Goal: Information Seeking & Learning: Learn about a topic

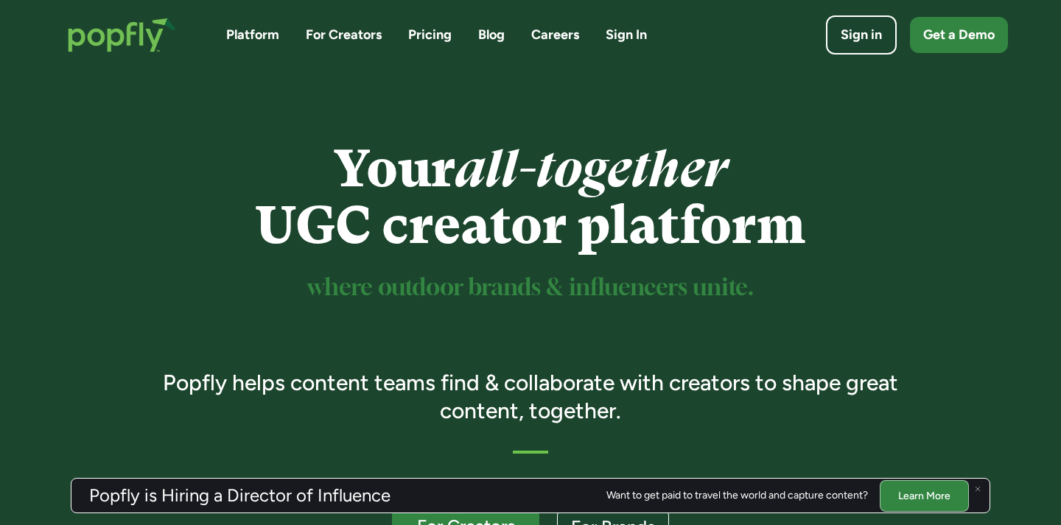
click at [338, 28] on link "For Creators" at bounding box center [344, 35] width 76 height 18
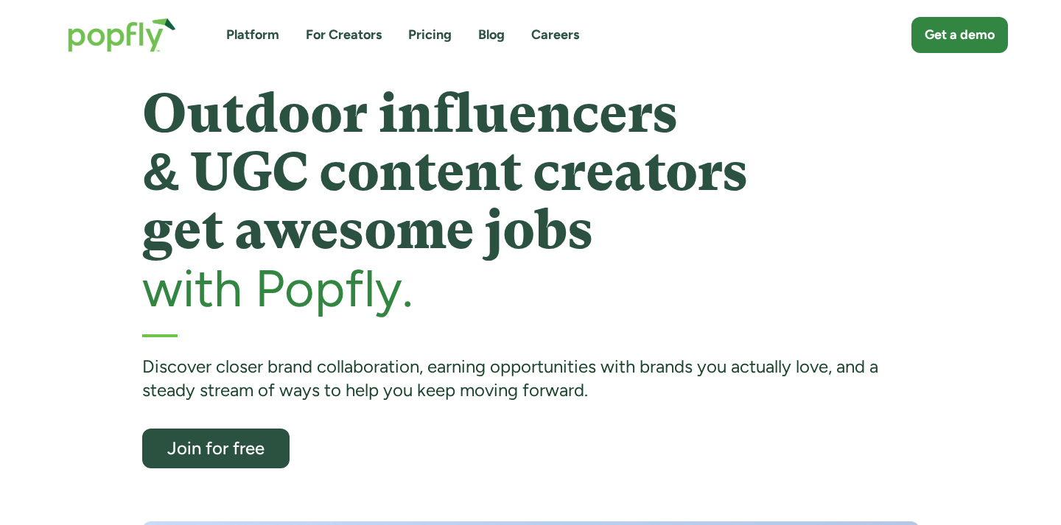
click at [251, 40] on link "Platform" at bounding box center [252, 35] width 53 height 18
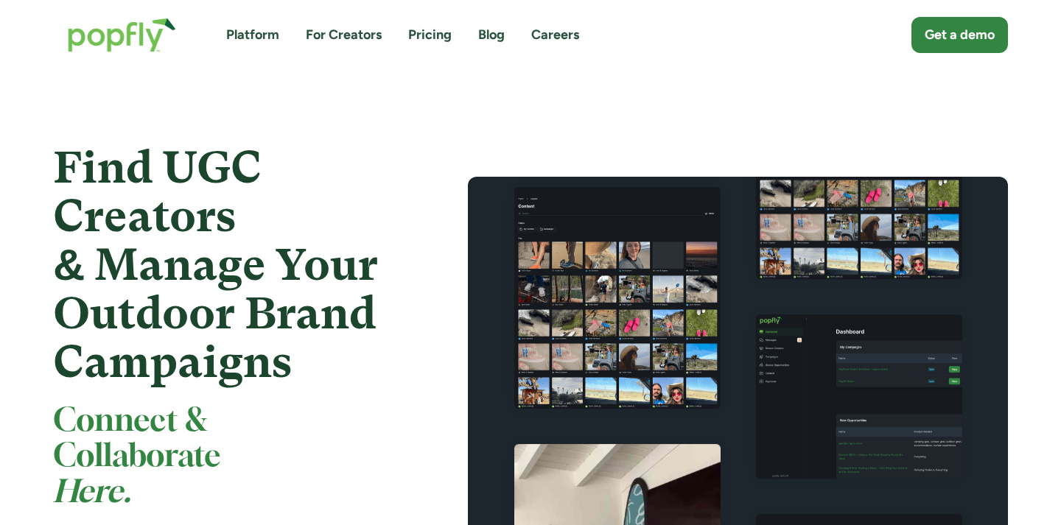
click at [325, 38] on link "For Creators" at bounding box center [344, 35] width 76 height 18
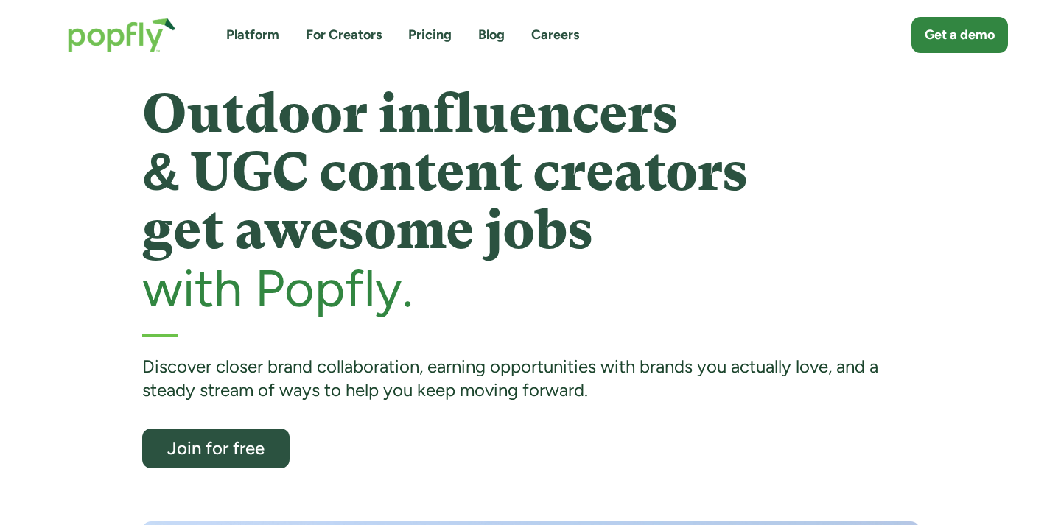
click at [85, 21] on img "home" at bounding box center [122, 35] width 138 height 64
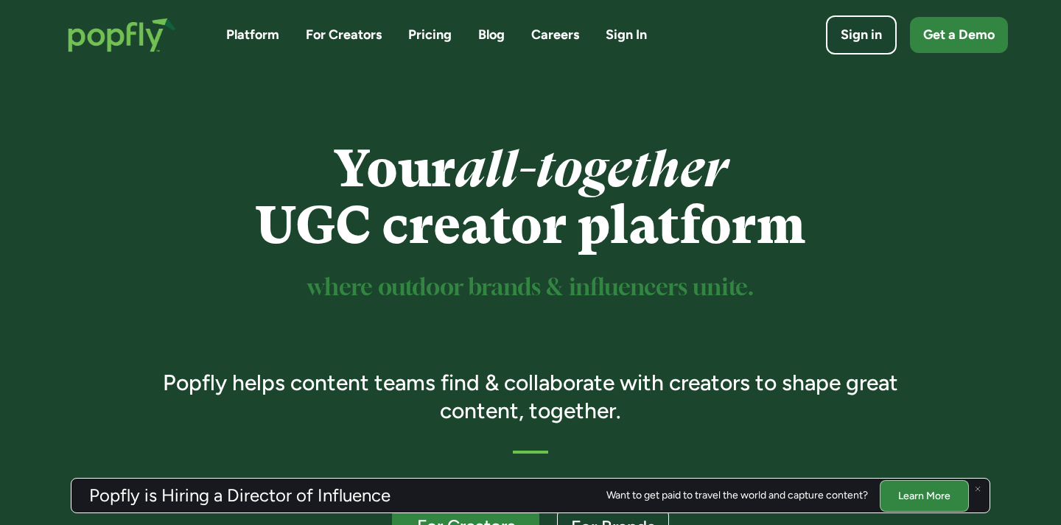
click at [437, 38] on link "Pricing" at bounding box center [429, 35] width 43 height 18
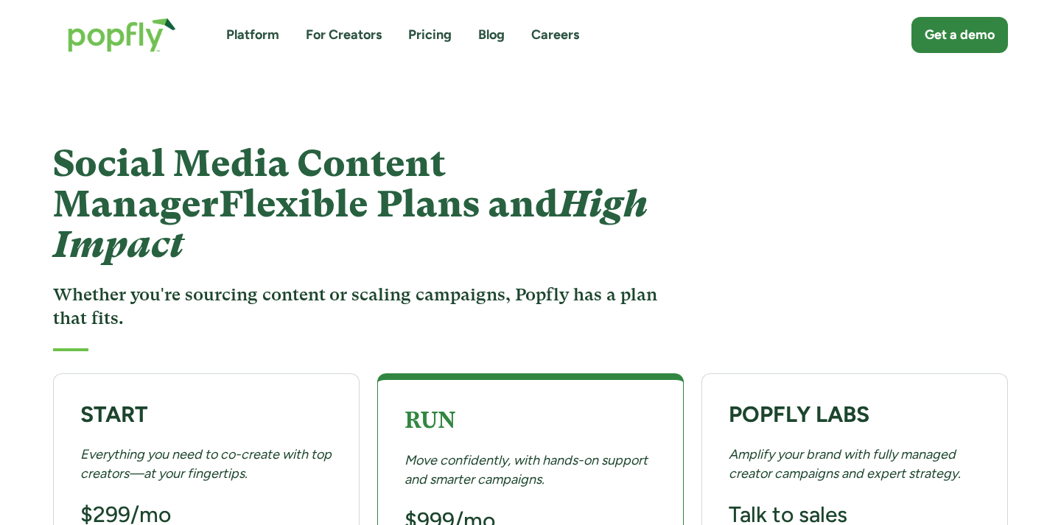
click at [489, 29] on link "Blog" at bounding box center [491, 35] width 27 height 18
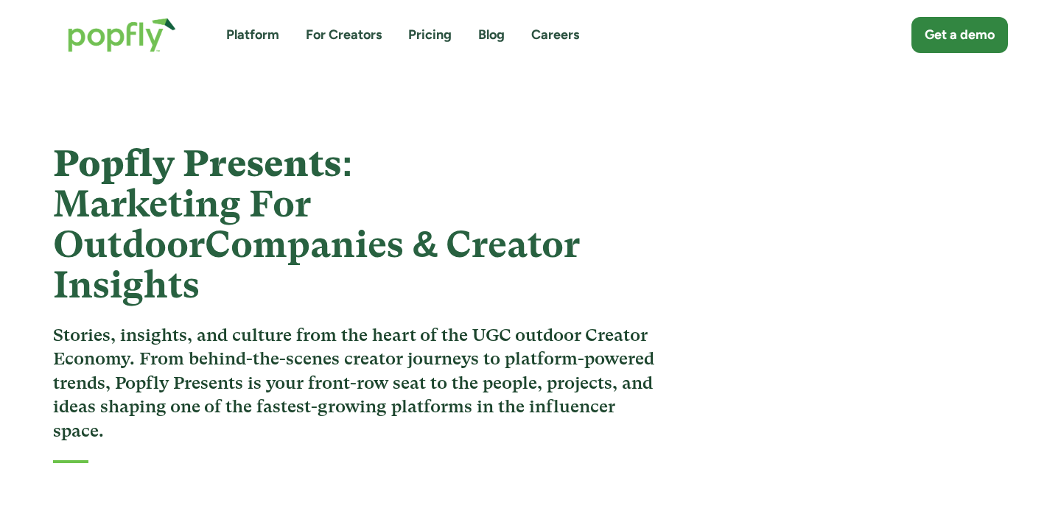
click at [493, 32] on link "Blog" at bounding box center [491, 35] width 27 height 18
click at [549, 35] on link "Careers" at bounding box center [555, 35] width 48 height 18
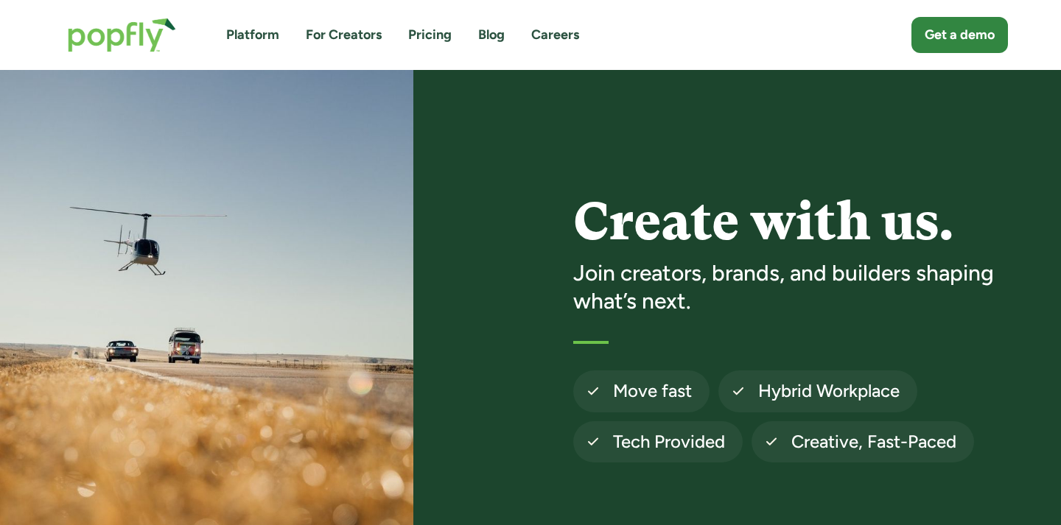
click at [497, 32] on link "Blog" at bounding box center [491, 35] width 27 height 18
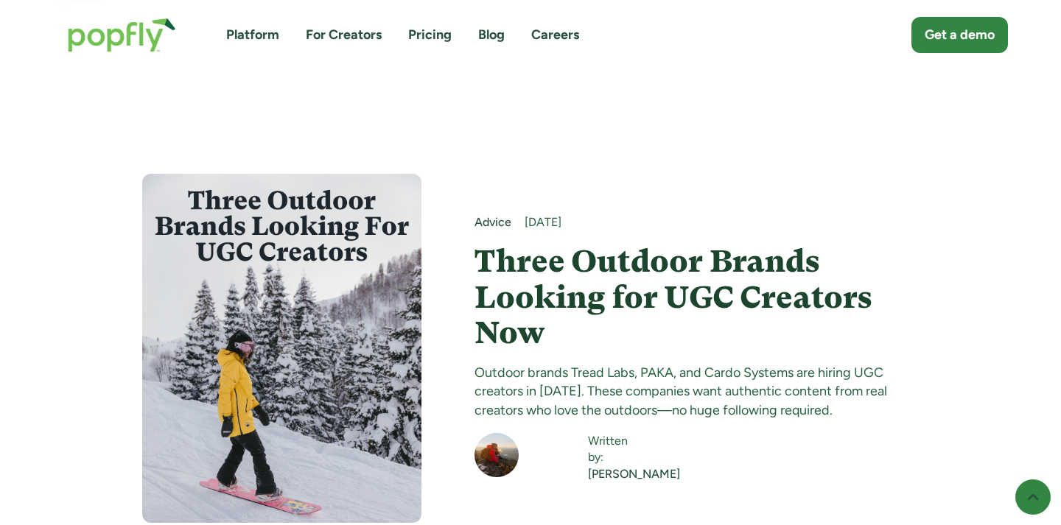
scroll to position [471, 0]
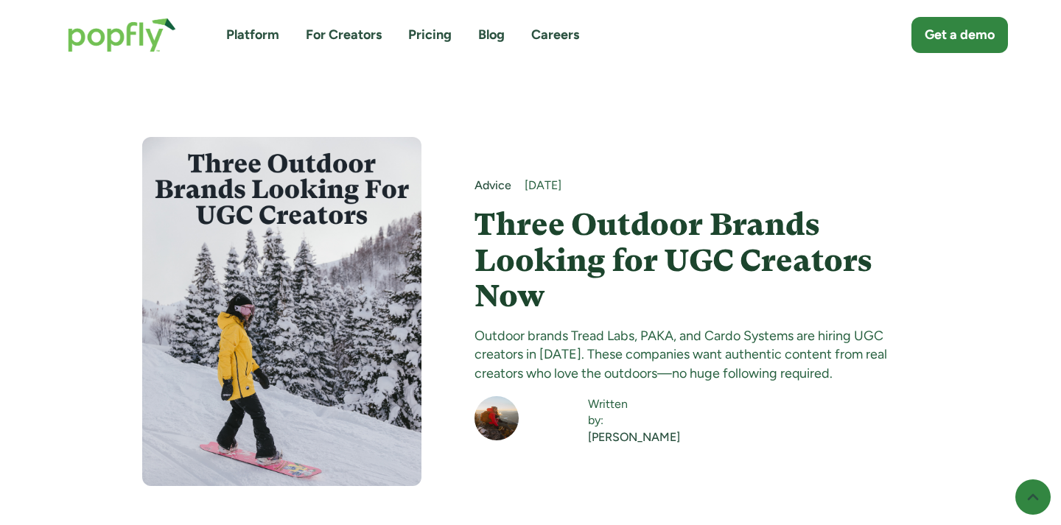
click at [529, 207] on h4 "Three Outdoor Brands Looking for UGC Creators Now" at bounding box center [697, 260] width 445 height 107
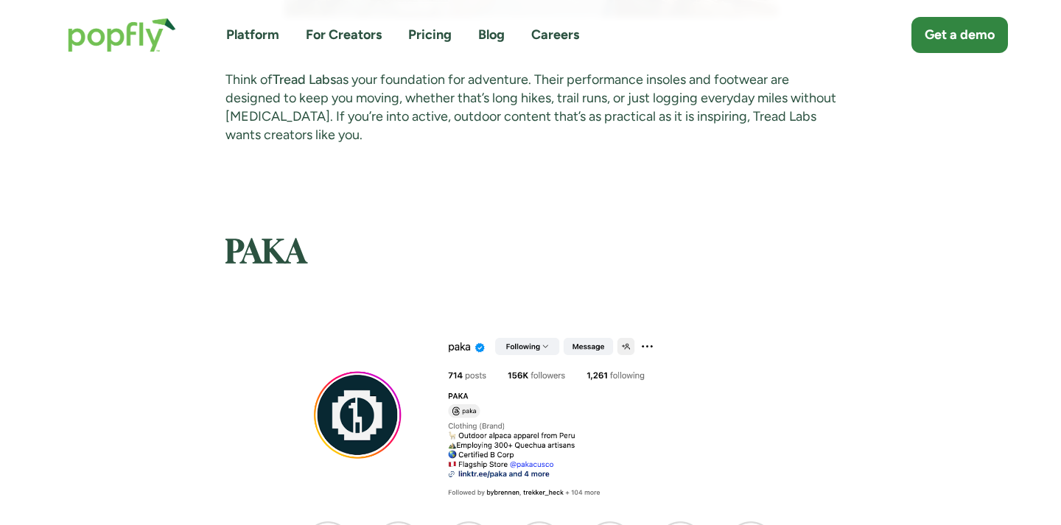
scroll to position [1876, 0]
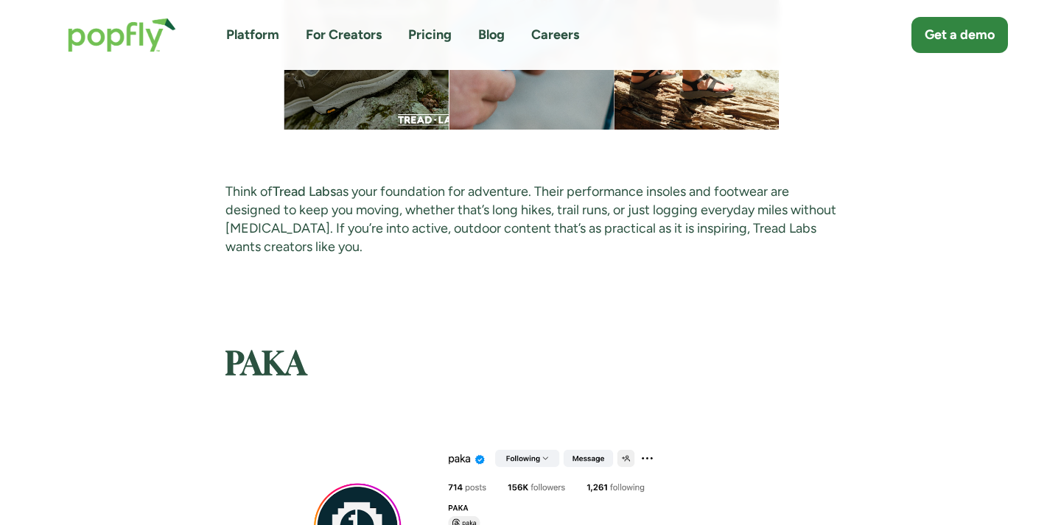
click at [813, 326] on h2 "PAKA" at bounding box center [531, 347] width 611 height 71
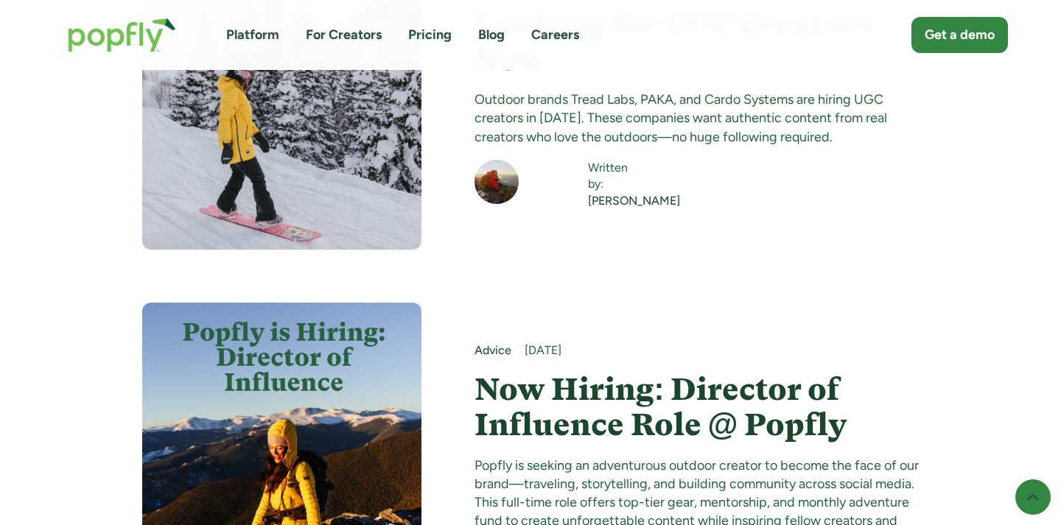
scroll to position [720, 0]
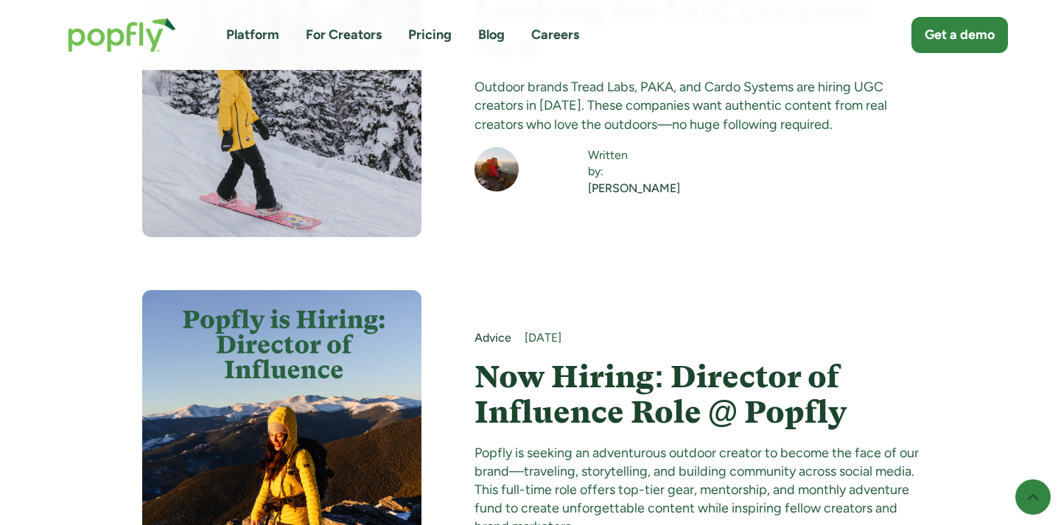
click at [372, 383] on img at bounding box center [281, 464] width 279 height 349
click at [538, 360] on h4 "Now Hiring: Director of Influence Role @ Popfly" at bounding box center [697, 395] width 445 height 71
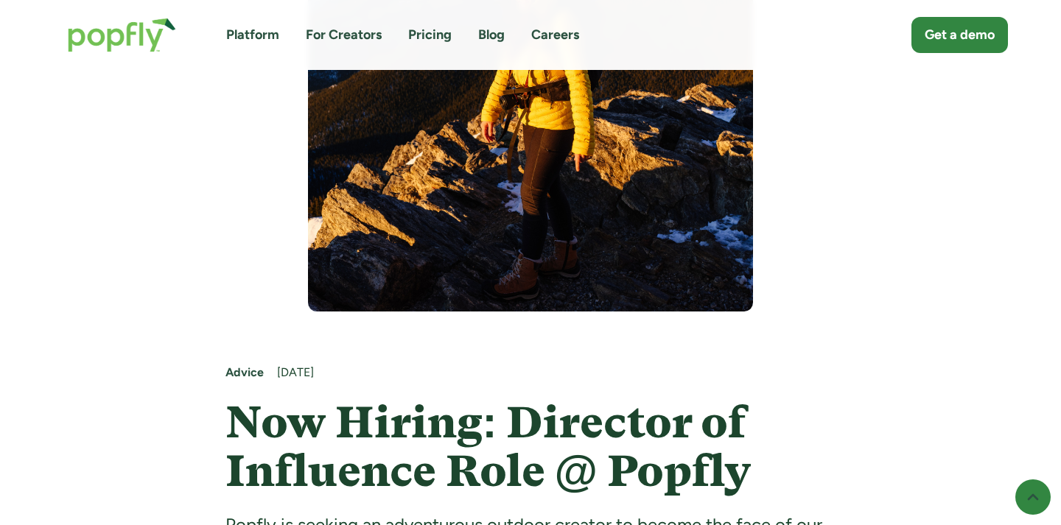
scroll to position [585, 0]
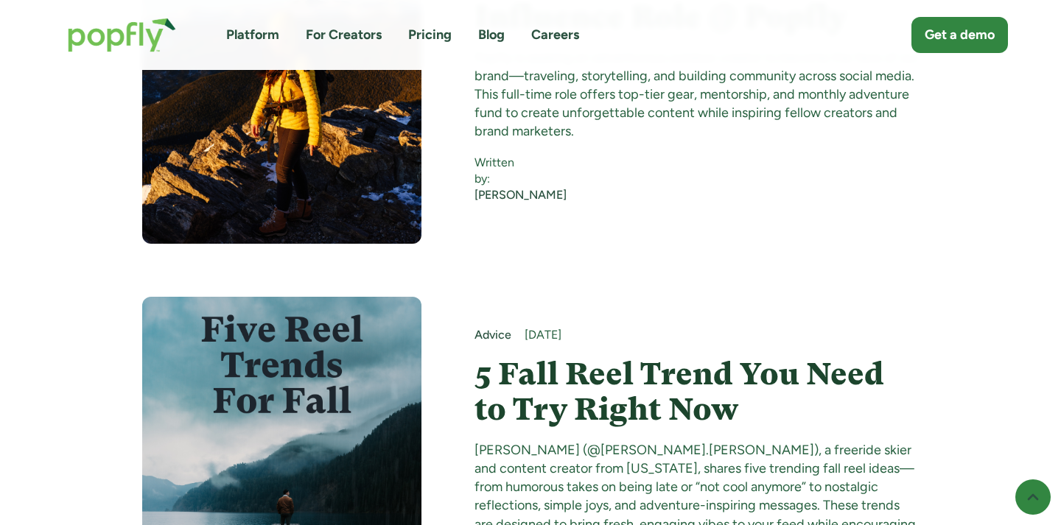
scroll to position [1134, 0]
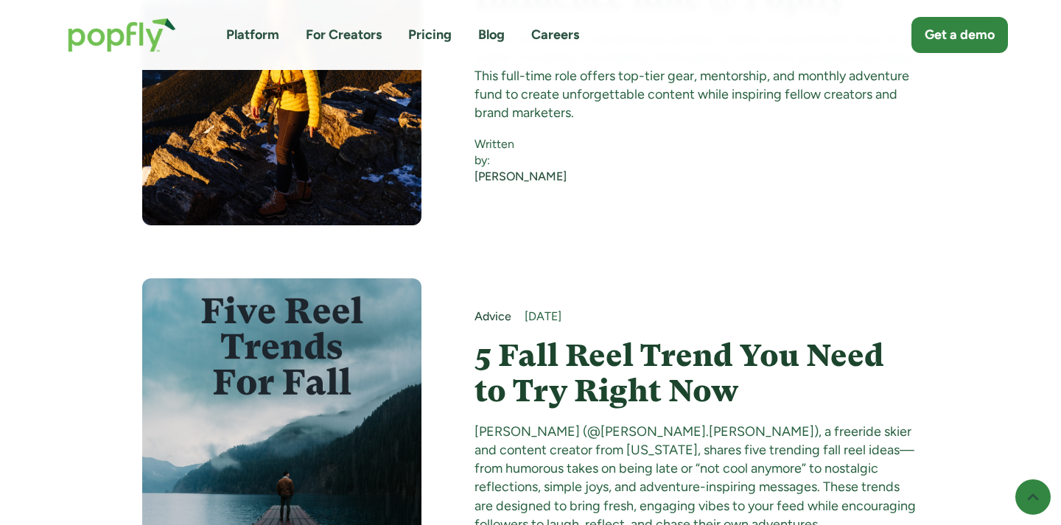
click at [400, 310] on img at bounding box center [281, 453] width 279 height 349
click at [499, 338] on h4 "5 Fall Reel Trend You Need to Try Right Now" at bounding box center [697, 373] width 445 height 71
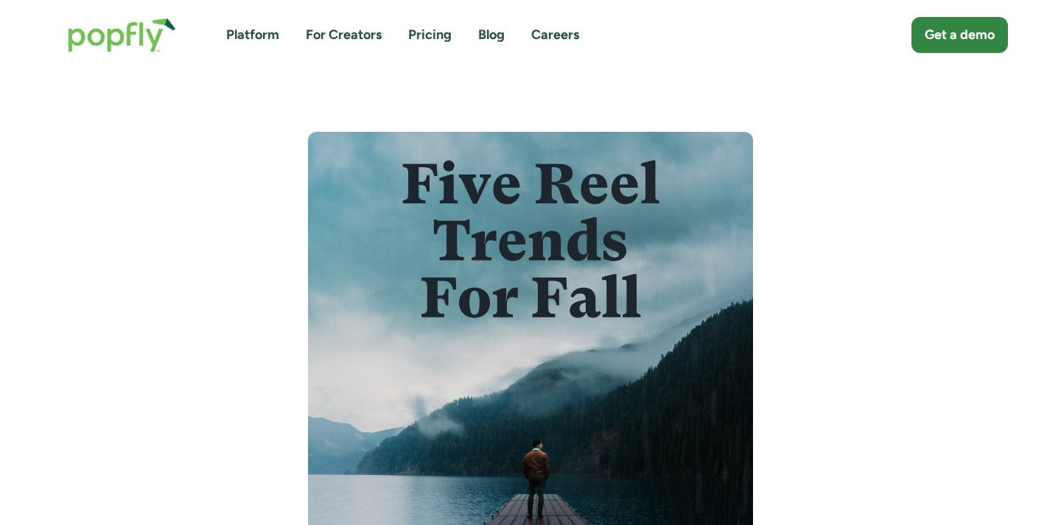
scroll to position [95, 0]
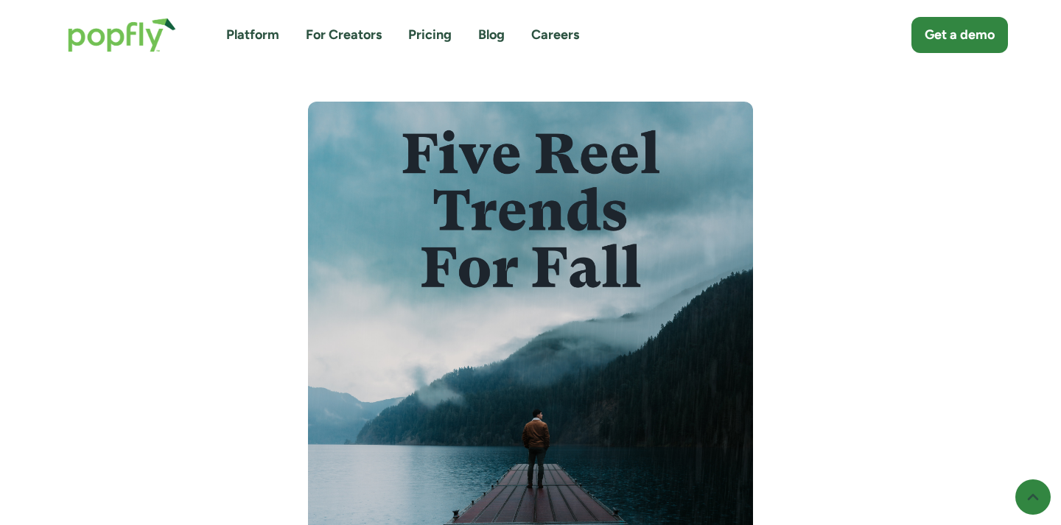
click at [486, 26] on link "Blog" at bounding box center [491, 35] width 27 height 18
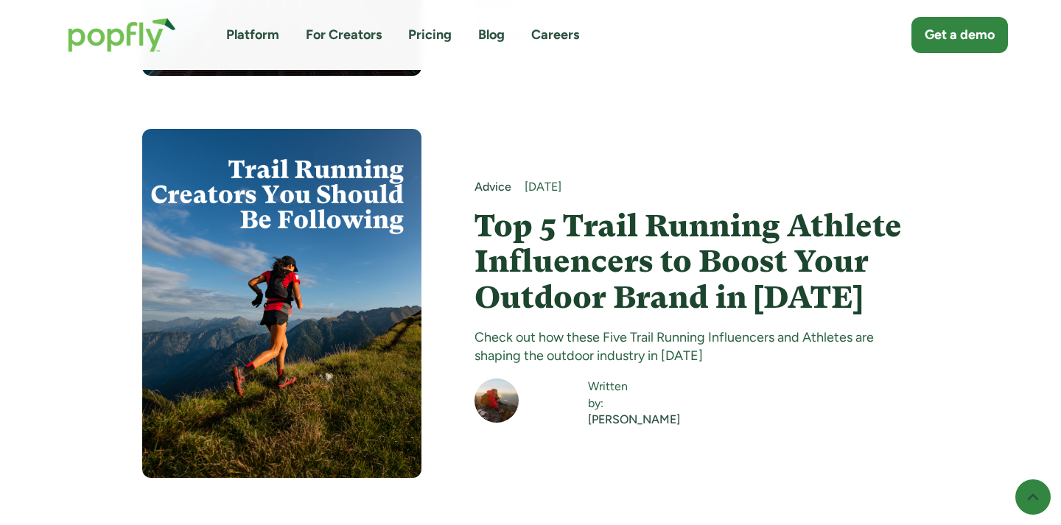
scroll to position [1689, 0]
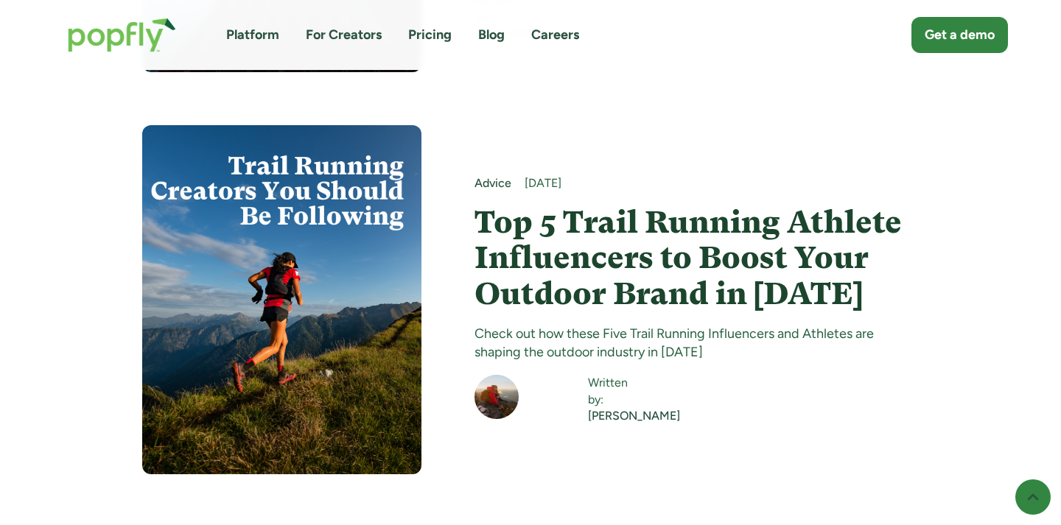
click at [388, 256] on img at bounding box center [281, 299] width 279 height 349
click at [516, 218] on h4 "Top 5 Trail Running Athlete Influencers to Boost Your Outdoor Brand in [DATE]" at bounding box center [697, 258] width 445 height 107
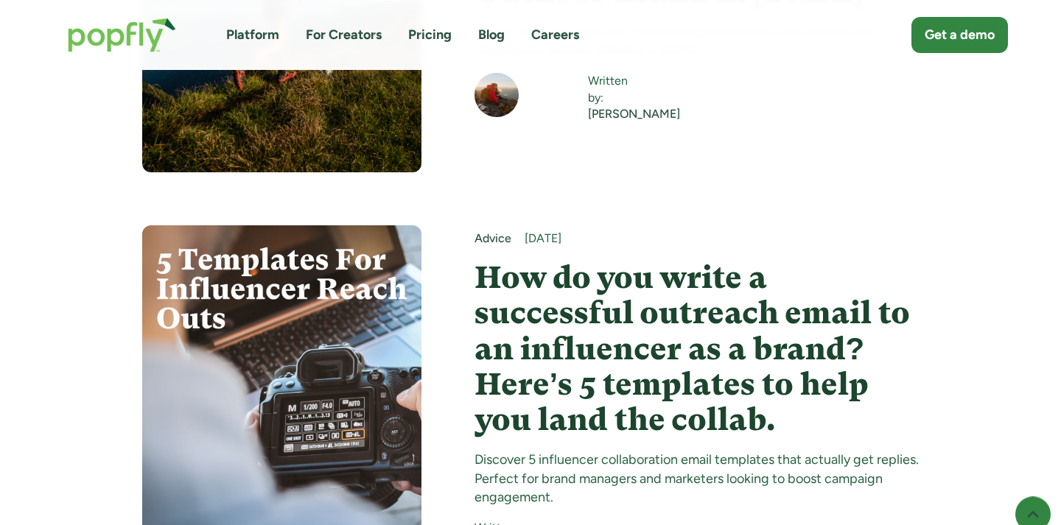
scroll to position [2006, 0]
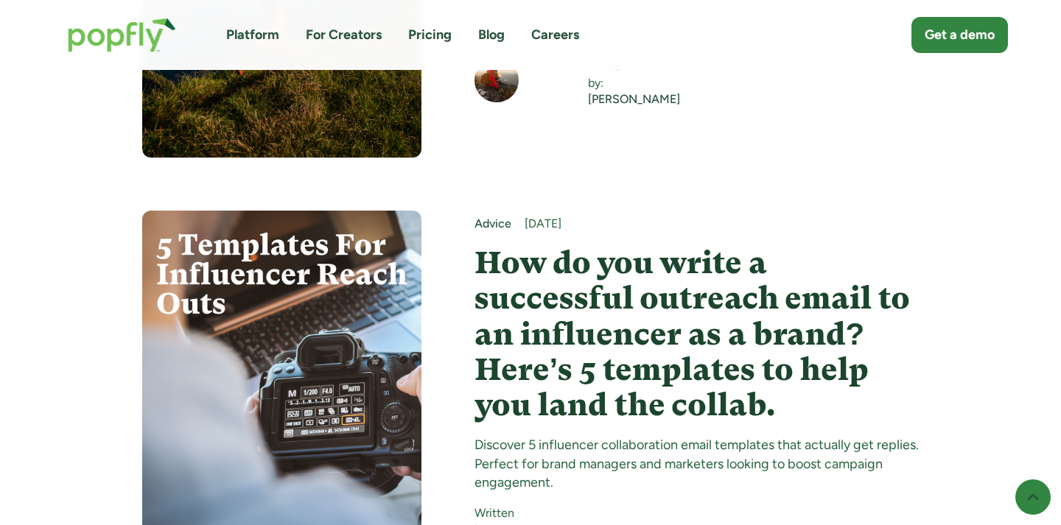
click at [534, 245] on h4 "How do you write a successful outreach email to an influencer as a brand? Here’…" at bounding box center [697, 334] width 445 height 178
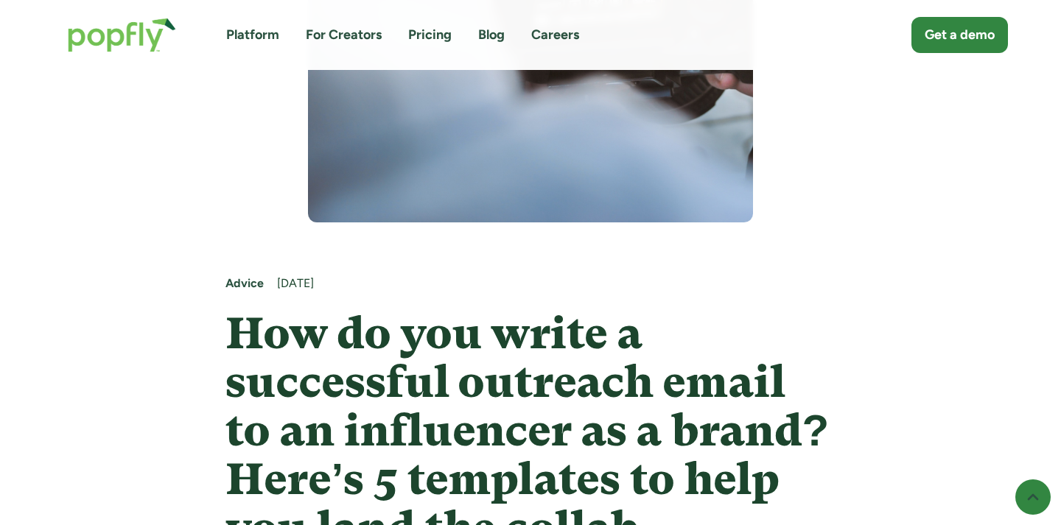
scroll to position [803, 0]
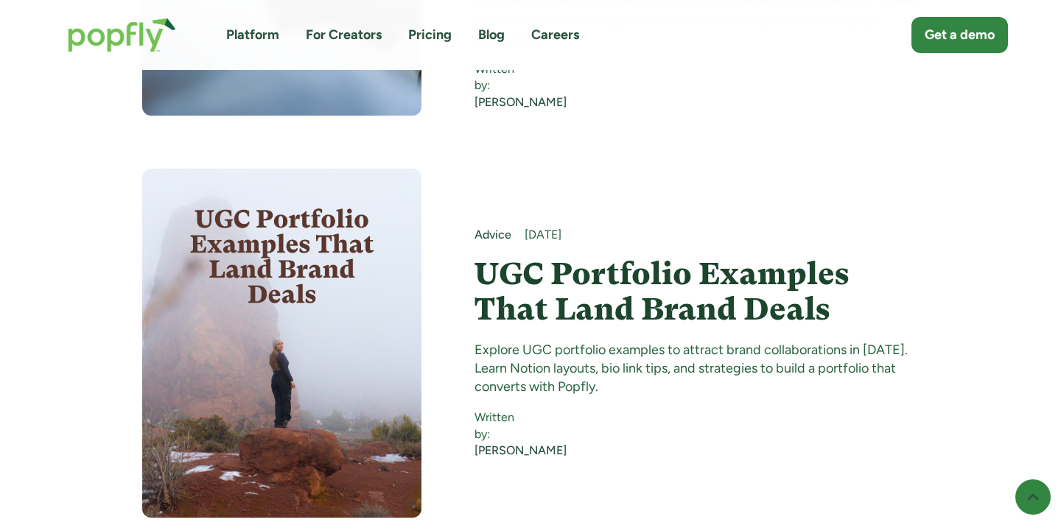
scroll to position [2464, 0]
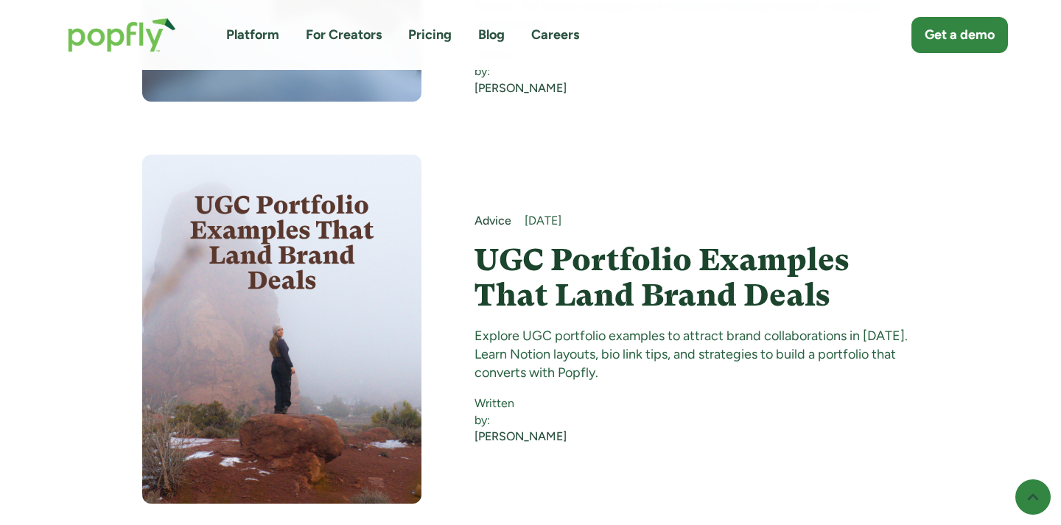
click at [370, 253] on img at bounding box center [281, 329] width 279 height 349
click at [496, 242] on h4 "UGC Portfolio Examples That Land Brand Deals" at bounding box center [697, 277] width 445 height 71
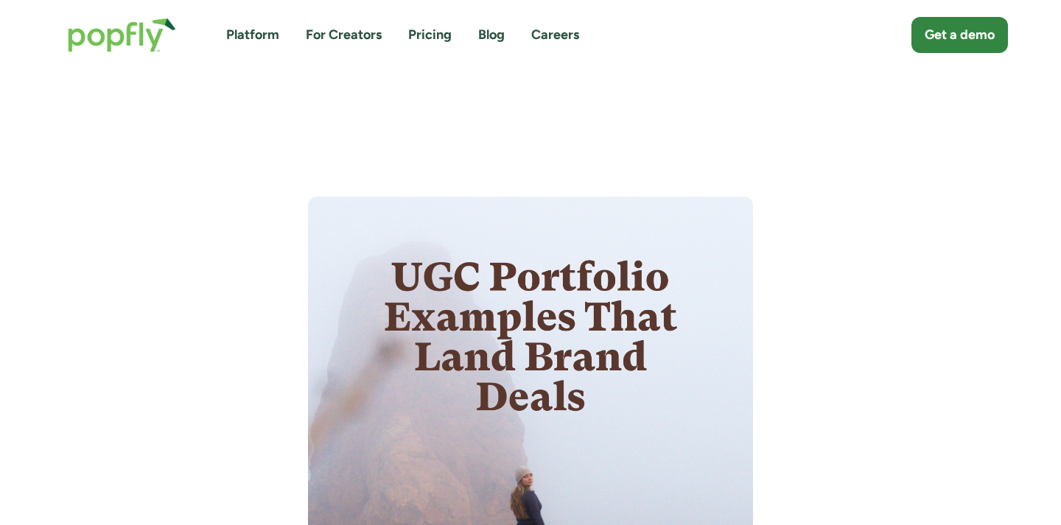
click at [638, 240] on img at bounding box center [530, 475] width 445 height 556
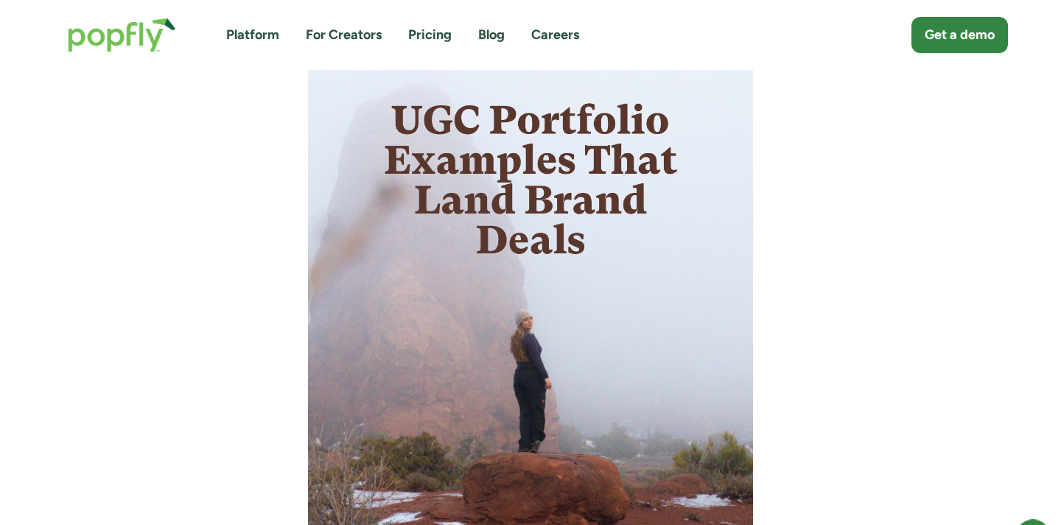
scroll to position [254, 0]
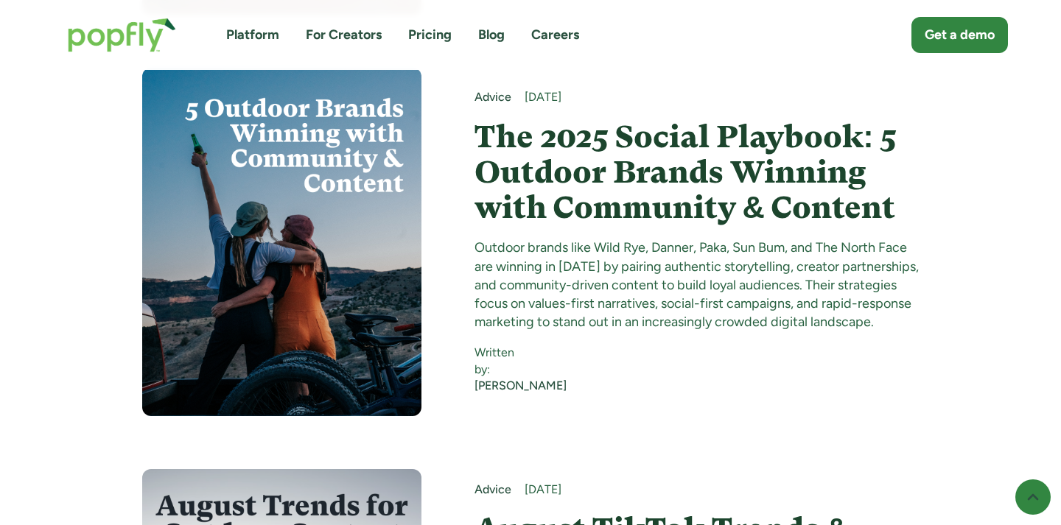
scroll to position [3025, 0]
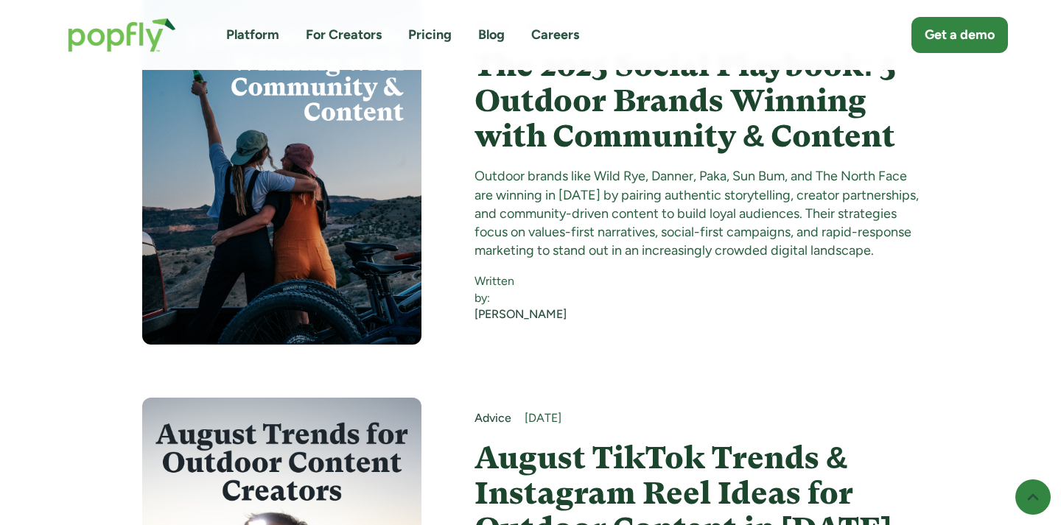
click at [513, 101] on h4 "The 2025 Social Playbook: 5 Outdoor Brands Winning with Community & Content" at bounding box center [697, 101] width 445 height 107
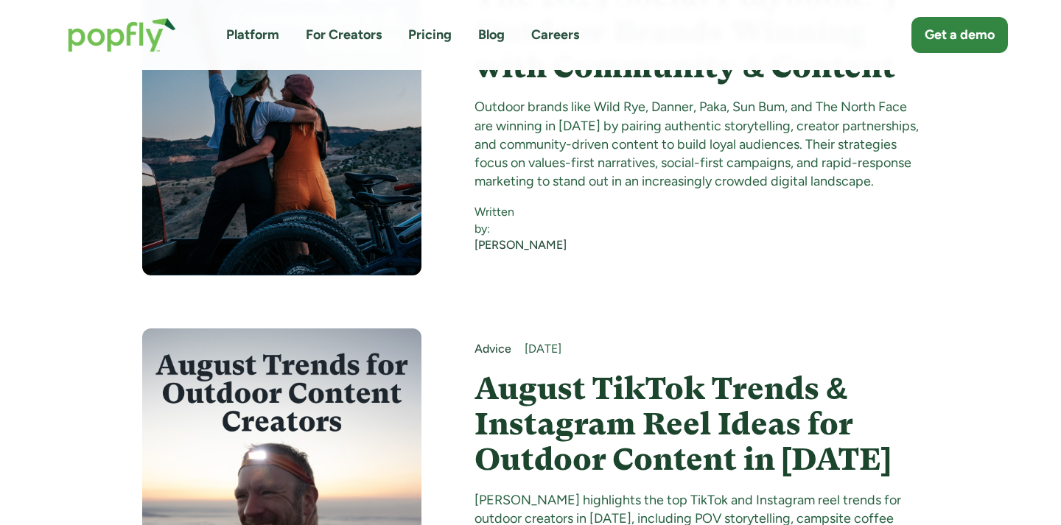
scroll to position [3223, 0]
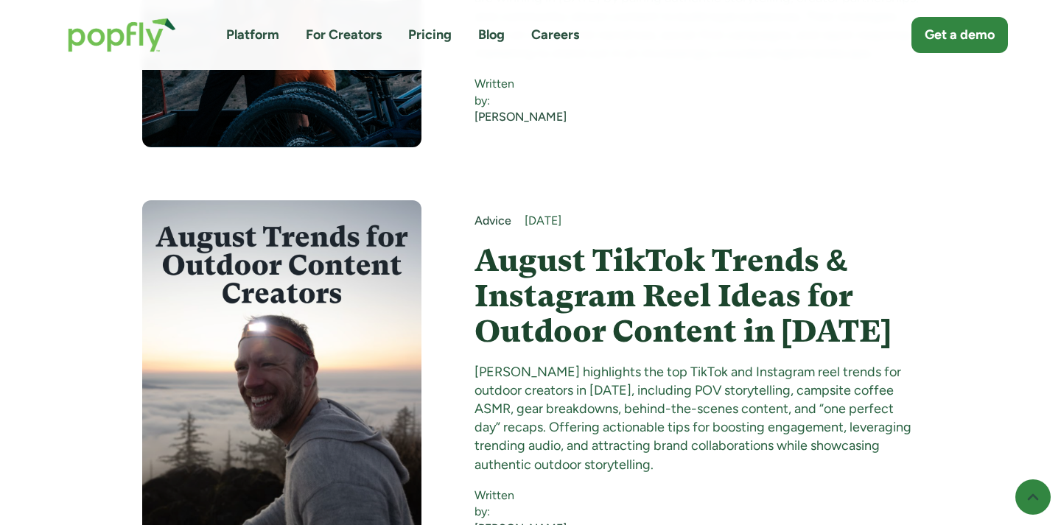
click at [518, 243] on h4 "August TikTok Trends & Instagram Reel Ideas for Outdoor Content in [DATE]" at bounding box center [697, 296] width 445 height 107
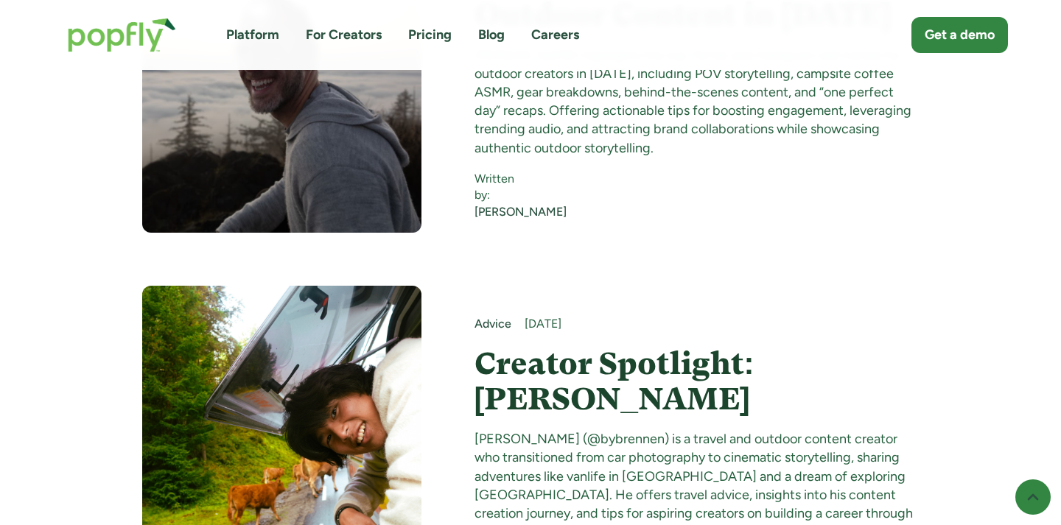
scroll to position [3566, 0]
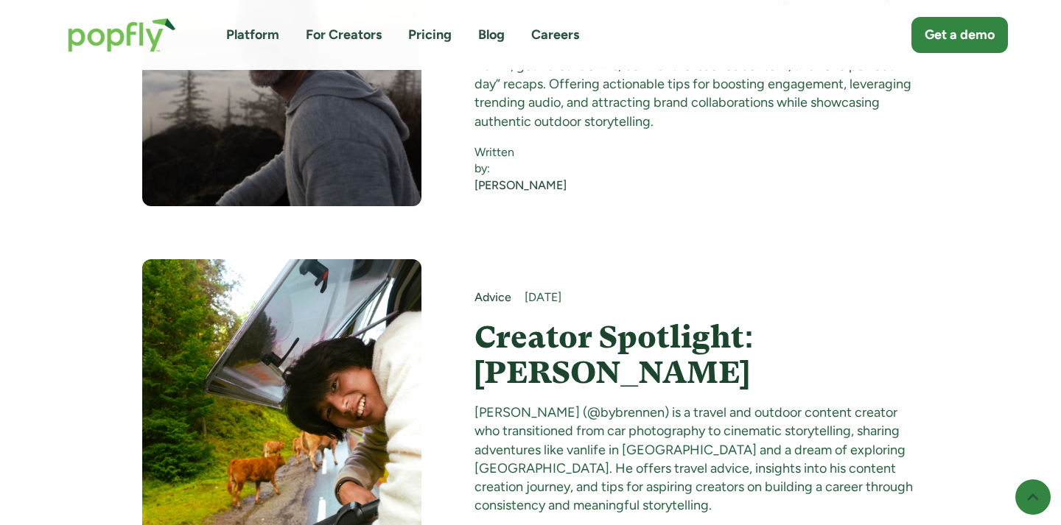
click at [521, 320] on h4 "Creator Spotlight: Brennen Lee" at bounding box center [697, 355] width 445 height 71
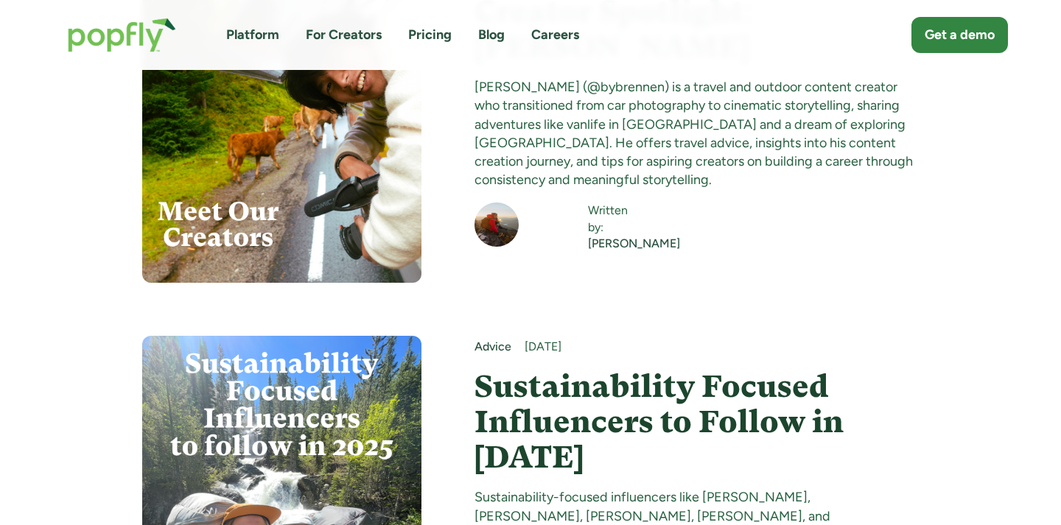
scroll to position [3910, 0]
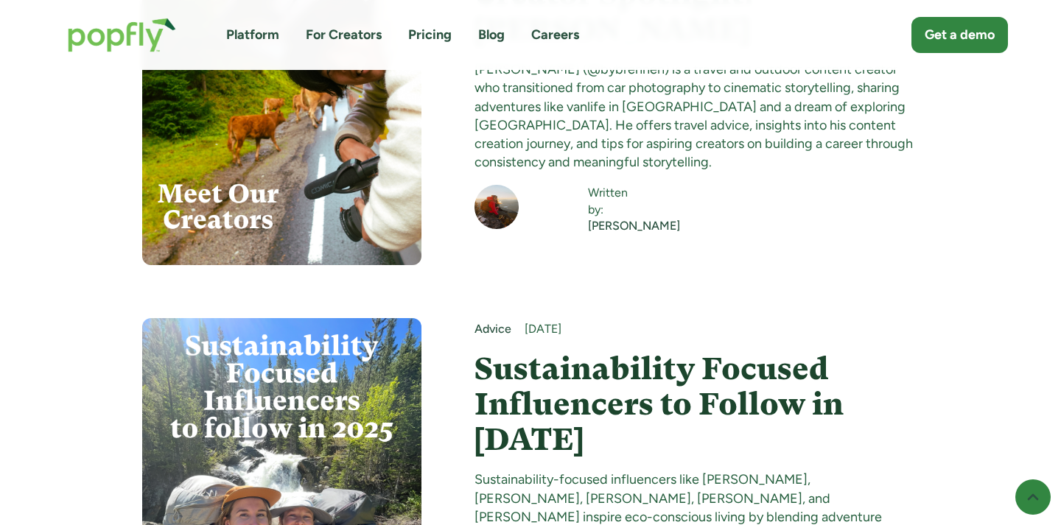
click at [507, 366] on h4 "Sustainability Focused Influencers to Follow in [DATE]" at bounding box center [697, 405] width 445 height 107
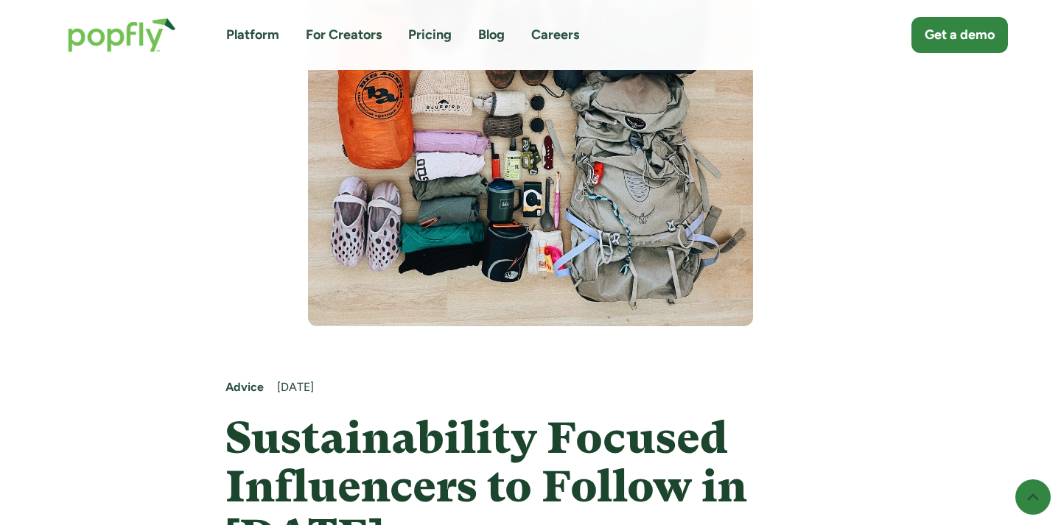
scroll to position [464, 0]
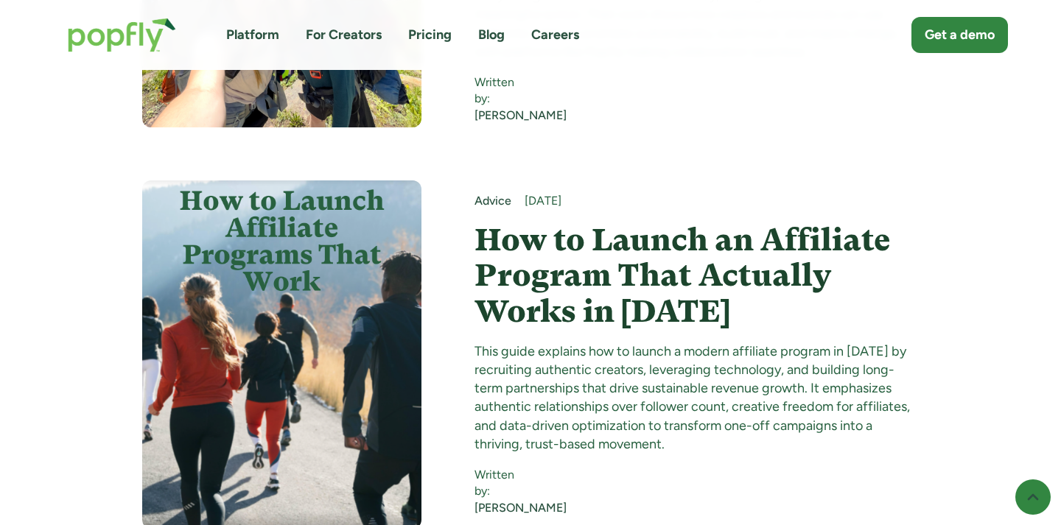
scroll to position [4452, 0]
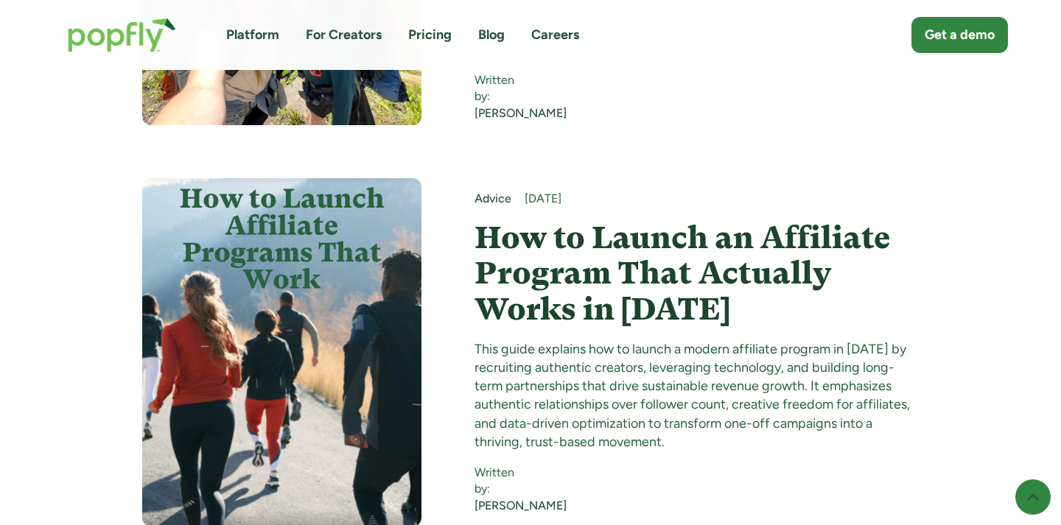
click at [521, 260] on h4 "How to Launch an Affiliate Program That Actually Works in [DATE]" at bounding box center [697, 273] width 445 height 107
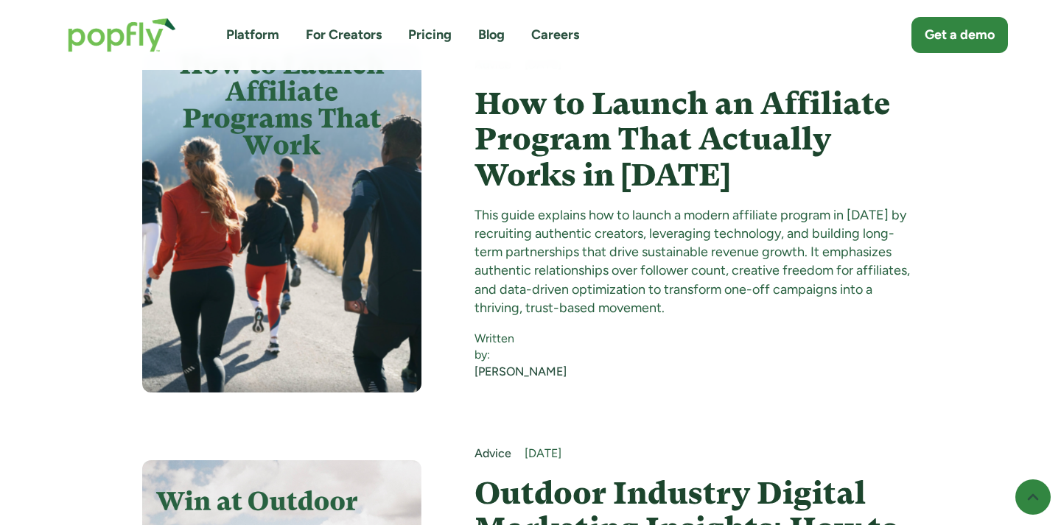
scroll to position [5036, 0]
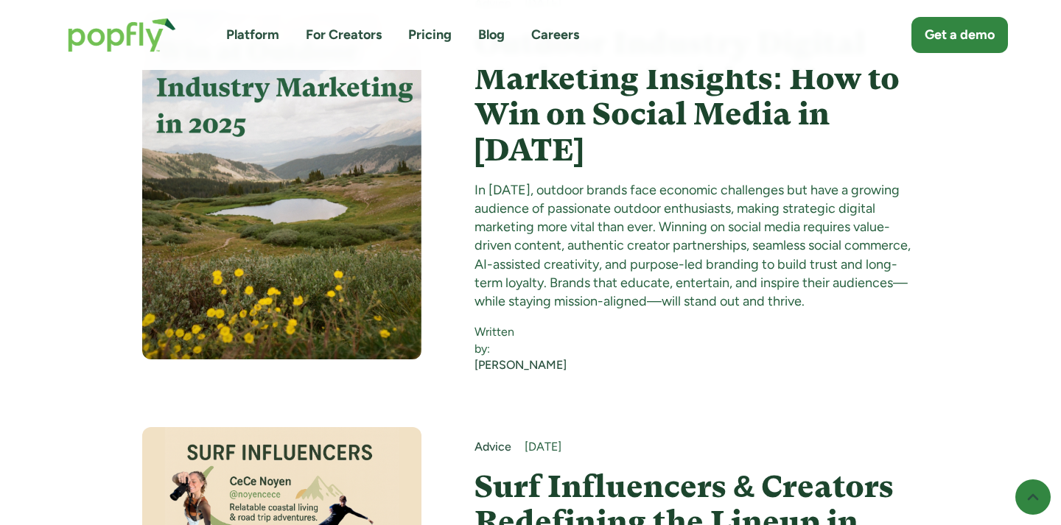
click at [480, 181] on div "In [DATE], outdoor brands face economic challenges but have a growing audience …" at bounding box center [697, 246] width 445 height 130
click at [486, 84] on h4 "Outdoor Industry Digital Marketing Insights: How to Win on Social Media in [DAT…" at bounding box center [697, 97] width 445 height 142
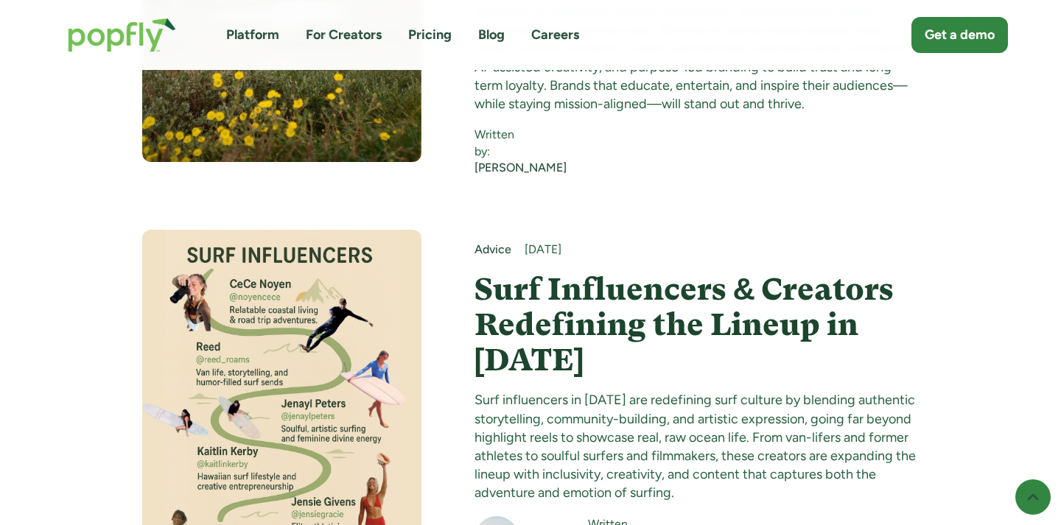
scroll to position [5258, 0]
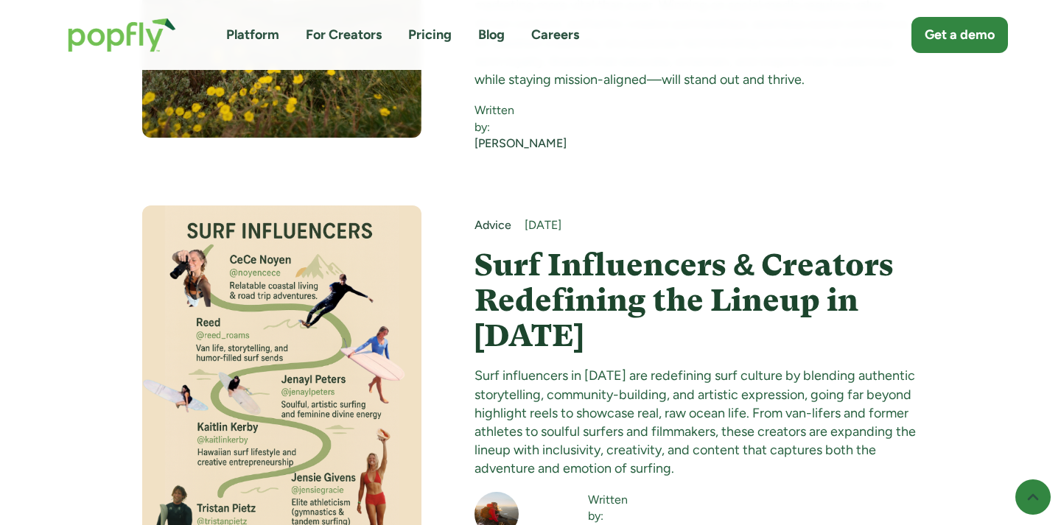
click at [563, 248] on h4 "Surf Influencers & Creators Redefining the Lineup in [DATE]" at bounding box center [697, 301] width 445 height 107
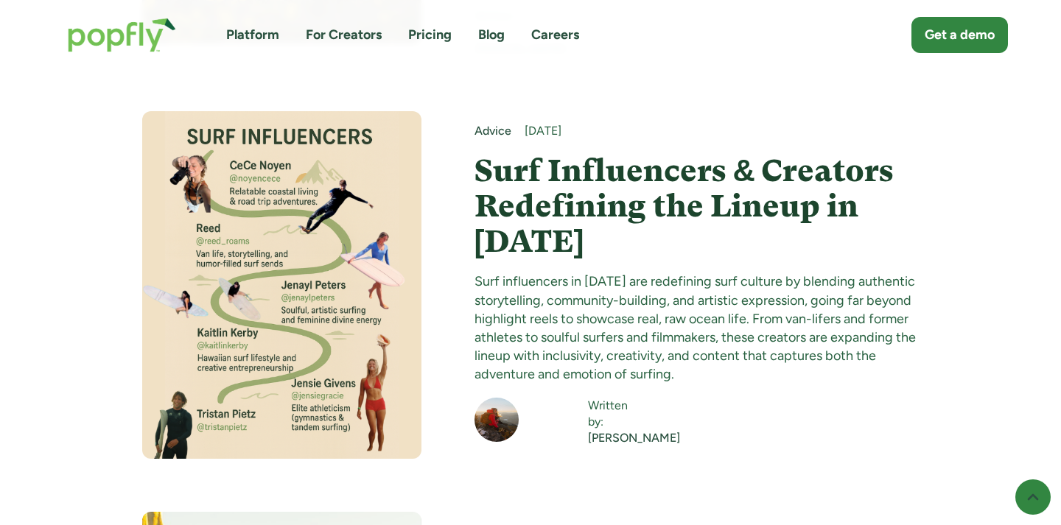
scroll to position [5619, 0]
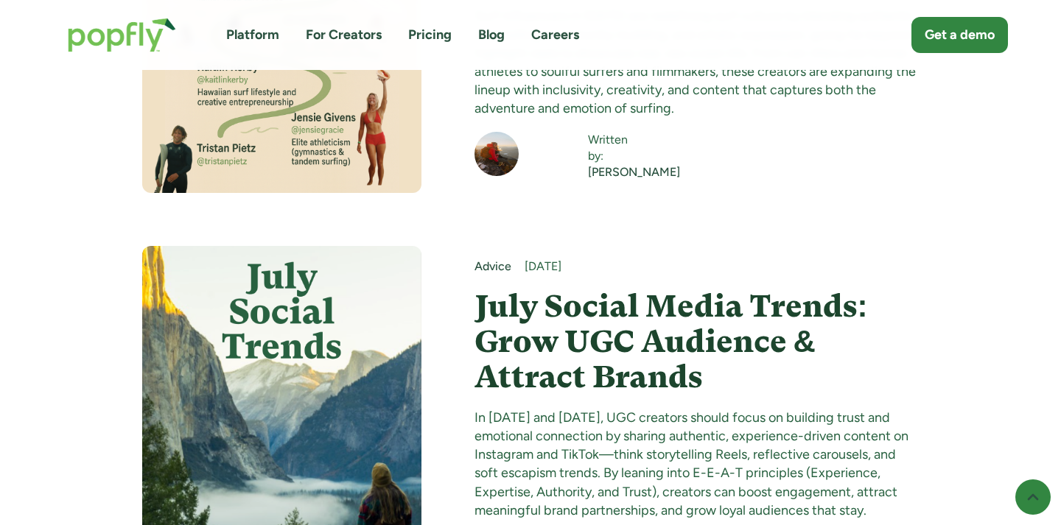
click at [539, 289] on h4 "July Social Media Trends: Grow UGC Audience & Attract Brands" at bounding box center [697, 342] width 445 height 107
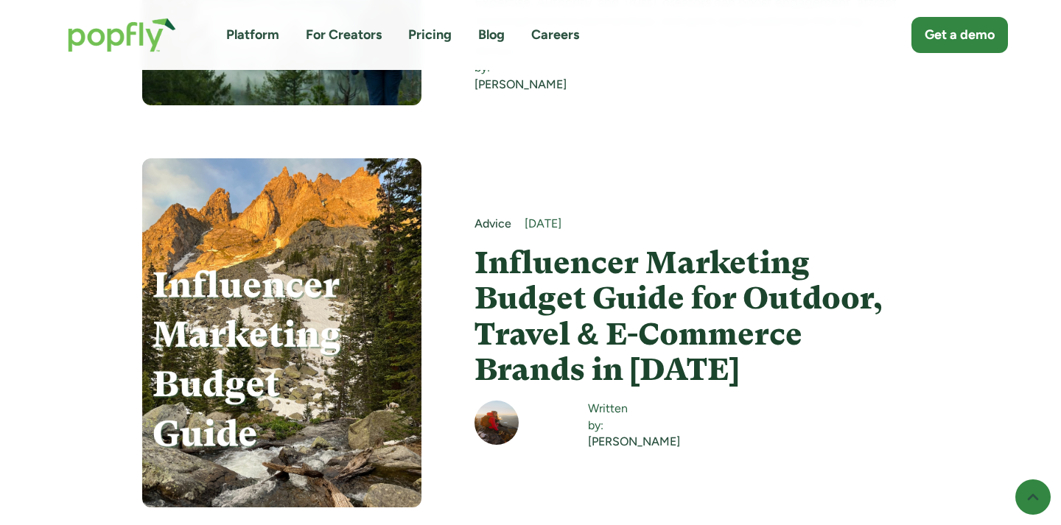
scroll to position [6144, 0]
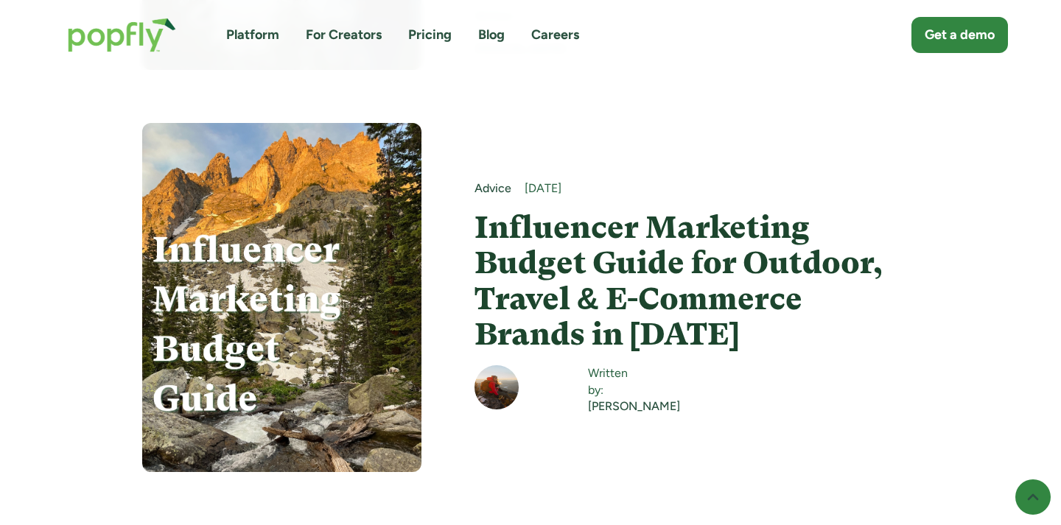
click at [489, 210] on h4 "Influencer Marketing Budget Guide for Outdoor, Travel & E-Commerce Brands in [D…" at bounding box center [697, 281] width 445 height 142
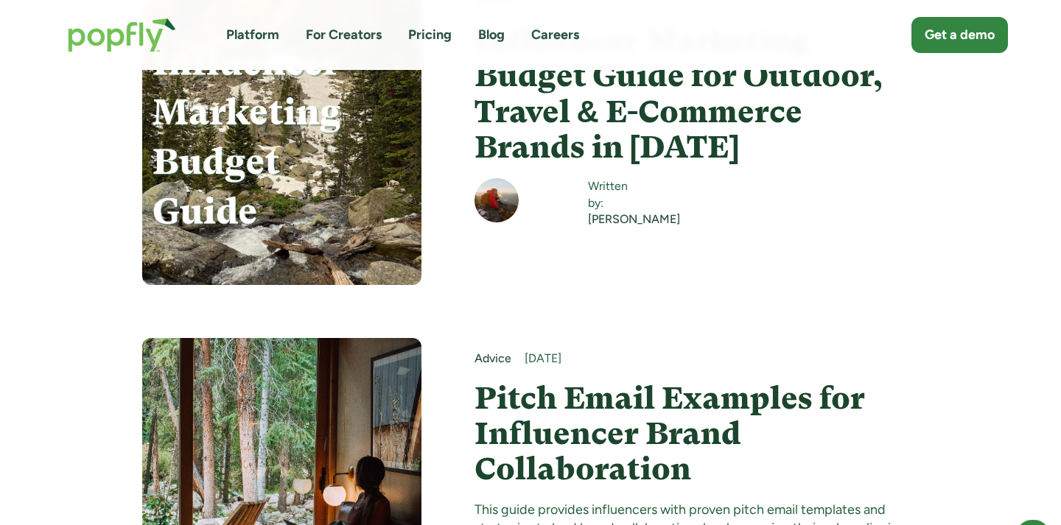
scroll to position [6458, 0]
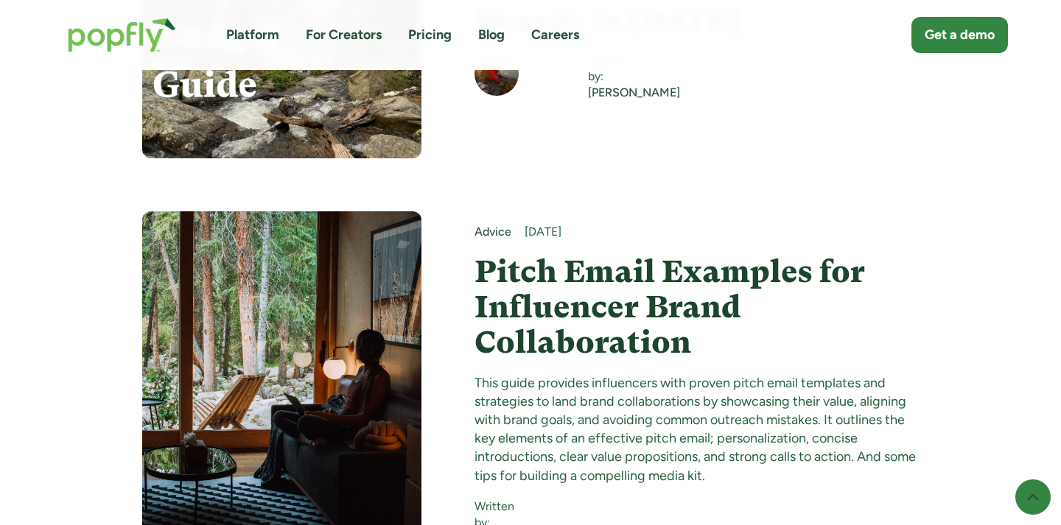
click at [517, 254] on h4 "Pitch Email Examples for Influencer Brand Collaboration" at bounding box center [697, 307] width 445 height 107
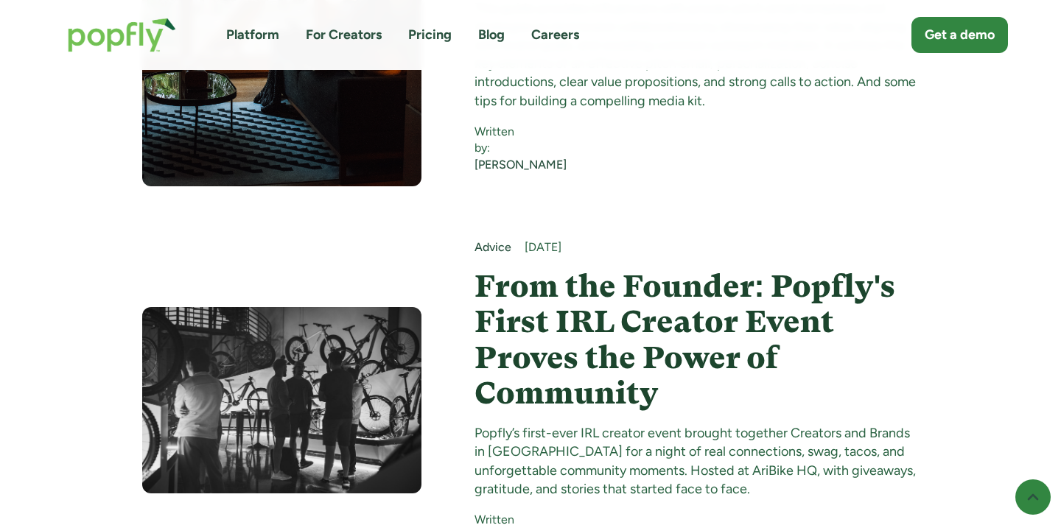
scroll to position [6836, 0]
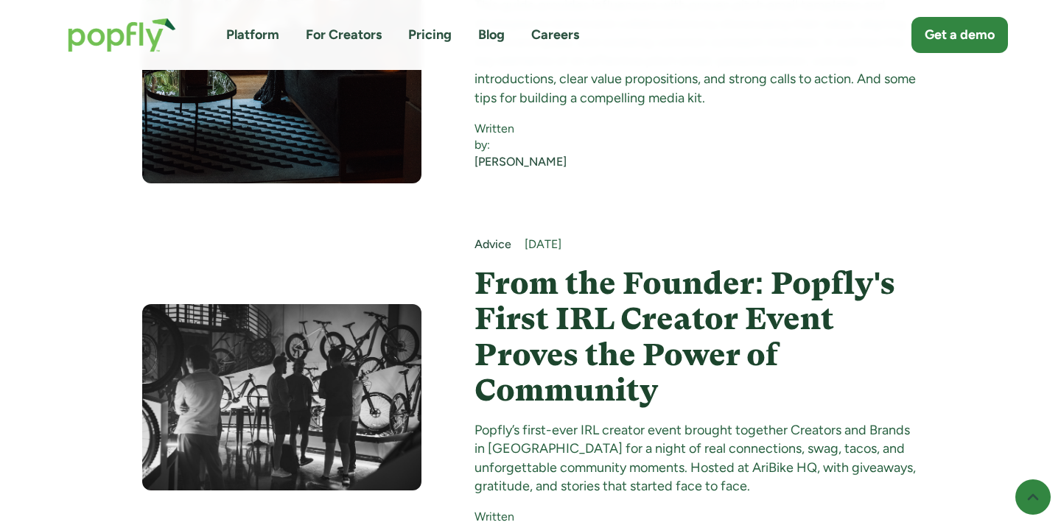
click at [500, 269] on h4 "From the Founder: Popfly's First IRL Creator Event Proves the Power of Community" at bounding box center [697, 337] width 445 height 142
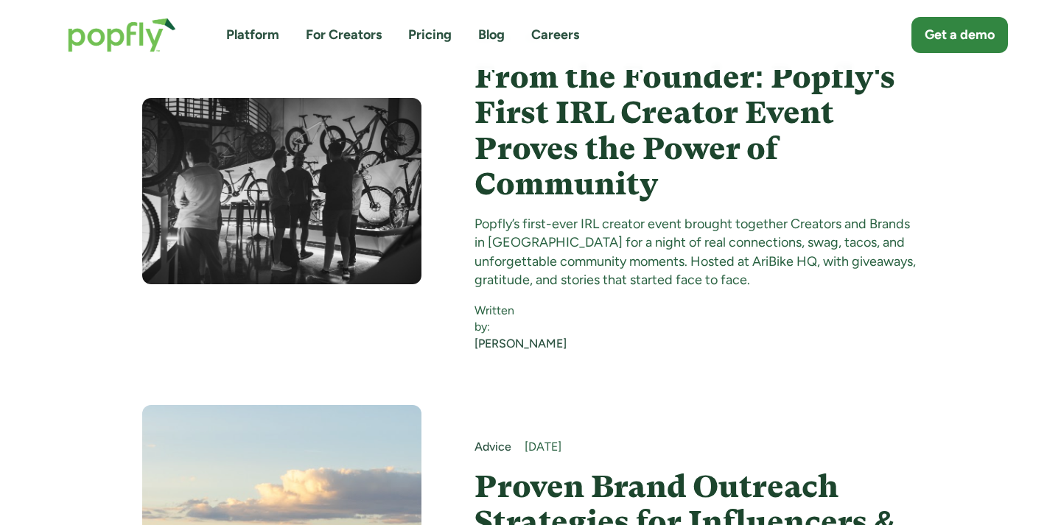
scroll to position [7121, 0]
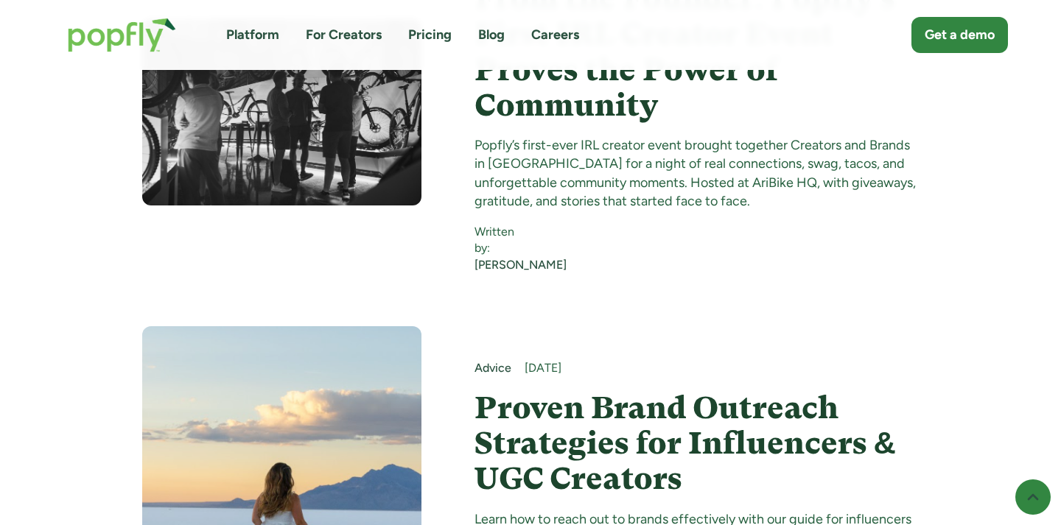
click at [533, 391] on h4 "Proven Brand Outreach Strategies for Influencers & UGC Creators" at bounding box center [697, 444] width 445 height 107
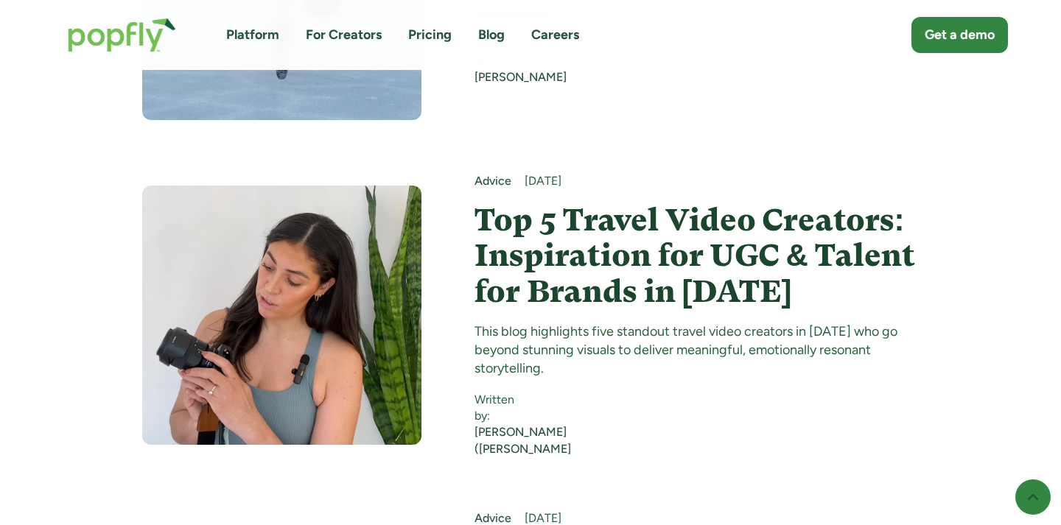
scroll to position [7701, 0]
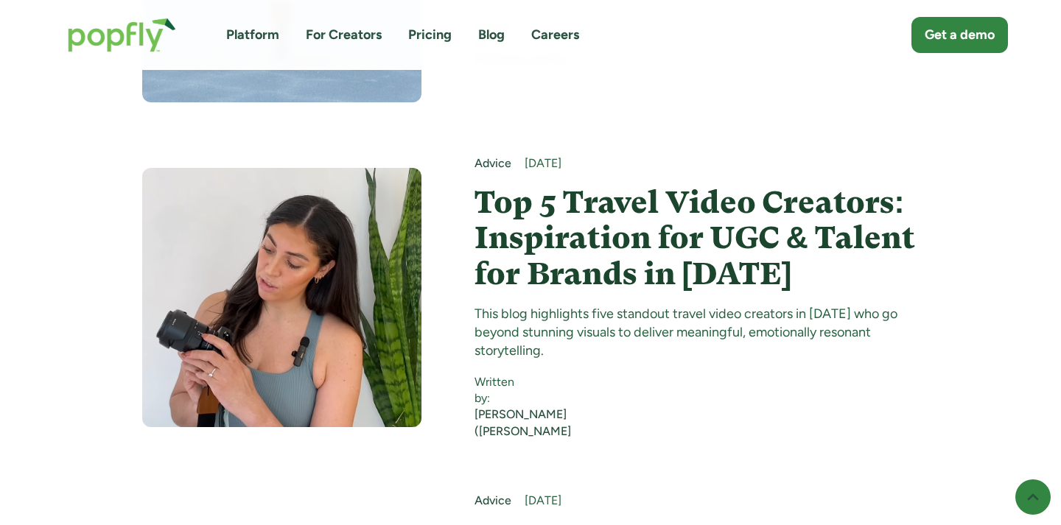
click at [501, 185] on h4 "Top 5 Travel Video Creators: Inspiration for UGC & Talent for Brands in 2025" at bounding box center [697, 238] width 445 height 107
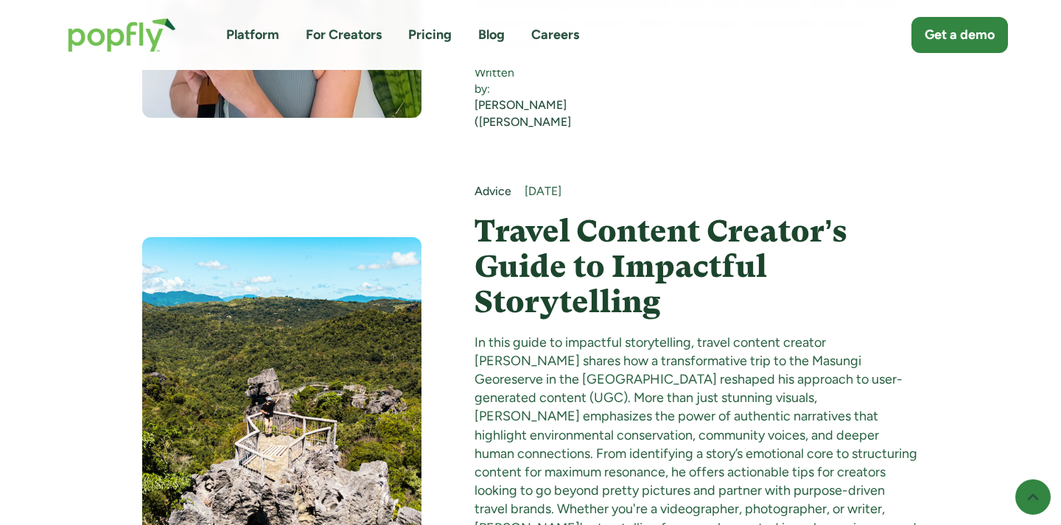
scroll to position [8015, 0]
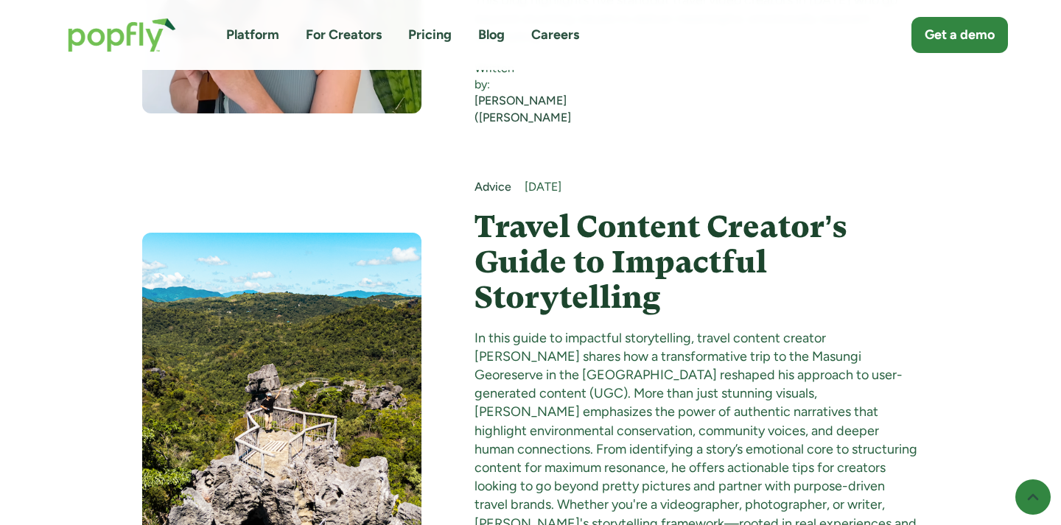
click at [511, 260] on h4 "Travel Content Creator’s Guide to Impactful Storytelling" at bounding box center [697, 262] width 445 height 107
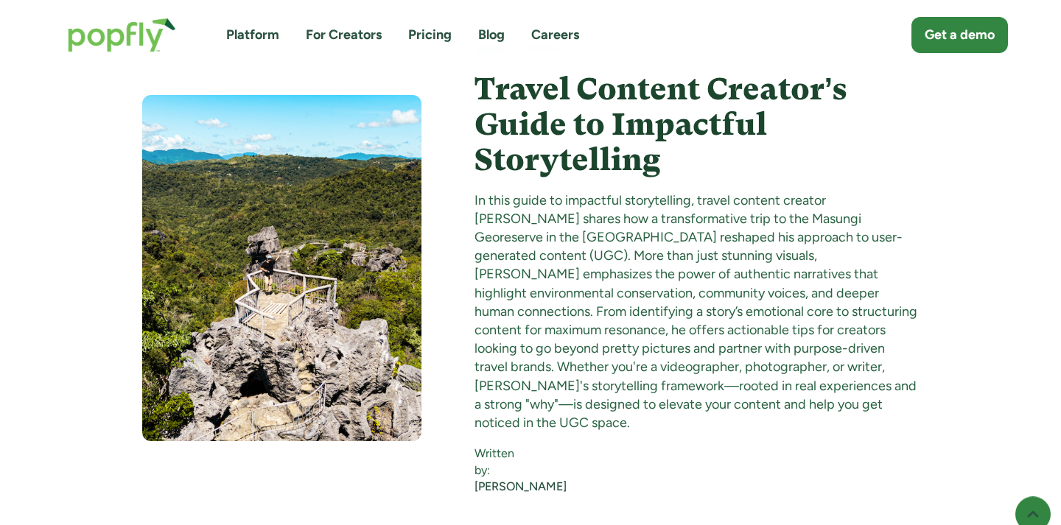
scroll to position [8584, 0]
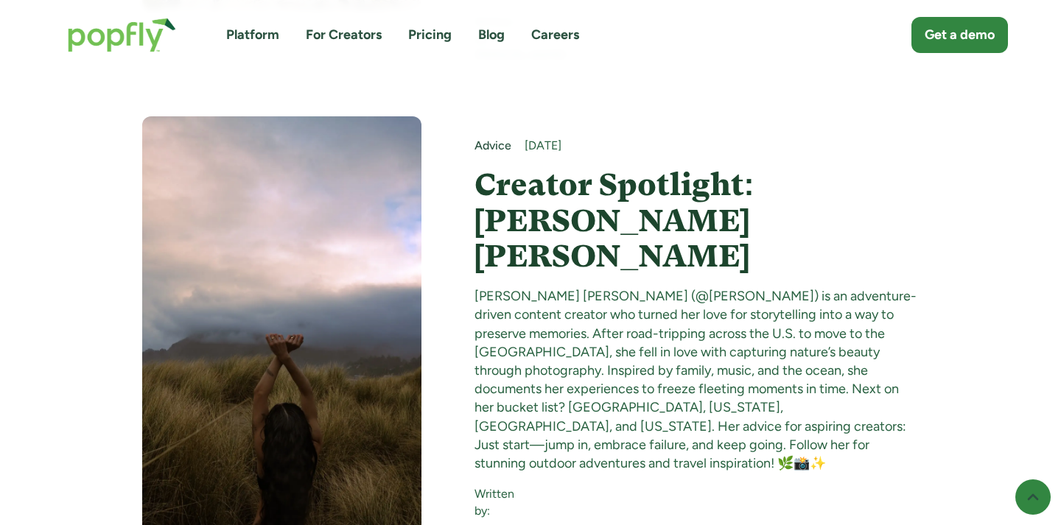
click at [512, 179] on h4 "Creator Spotlight: Nicole Justice Teodosio" at bounding box center [697, 220] width 445 height 107
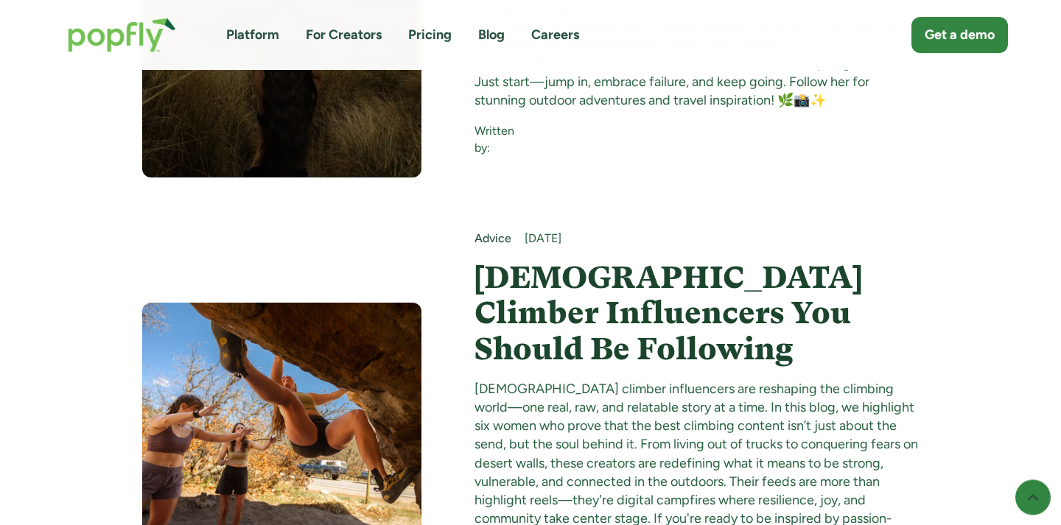
scroll to position [9065, 0]
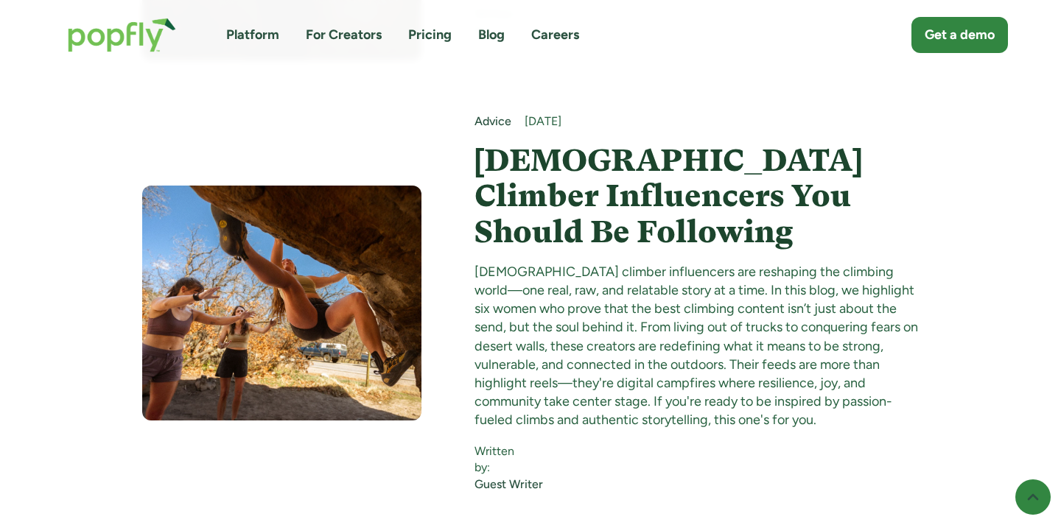
click at [487, 143] on h4 "[DEMOGRAPHIC_DATA] Climber Influencers You Should Be Following" at bounding box center [697, 196] width 445 height 107
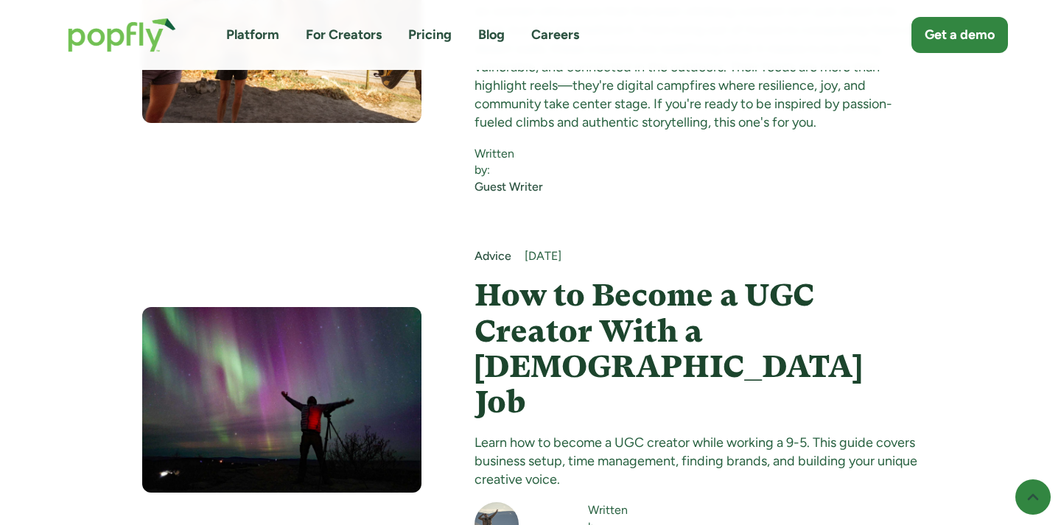
scroll to position [9386, 0]
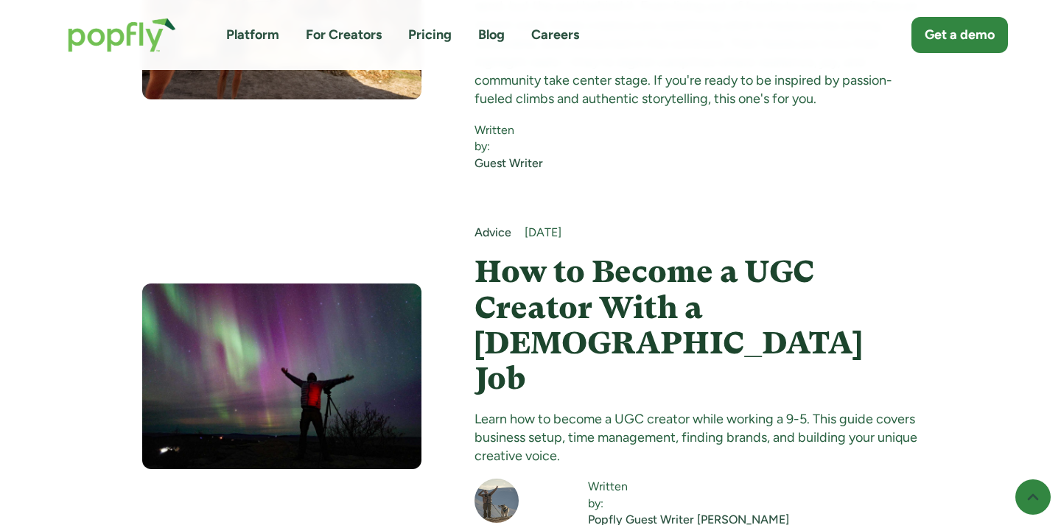
click at [526, 225] on div "Advice June 21, 2025 How to Become a UGC Creator With a Full-time Job Learn how…" at bounding box center [697, 377] width 445 height 304
click at [528, 254] on h4 "How to Become a UGC Creator With a [DEMOGRAPHIC_DATA] Job" at bounding box center [697, 325] width 445 height 142
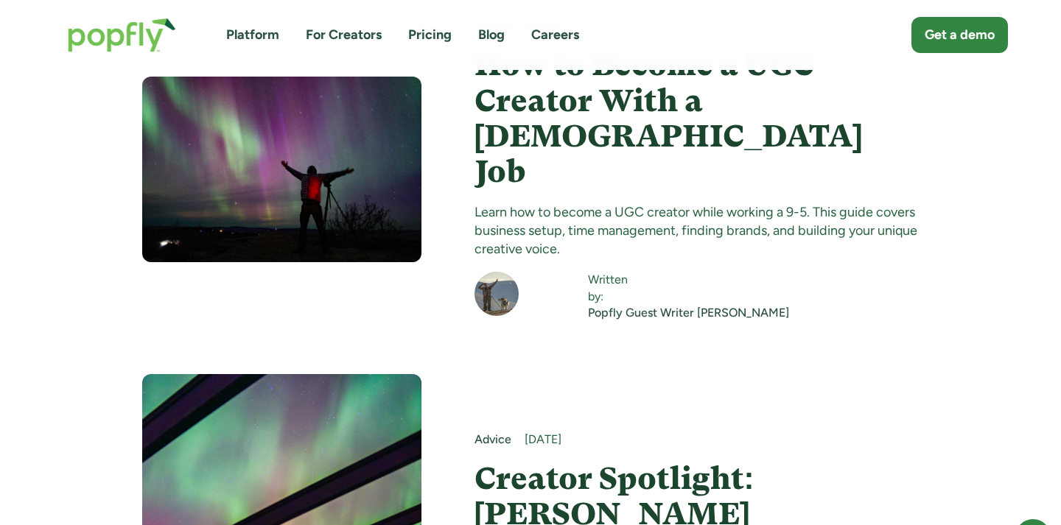
scroll to position [9603, 0]
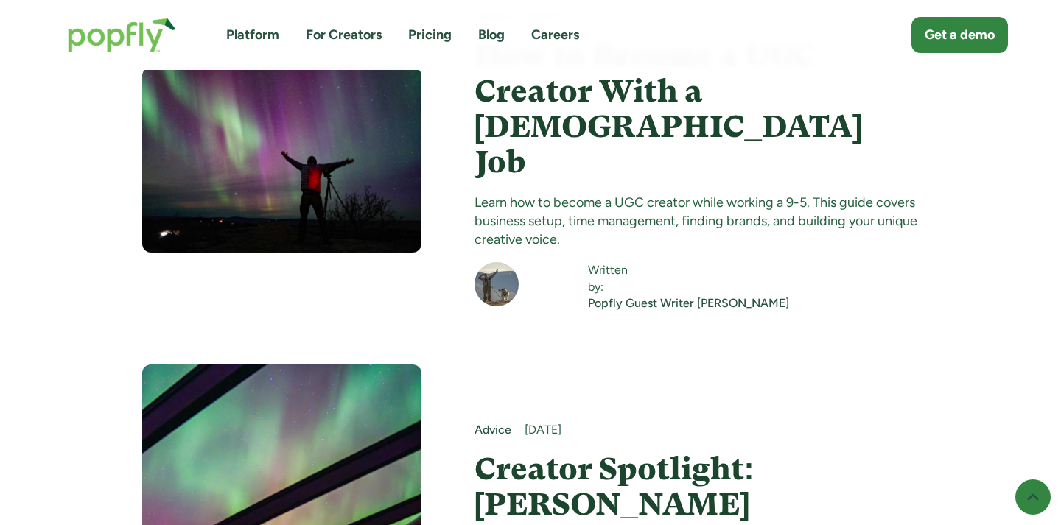
click at [553, 452] on h4 "Creator Spotlight: [PERSON_NAME]" at bounding box center [697, 487] width 445 height 71
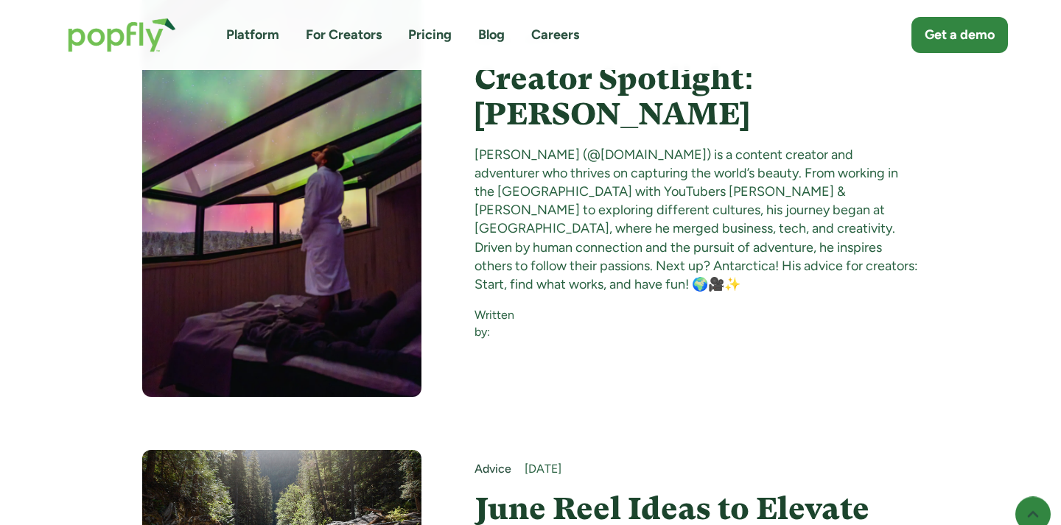
scroll to position [10089, 0]
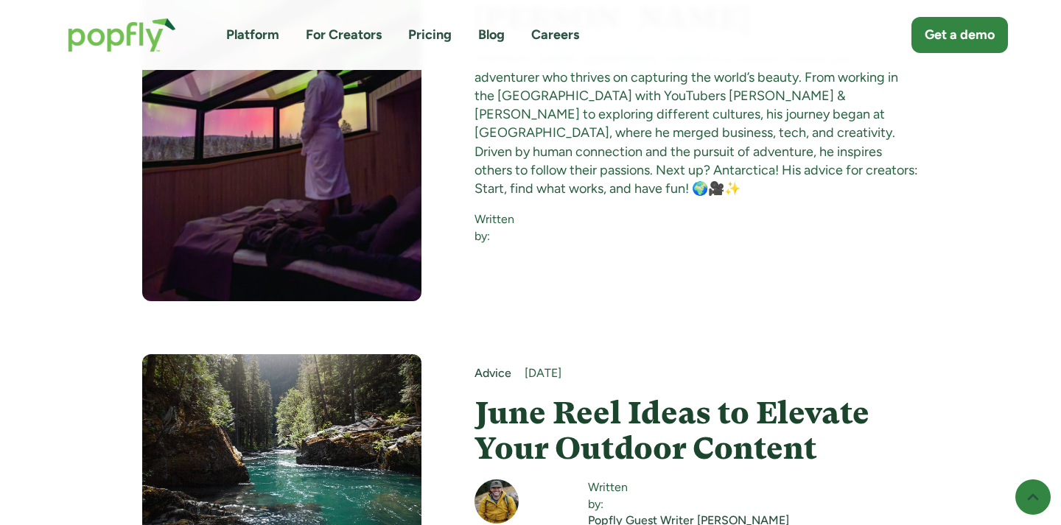
click at [537, 396] on h4 "June Reel Ideas to Elevate Your Outdoor Content" at bounding box center [697, 431] width 445 height 71
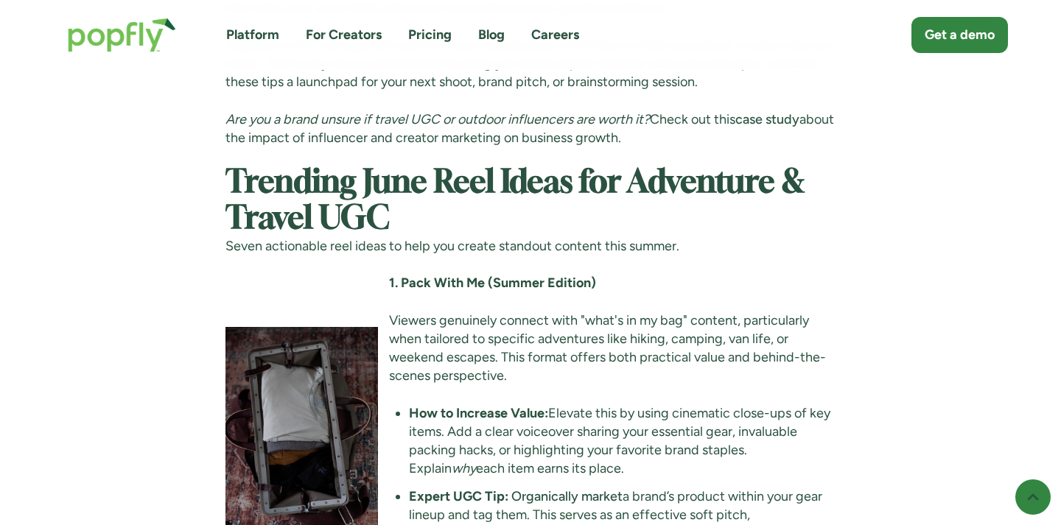
scroll to position [1466, 0]
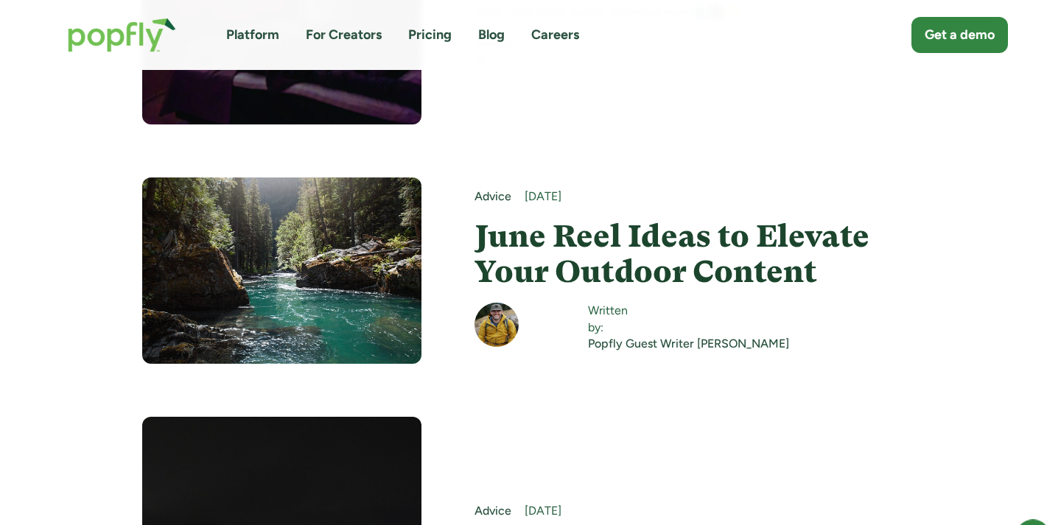
scroll to position [10367, 0]
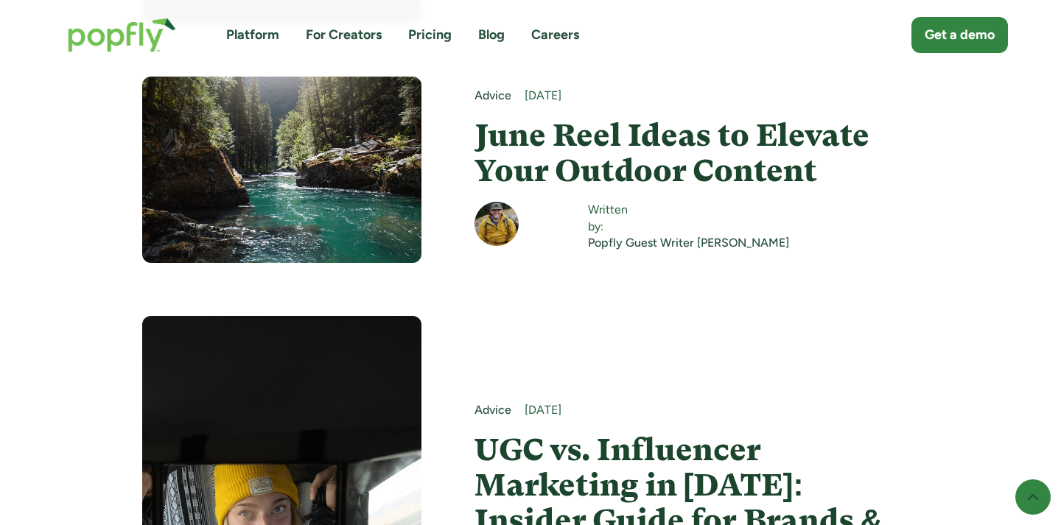
click at [556, 433] on h4 "UGC vs. Influencer Marketing in [DATE]: Insider Guide for Brands & Creators" at bounding box center [697, 504] width 445 height 142
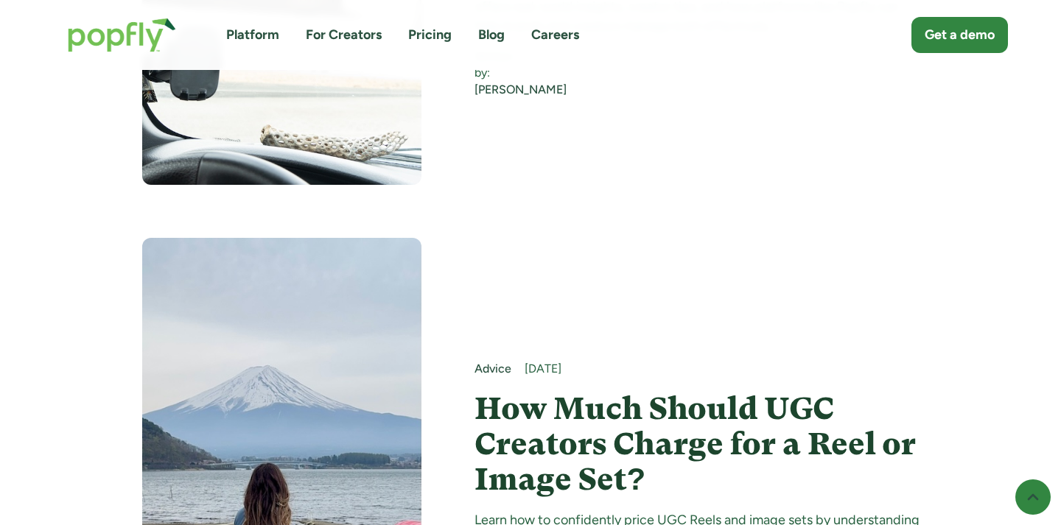
scroll to position [11092, 0]
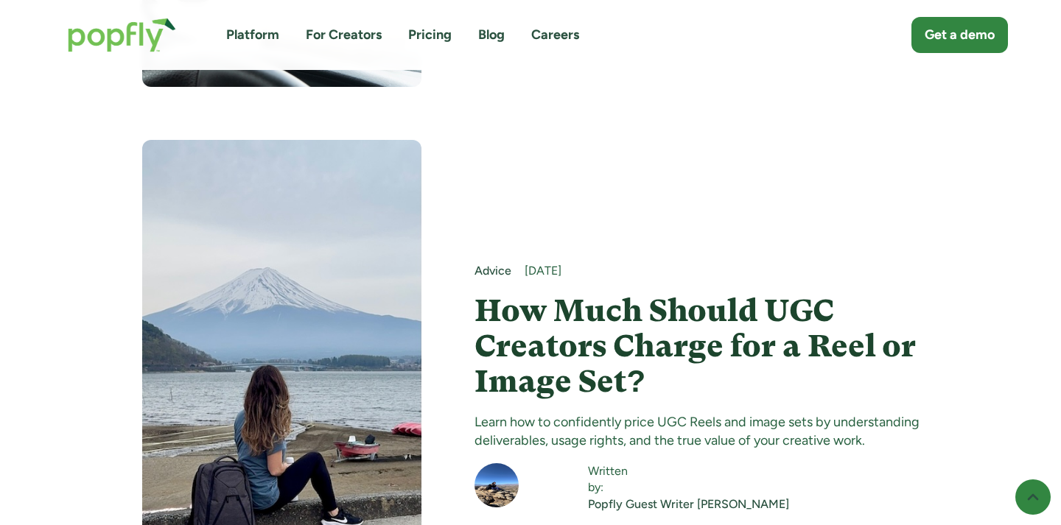
click at [511, 293] on h4 "How Much Should UGC Creators Charge for a Reel or Image Set?" at bounding box center [697, 346] width 445 height 107
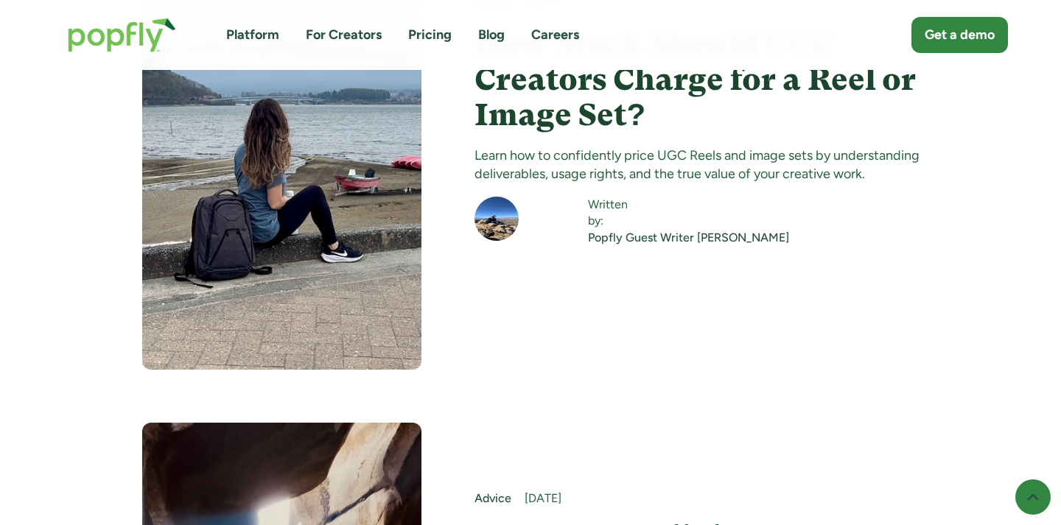
scroll to position [11426, 0]
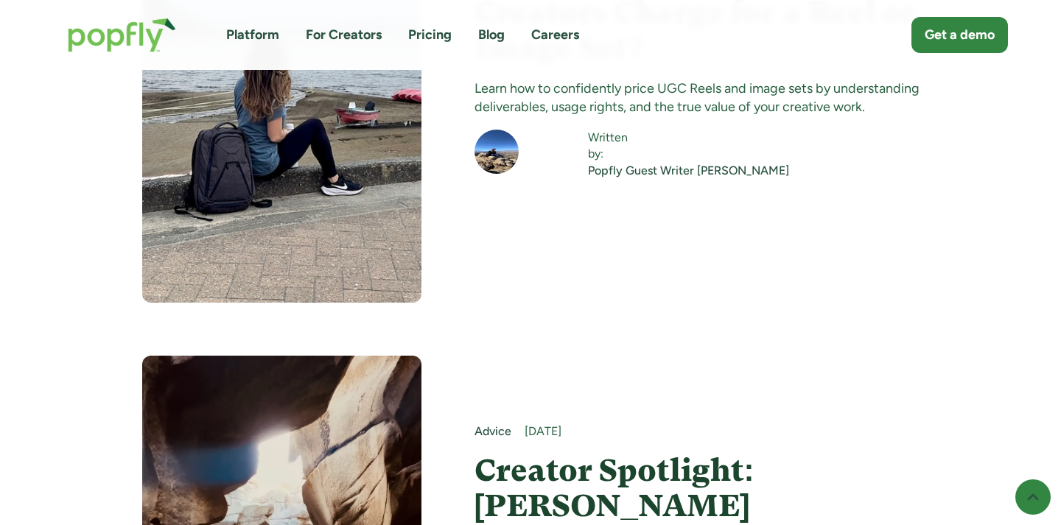
click at [571, 453] on h4 "Creator Spotlight: [PERSON_NAME]" at bounding box center [697, 488] width 445 height 71
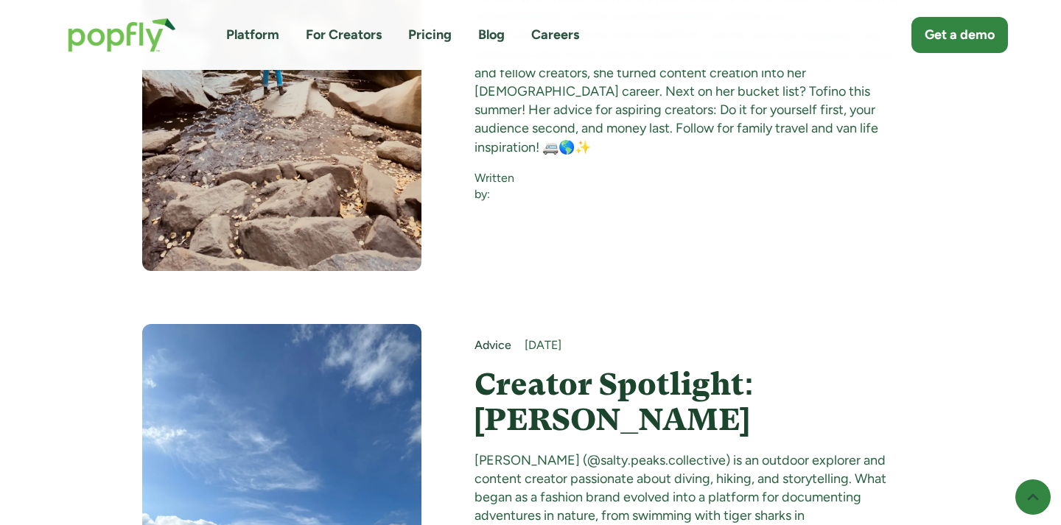
scroll to position [12030, 0]
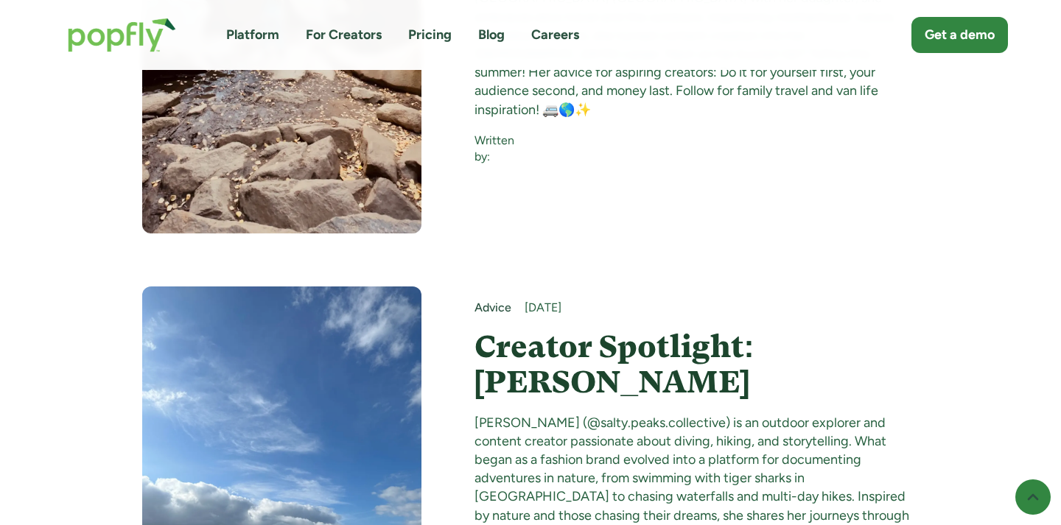
click at [565, 329] on h4 "Creator Spotlight: Francesca Solloway" at bounding box center [697, 364] width 445 height 71
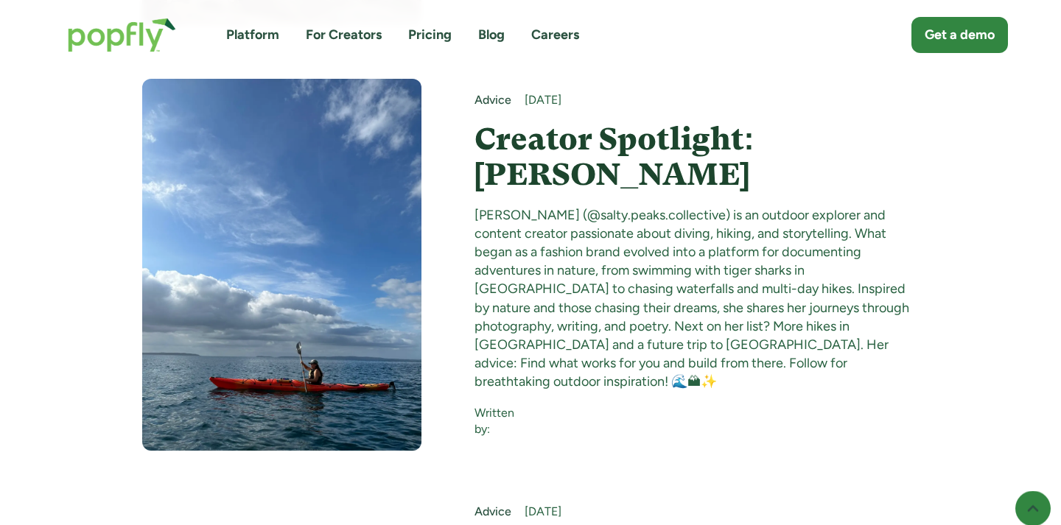
scroll to position [12383, 0]
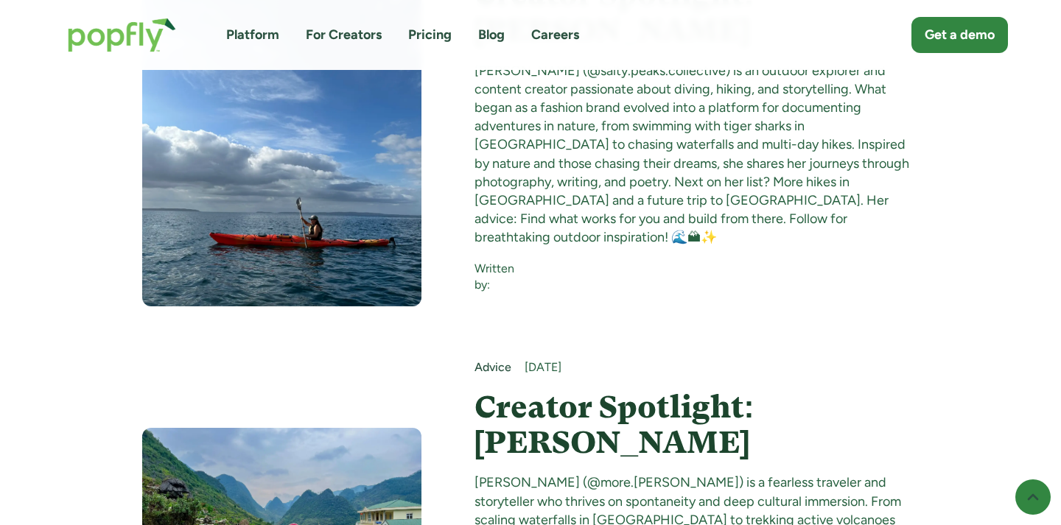
click at [542, 390] on h4 "Creator Spotlight: [PERSON_NAME]" at bounding box center [697, 425] width 445 height 71
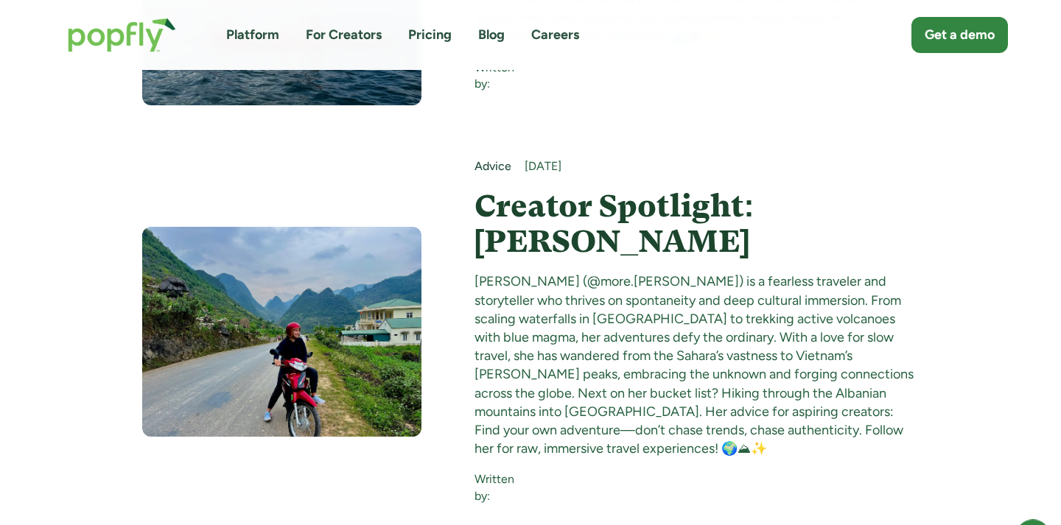
scroll to position [12646, 0]
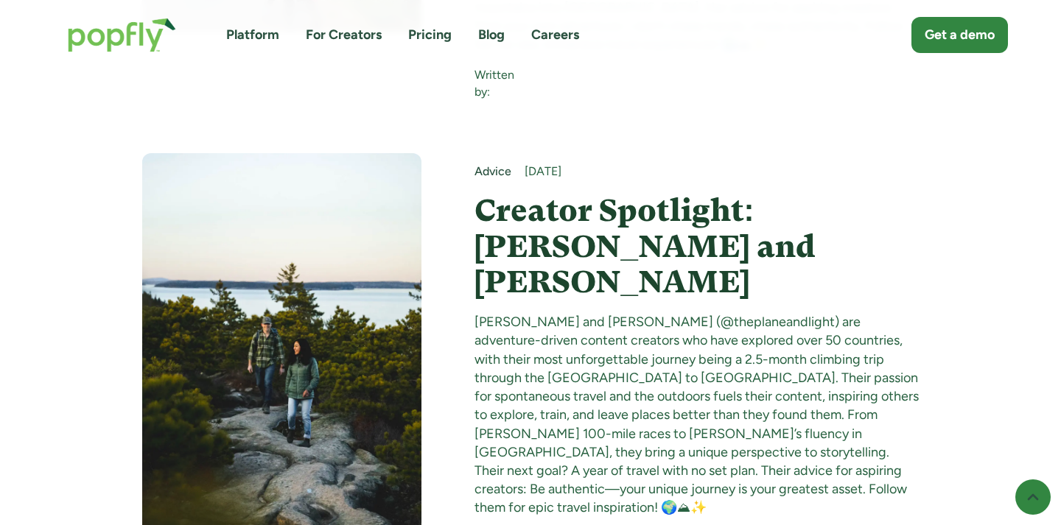
scroll to position [13276, 0]
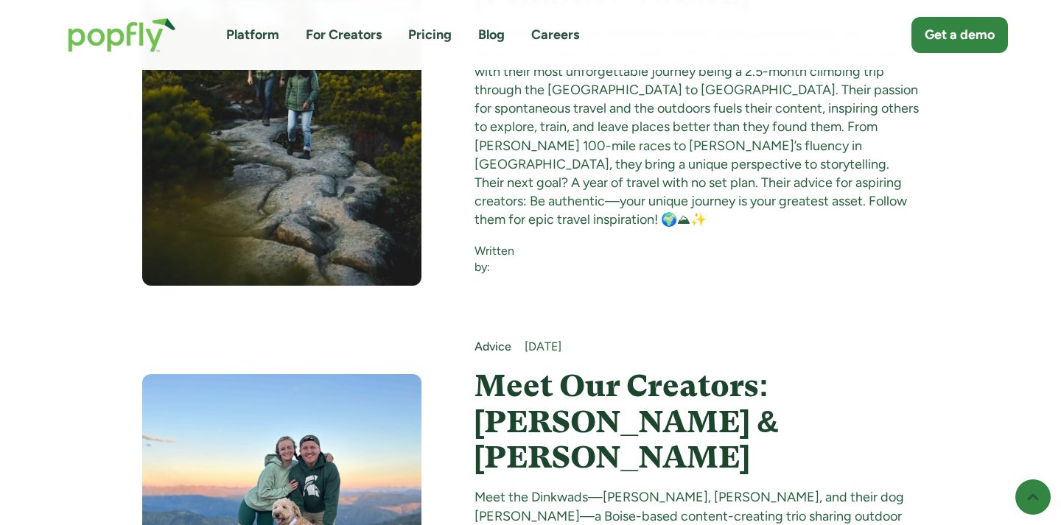
click at [546, 368] on h4 "Meet Our Creators: [PERSON_NAME] & [PERSON_NAME]" at bounding box center [697, 421] width 445 height 107
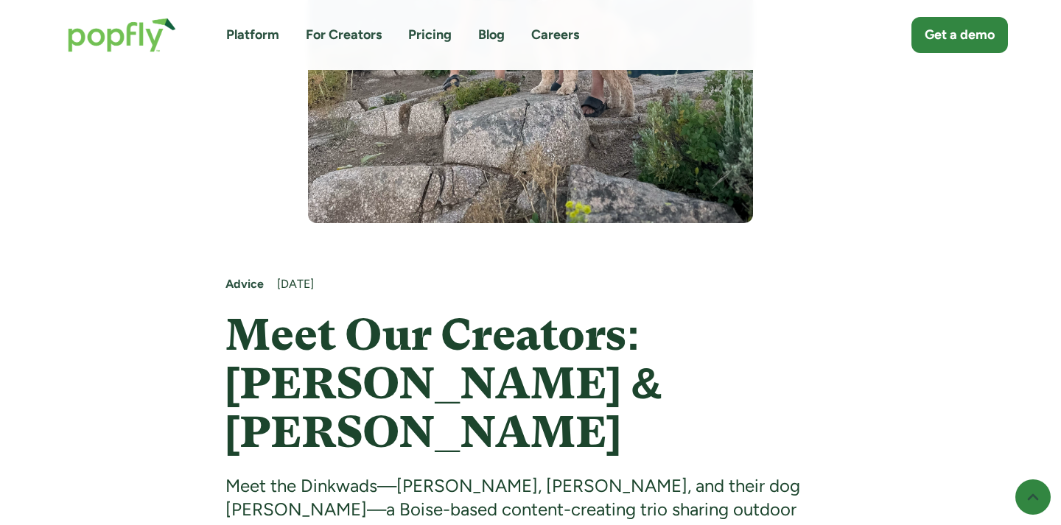
scroll to position [551, 0]
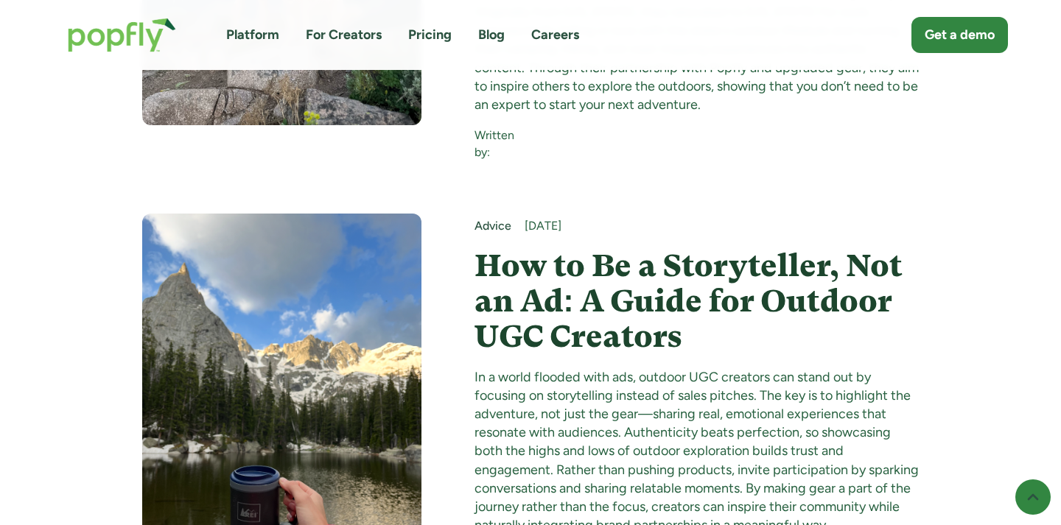
scroll to position [13830, 0]
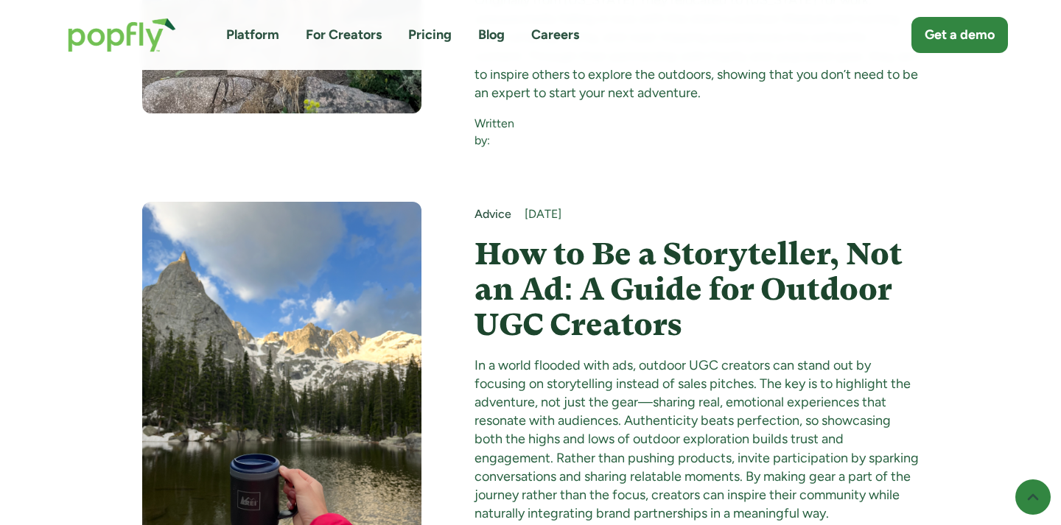
click at [391, 224] on img at bounding box center [281, 388] width 279 height 373
click at [516, 237] on h4 "How to Be a Storyteller, Not an Ad: A Guide for Outdoor UGC Creators" at bounding box center [697, 290] width 445 height 107
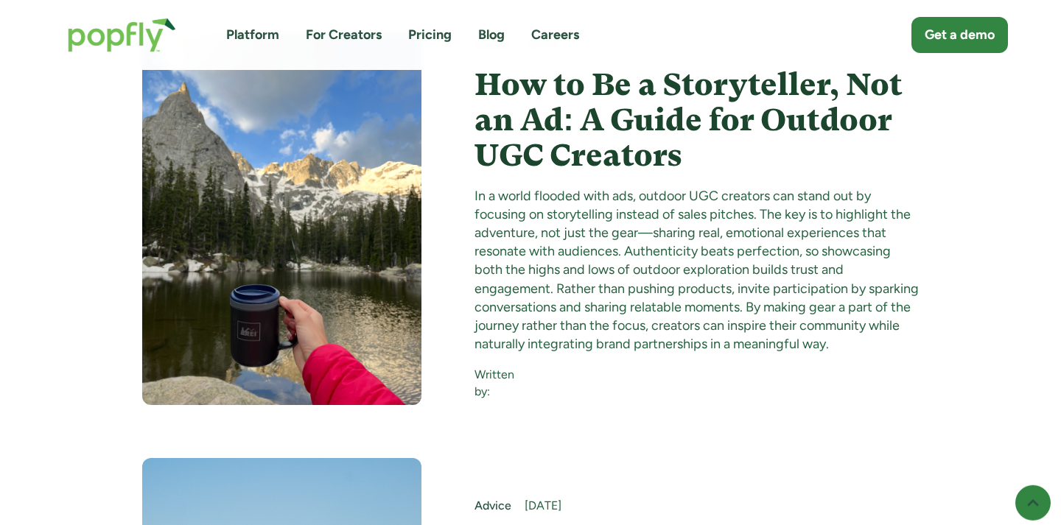
scroll to position [14092, 0]
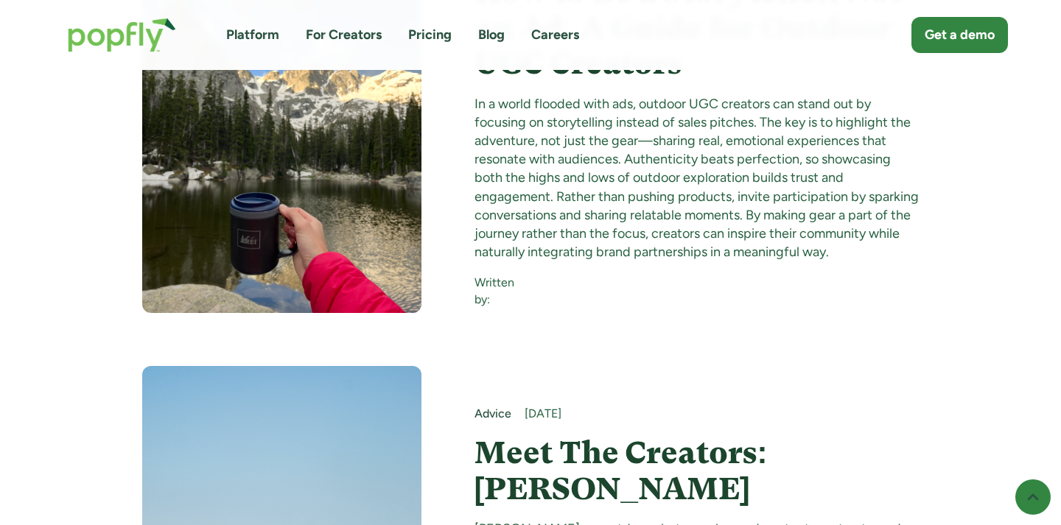
click at [533, 436] on h4 "Meet The Creators: [PERSON_NAME]" at bounding box center [697, 471] width 445 height 71
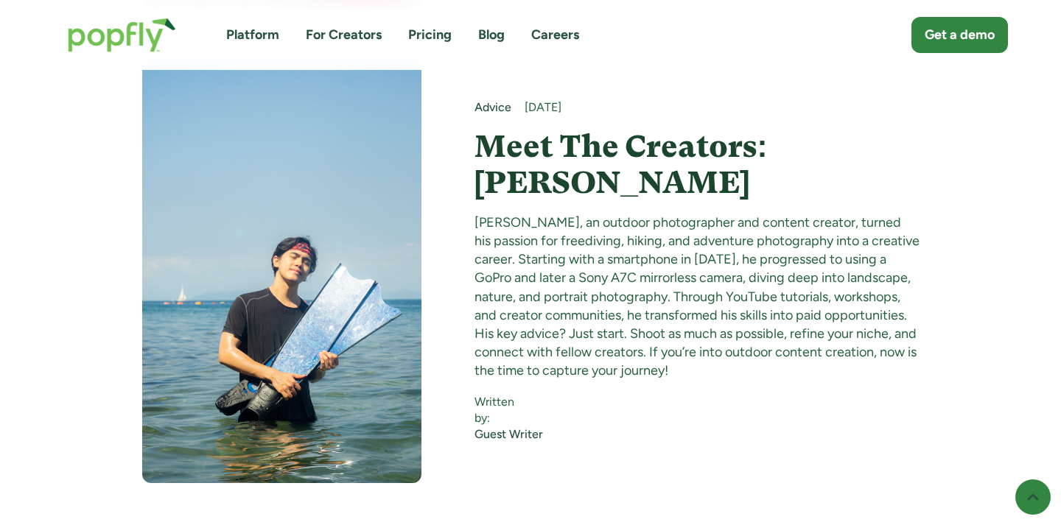
scroll to position [14583, 0]
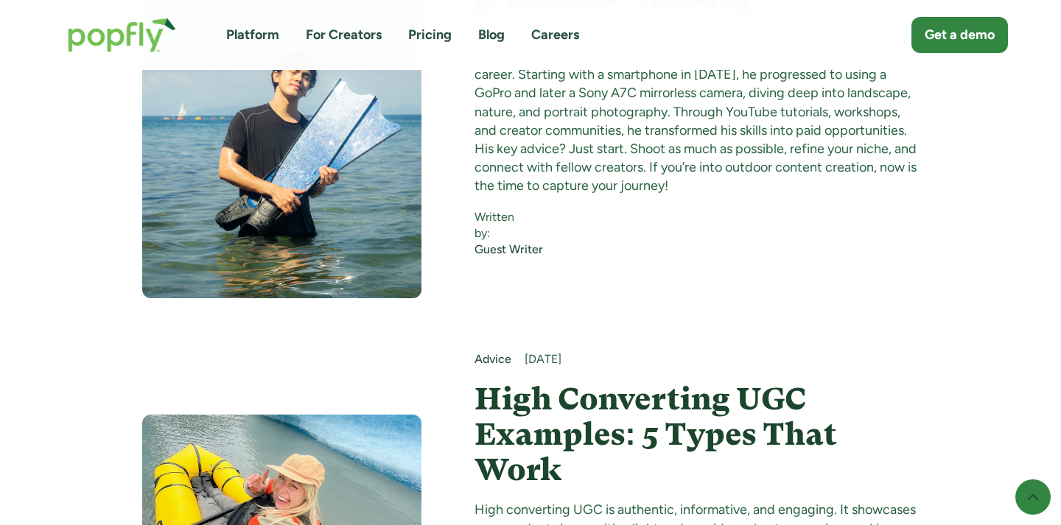
click at [330, 415] on img at bounding box center [281, 514] width 279 height 199
click at [556, 382] on h4 "High Converting UGC Examples: 5 Types That Work" at bounding box center [697, 435] width 445 height 107
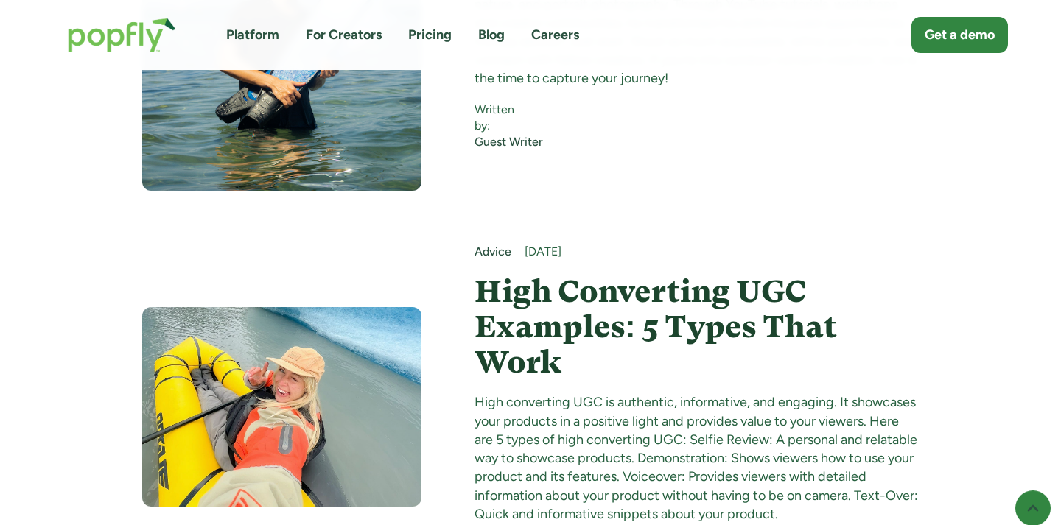
scroll to position [14899, 0]
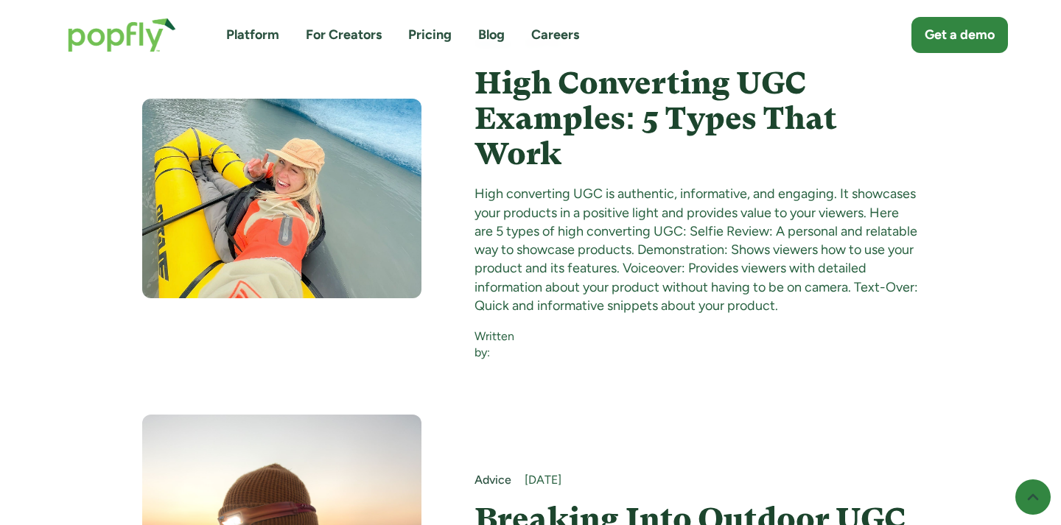
click at [531, 502] on h4 "Breaking Into Outdoor UGC" at bounding box center [697, 519] width 445 height 35
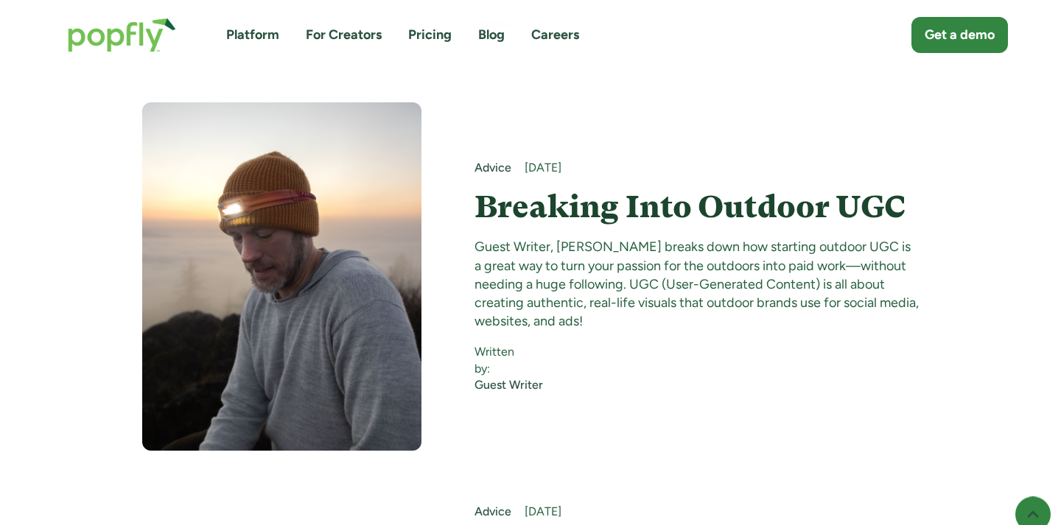
scroll to position [15375, 0]
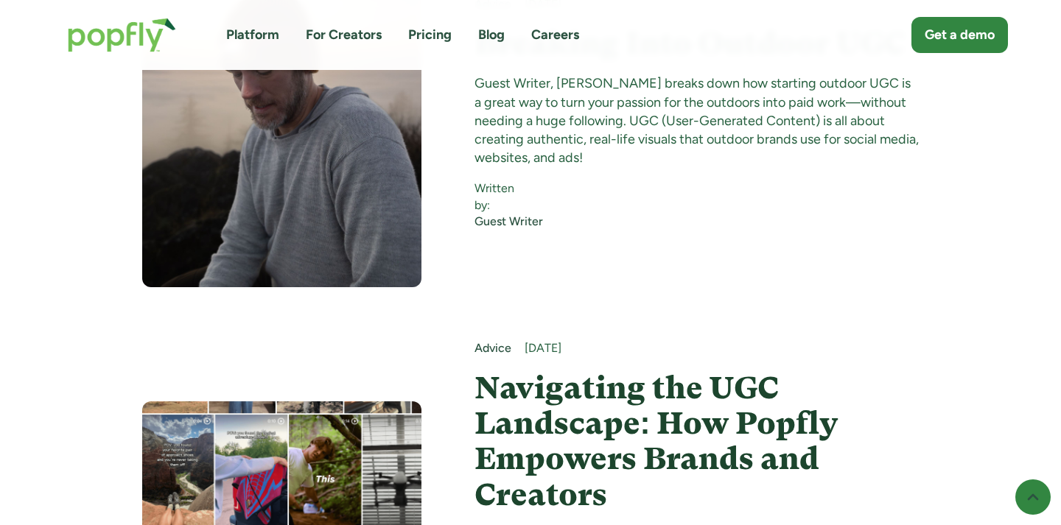
click at [547, 371] on h4 "Navigating the UGC Landscape: How Popfly Empowers Brands and Creators" at bounding box center [697, 442] width 445 height 142
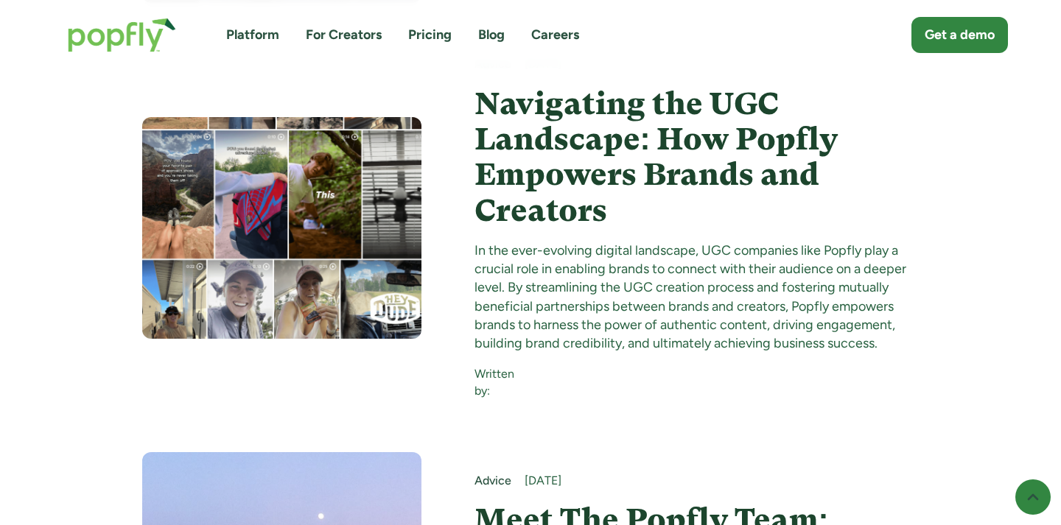
scroll to position [15670, 0]
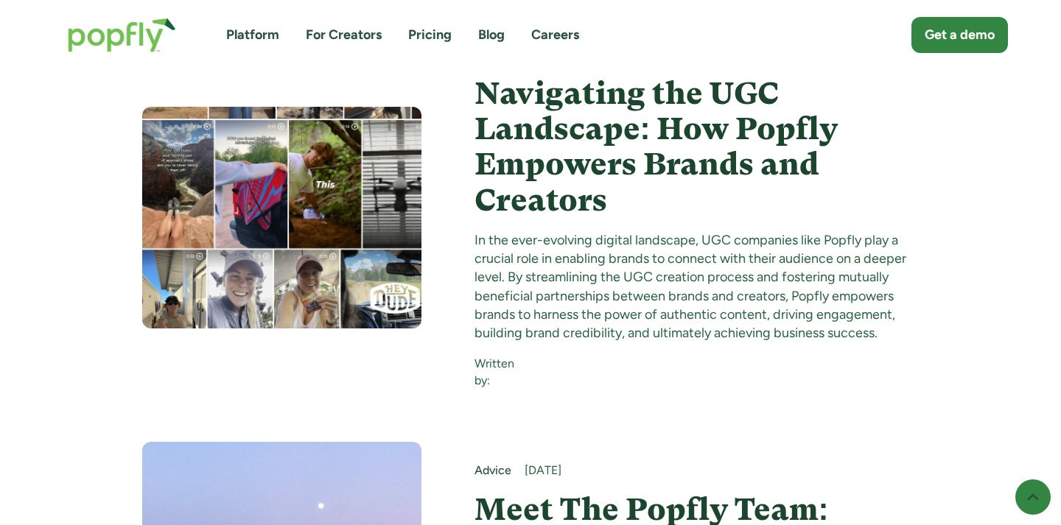
click at [494, 492] on h4 "Meet The Popfly Team: Siena Juhlin" at bounding box center [697, 527] width 445 height 71
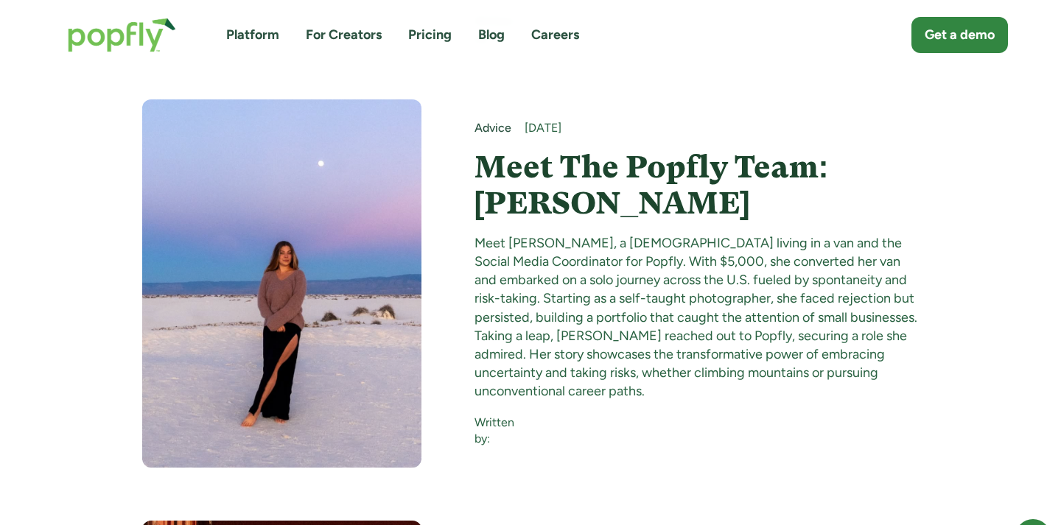
scroll to position [16092, 0]
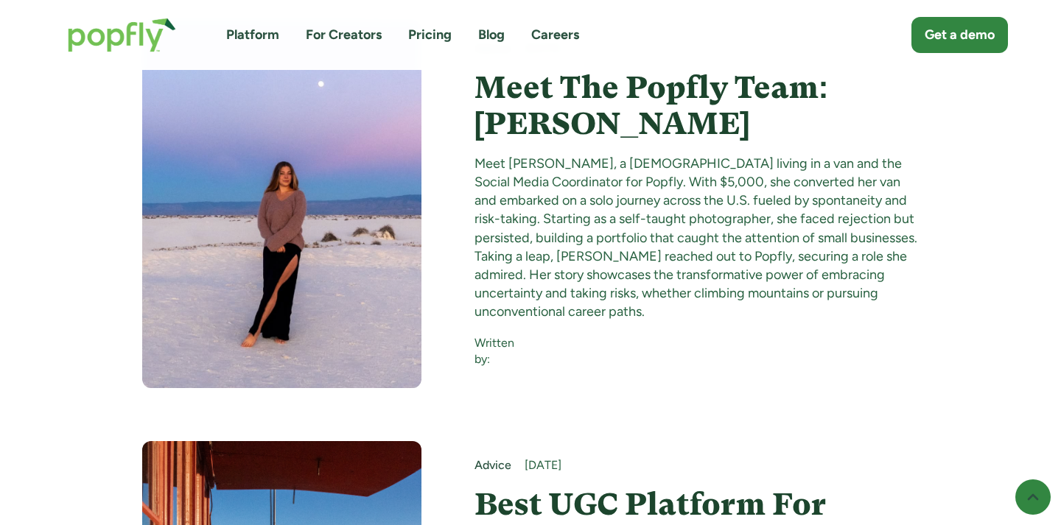
click at [542, 487] on h4 "Best UGC Platform For Creators & Outdoor Brands" at bounding box center [697, 522] width 445 height 71
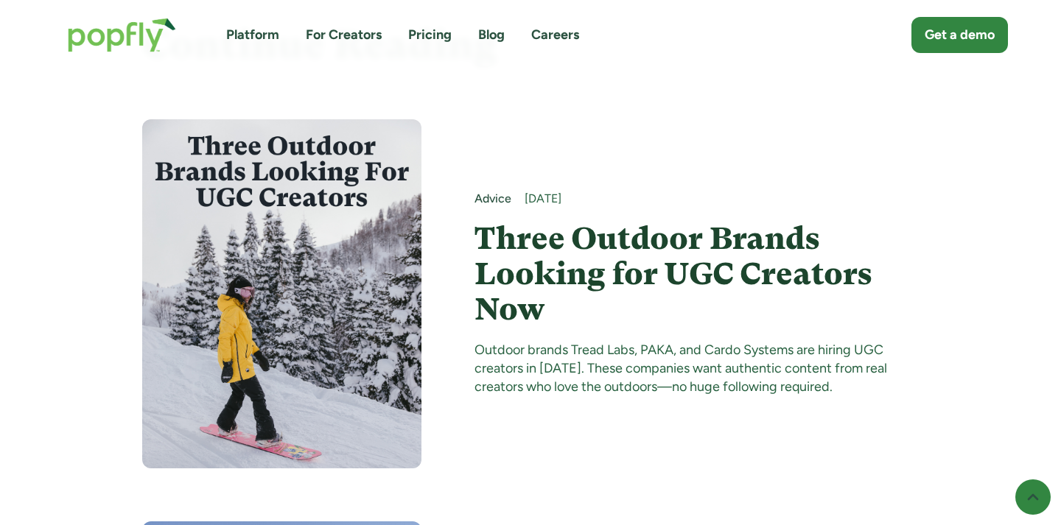
scroll to position [2992, 0]
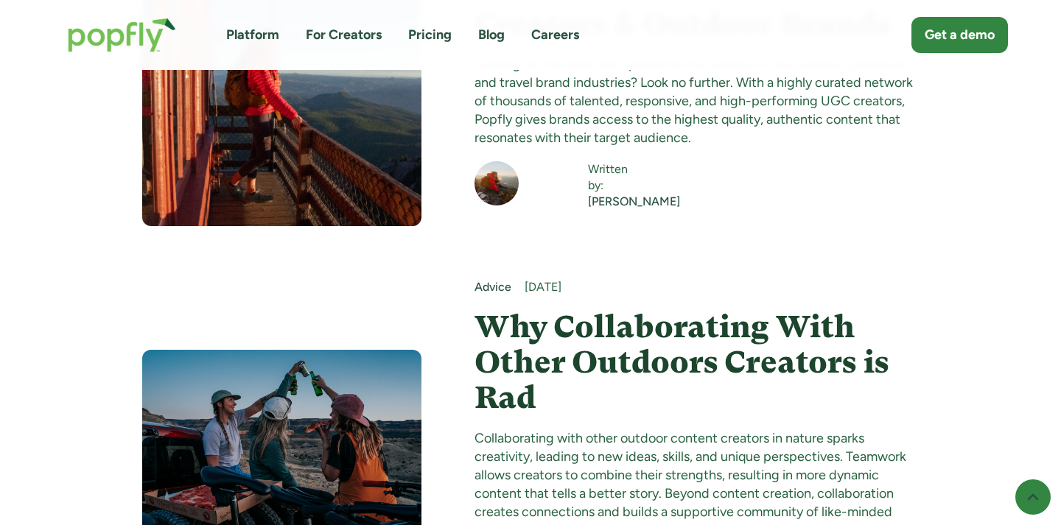
scroll to position [16571, 0]
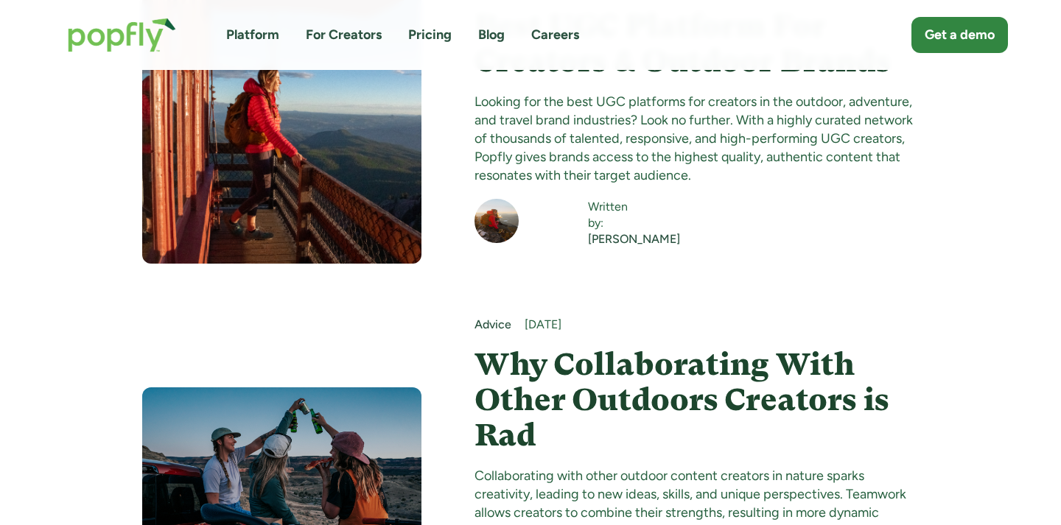
click at [593, 347] on h4 "Why Collaborating With Other Outdoors Creators is Rad" at bounding box center [697, 400] width 445 height 107
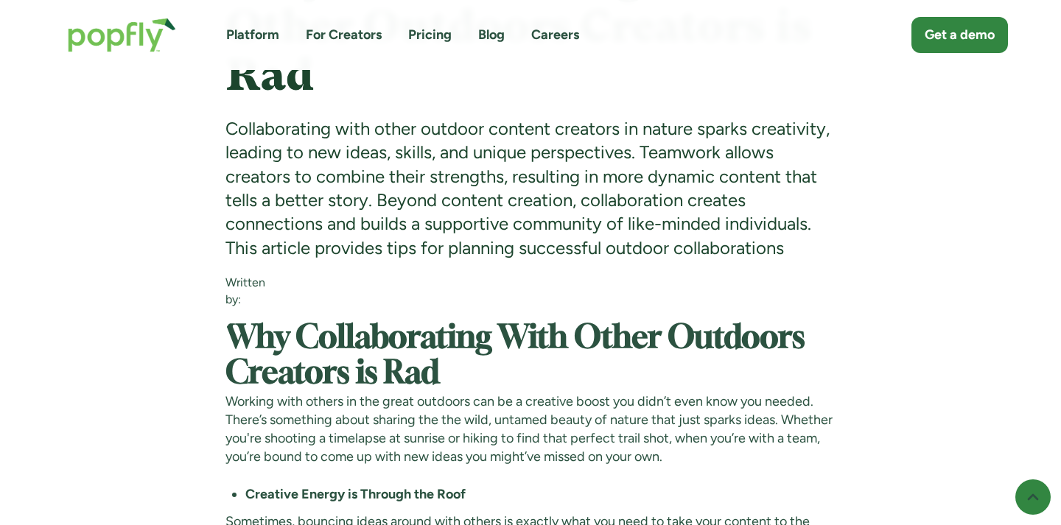
scroll to position [629, 0]
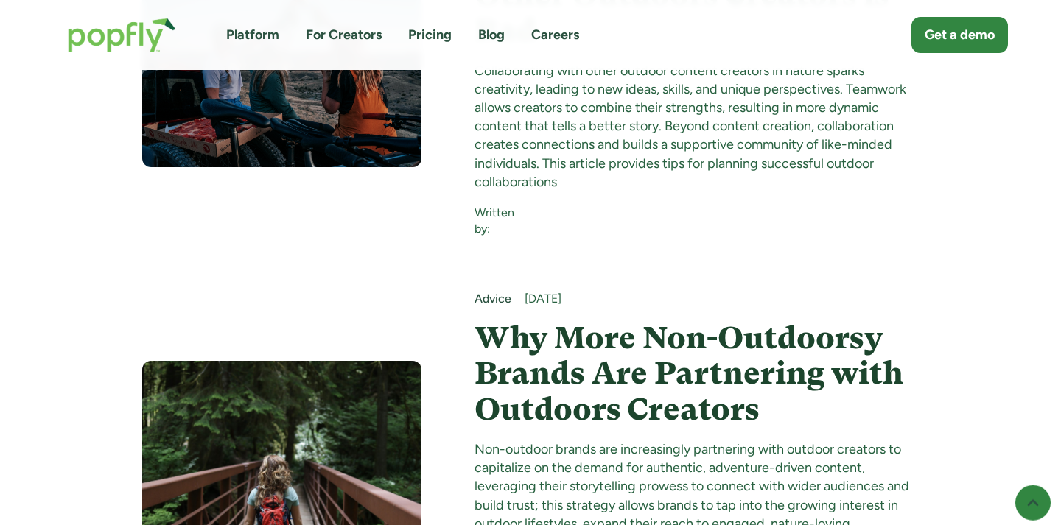
scroll to position [17073, 0]
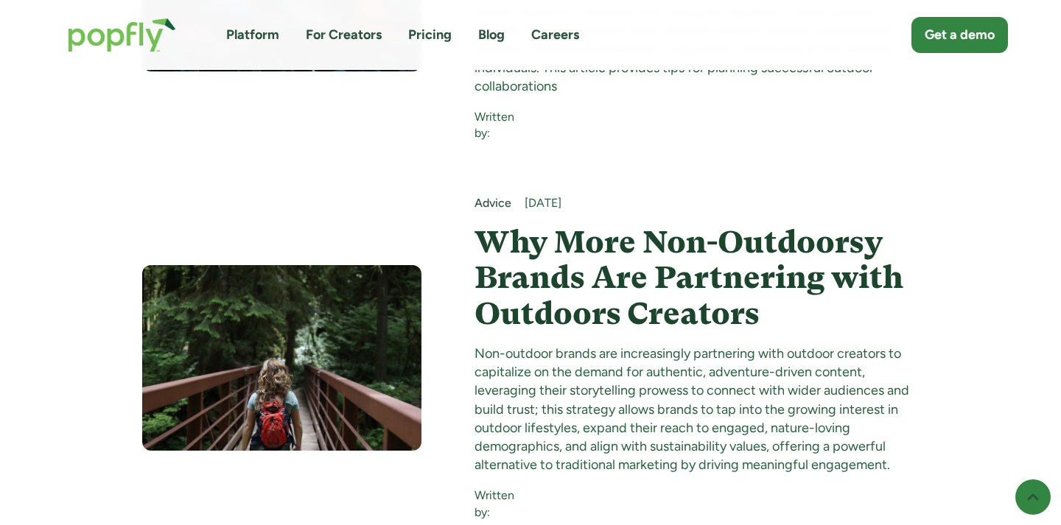
click at [559, 225] on h4 "Why More Non-Outdoorsy Brands Are Partnering with Outdoors Creators" at bounding box center [697, 278] width 445 height 107
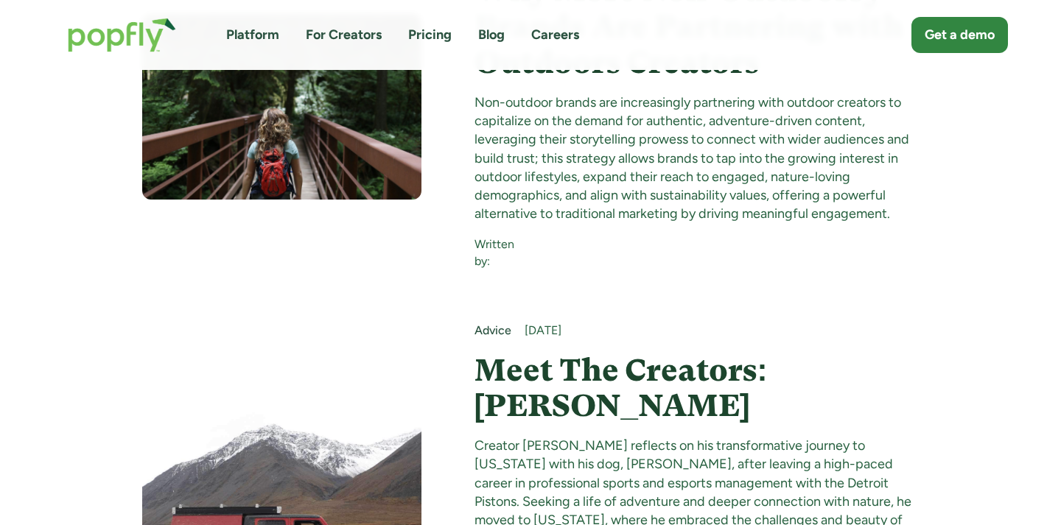
scroll to position [17319, 0]
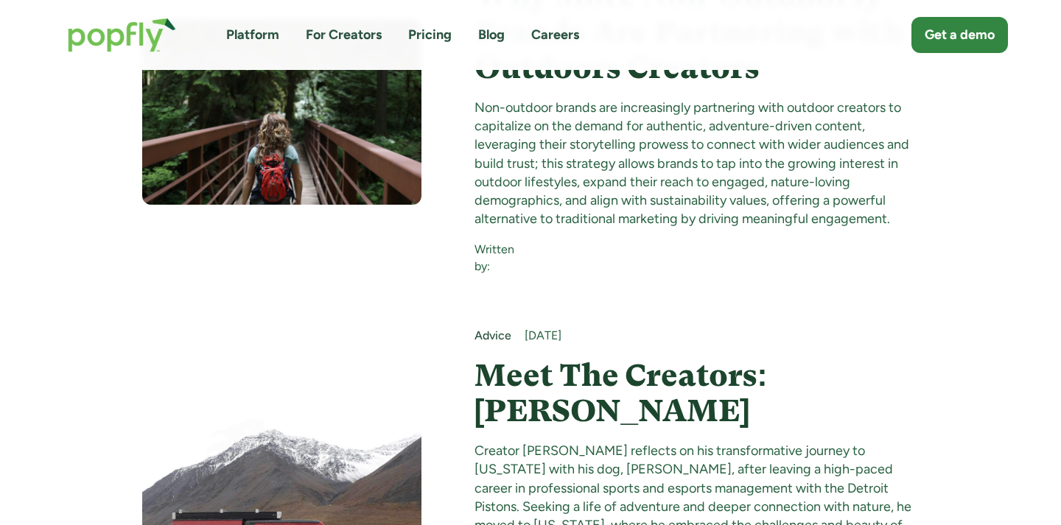
click at [481, 358] on h4 "Meet The Creators: [PERSON_NAME]" at bounding box center [697, 393] width 445 height 71
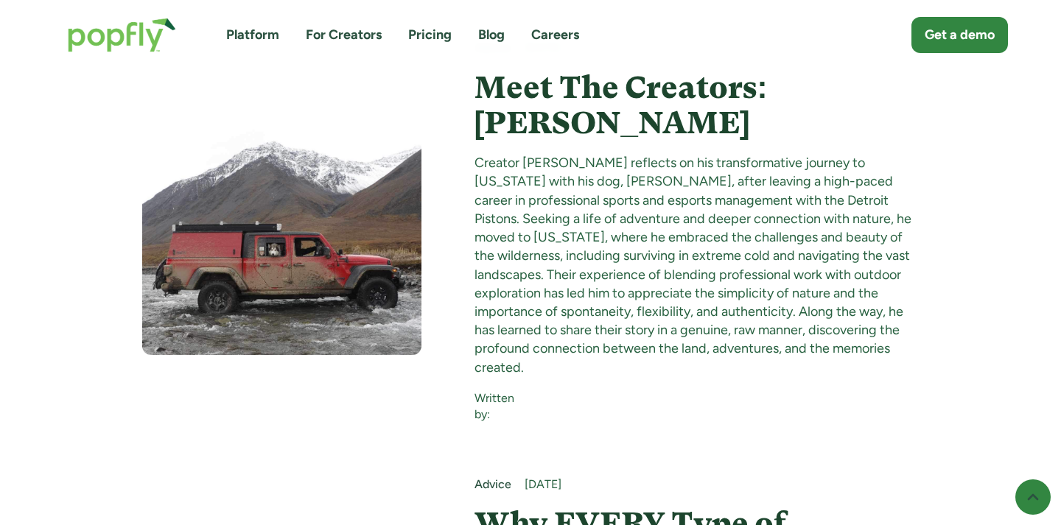
scroll to position [17699, 0]
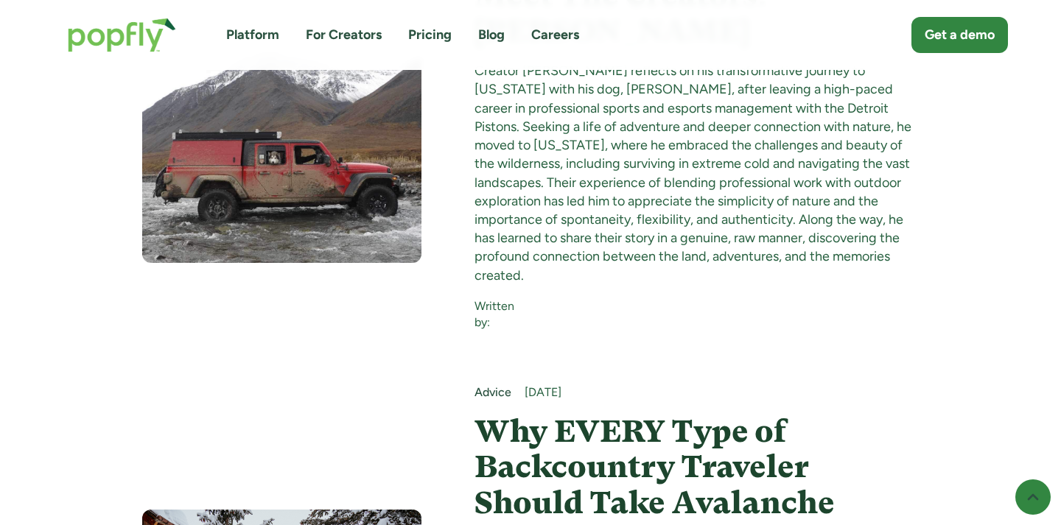
click at [552, 414] on h4 "Why EVERY Type of Backcountry Traveler Should Take Avalanche Education" at bounding box center [697, 485] width 445 height 142
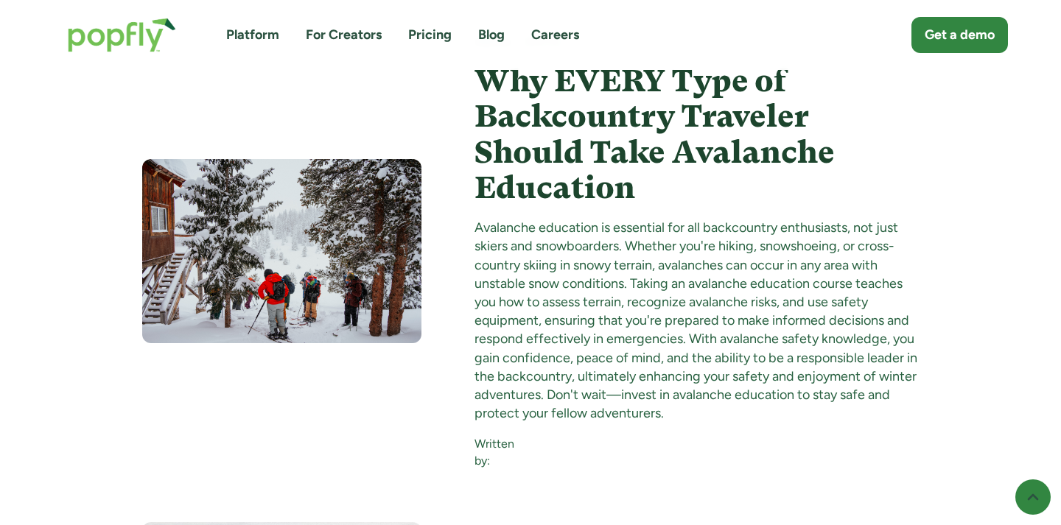
scroll to position [18210, 0]
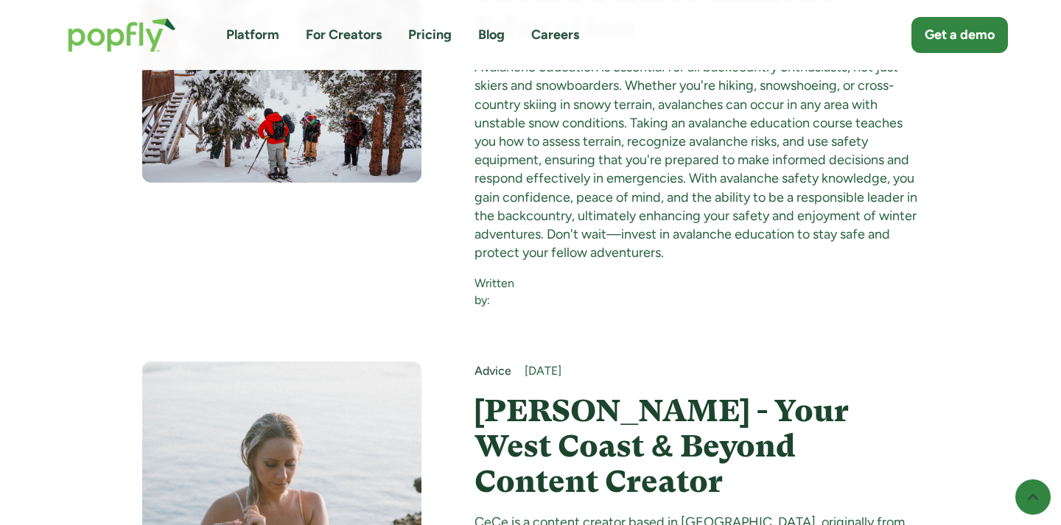
click at [557, 394] on h4 "CeCe Noyen - Your West Coast & Beyond Content Creator" at bounding box center [697, 447] width 445 height 107
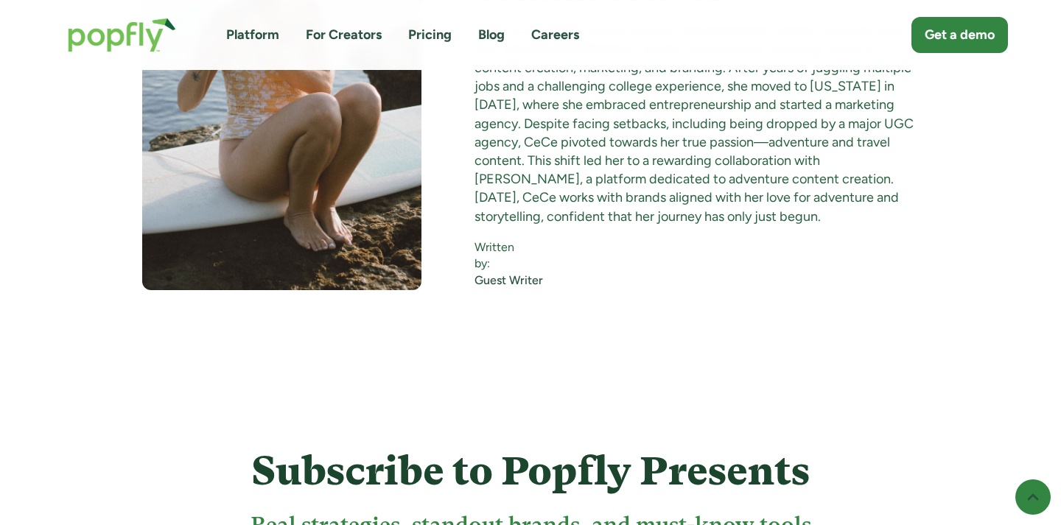
scroll to position [18750, 0]
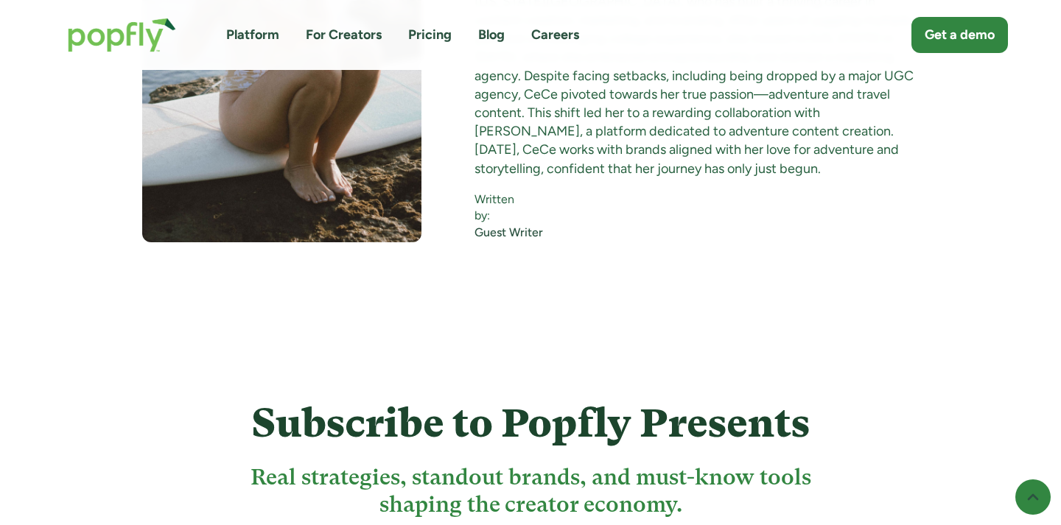
click at [111, 36] on img "home" at bounding box center [122, 35] width 138 height 64
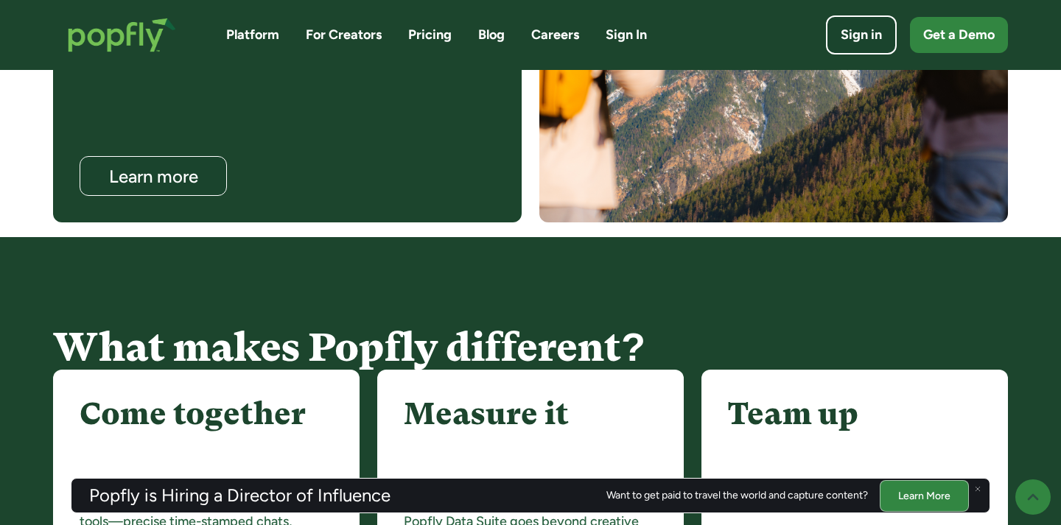
scroll to position [2180, 0]
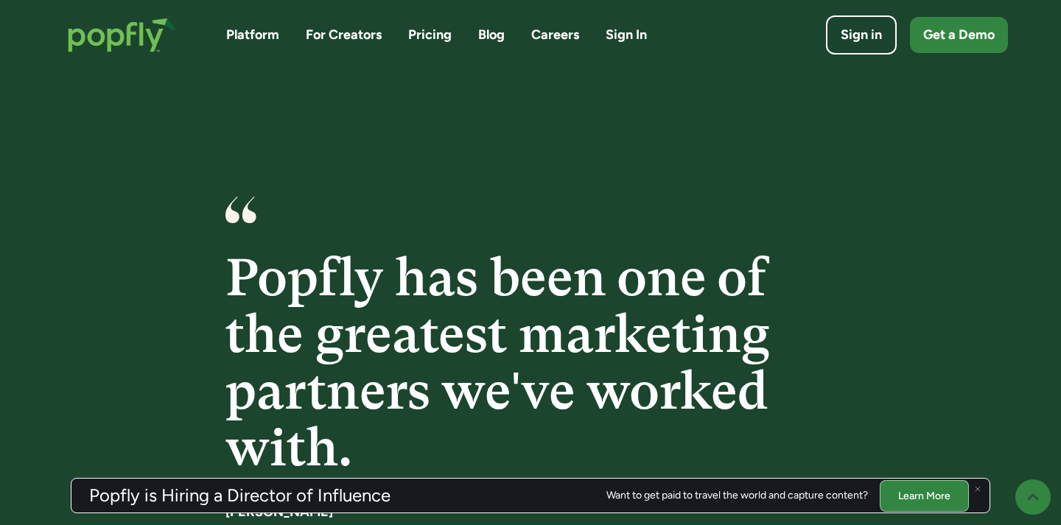
click at [635, 37] on link "Sign In" at bounding box center [626, 35] width 41 height 18
click at [973, 32] on div "Get a Demo" at bounding box center [959, 35] width 79 height 21
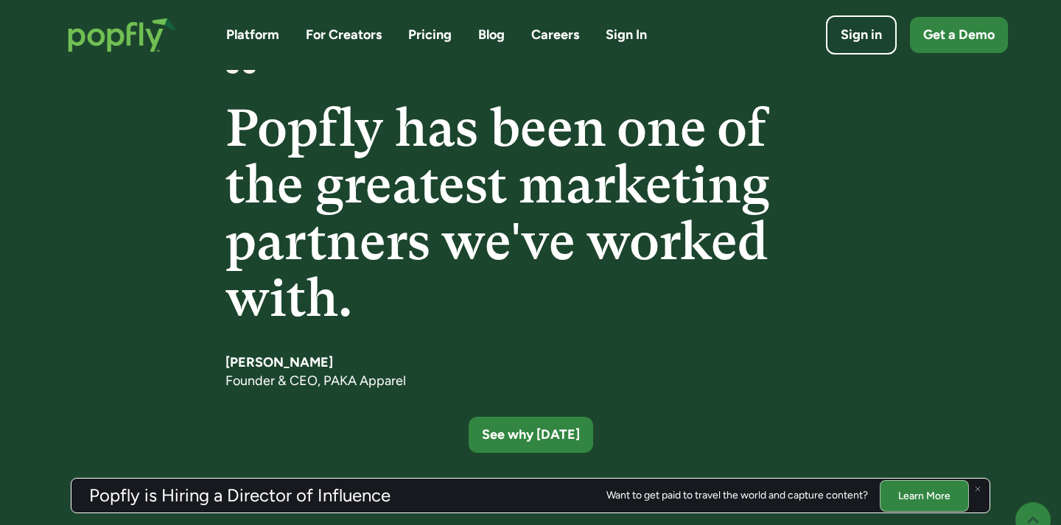
scroll to position [2343, 0]
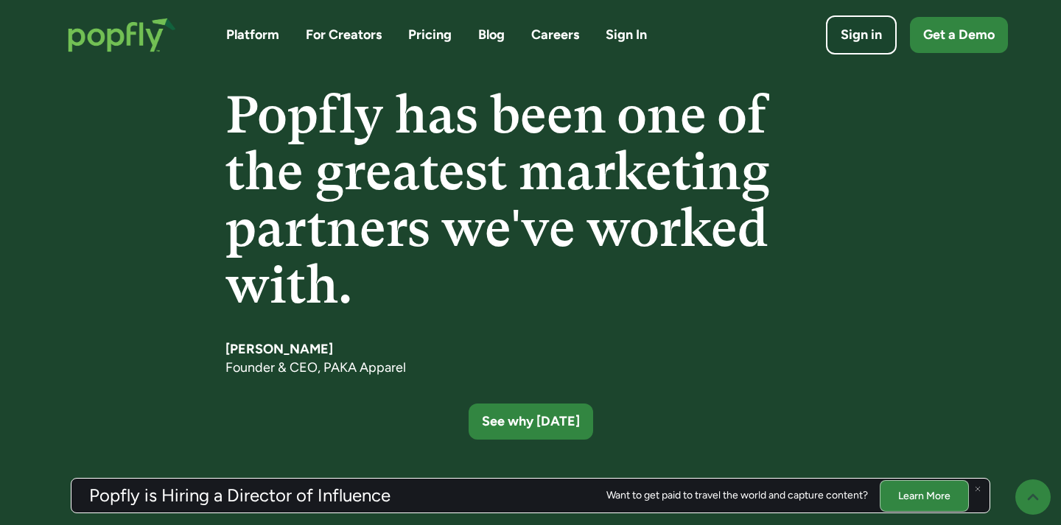
click at [908, 477] on div "Popfly has been one of the greatest marketing partners we've worked with. Kris …" at bounding box center [530, 237] width 1061 height 548
click at [912, 493] on link "Learn More" at bounding box center [924, 496] width 89 height 32
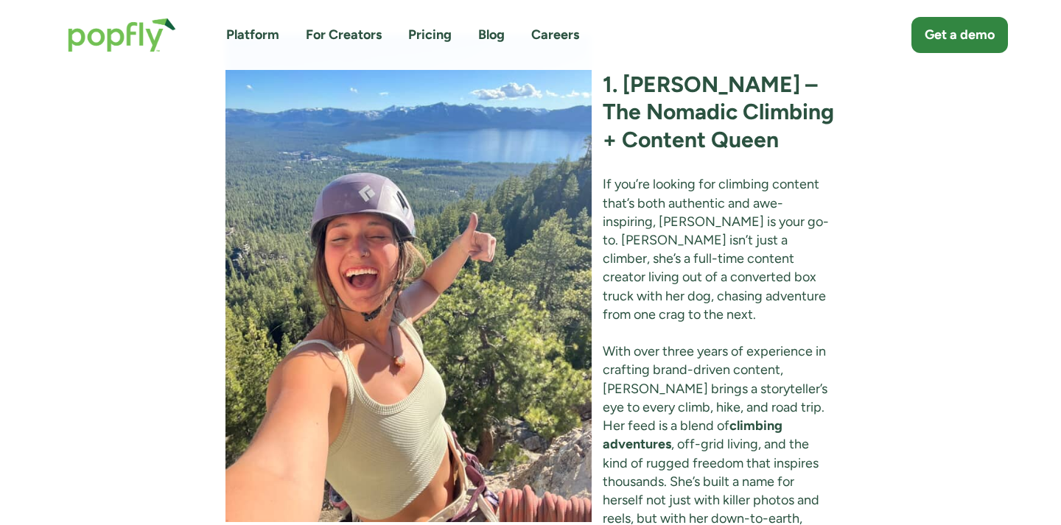
scroll to position [1130, 0]
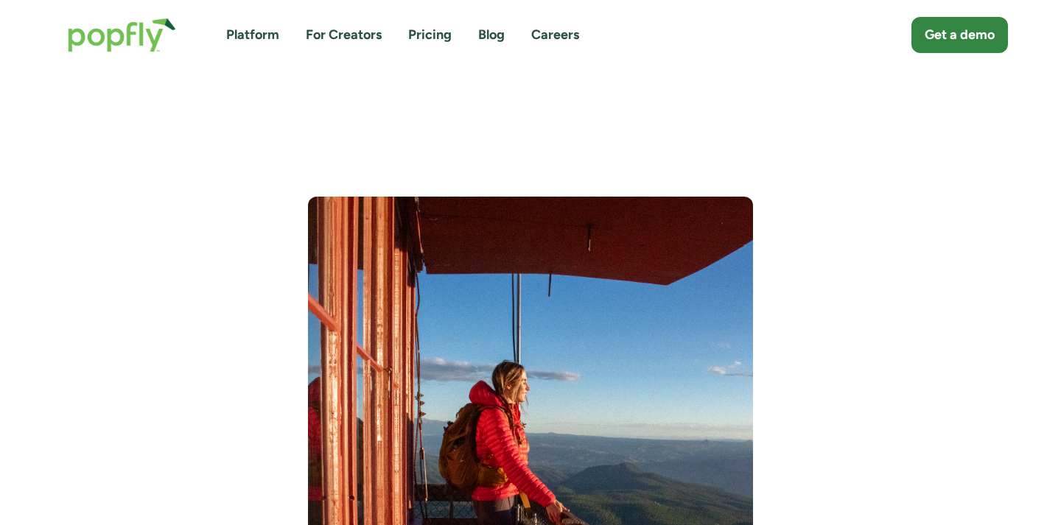
click at [557, 34] on link "Careers" at bounding box center [555, 35] width 48 height 18
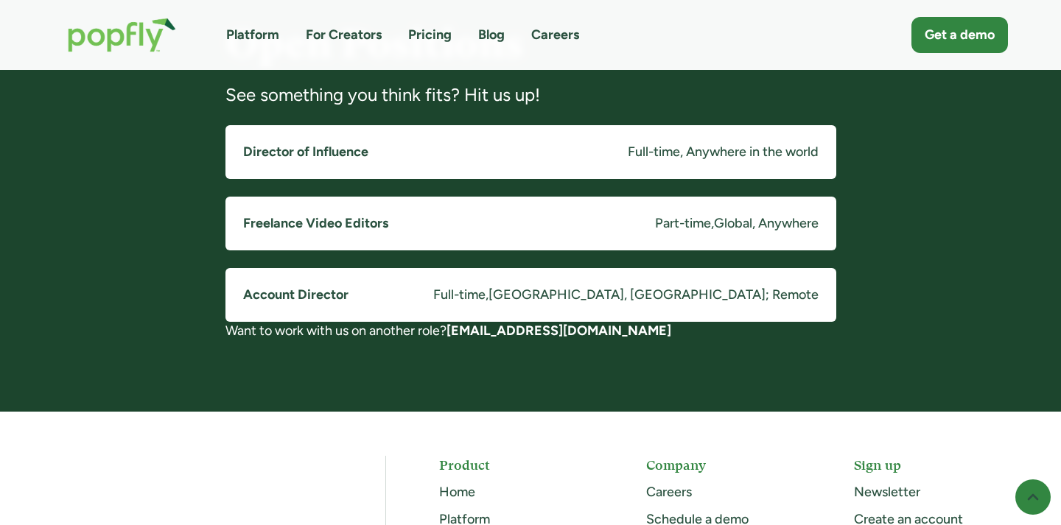
scroll to position [1201, 0]
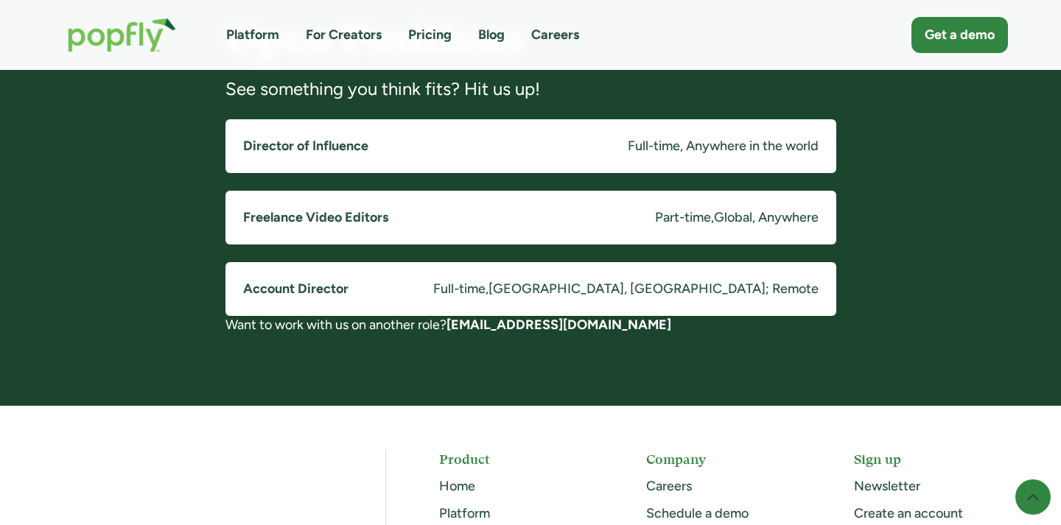
click at [528, 233] on link "Freelance Video Editors Part-time , Global, Anywhere" at bounding box center [531, 218] width 611 height 54
click at [308, 285] on h5 "Account Director" at bounding box center [295, 289] width 105 height 18
click at [292, 150] on h5 "Director of Influence" at bounding box center [305, 146] width 125 height 18
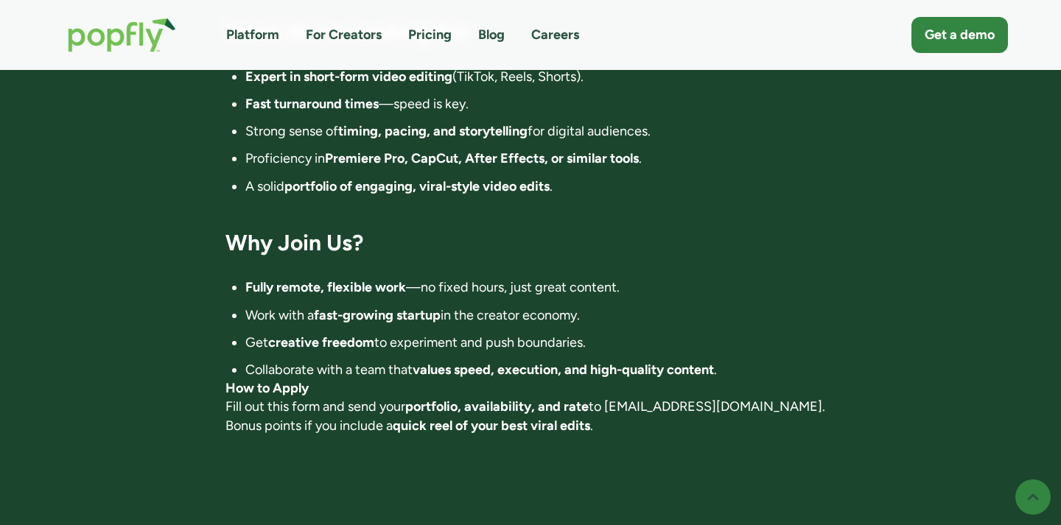
scroll to position [1066, 0]
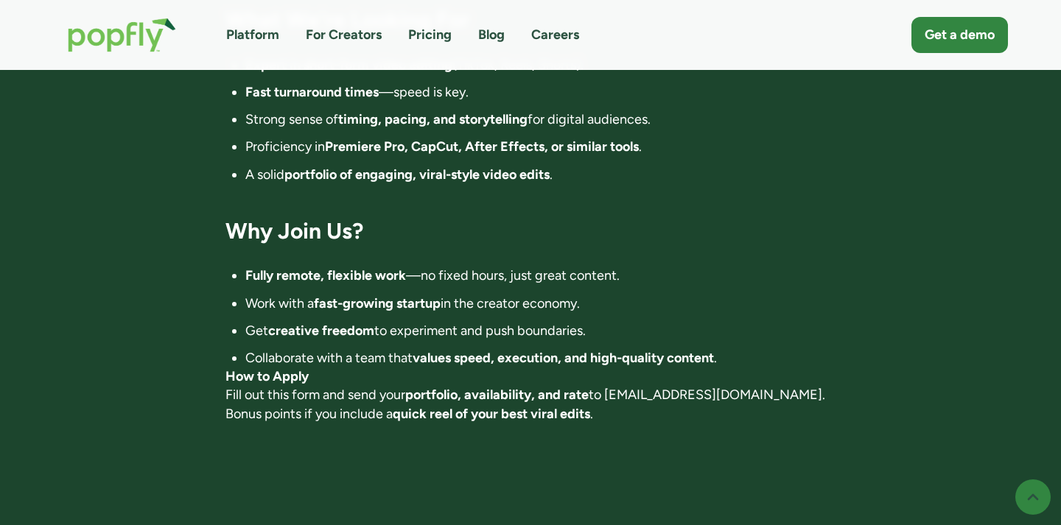
click at [444, 419] on strong "quick reel of your best viral edits" at bounding box center [492, 414] width 198 height 16
click at [268, 374] on strong "How to Apply" at bounding box center [267, 376] width 83 height 16
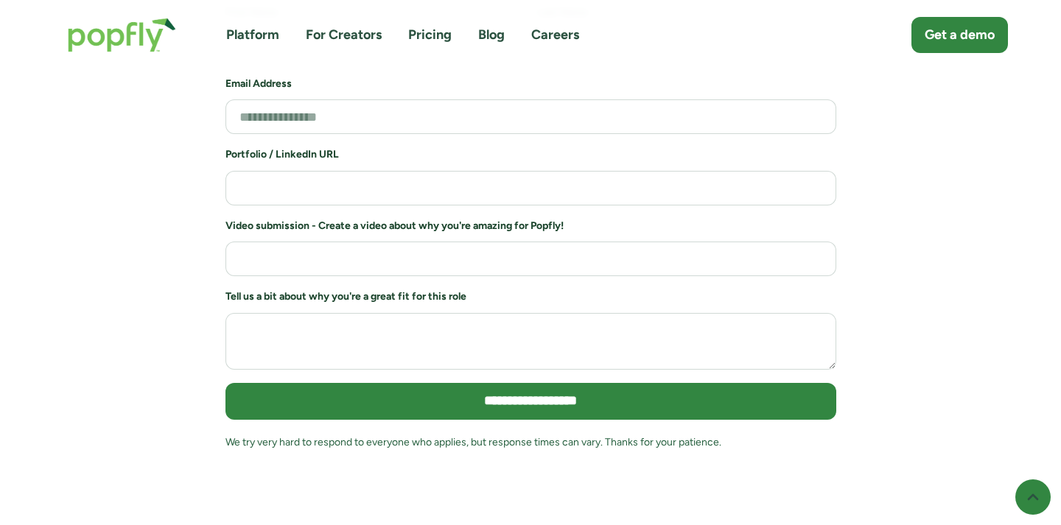
scroll to position [1745, 0]
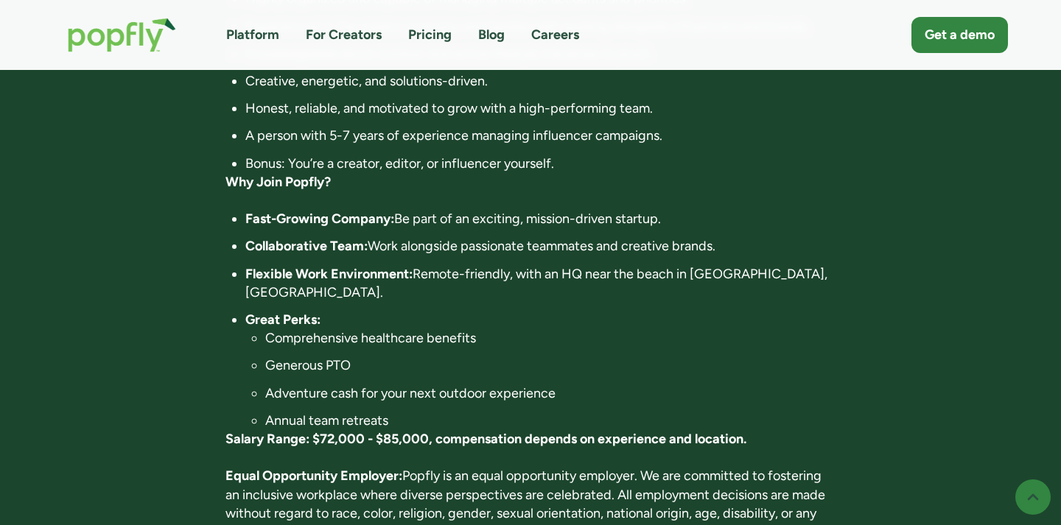
scroll to position [957, 0]
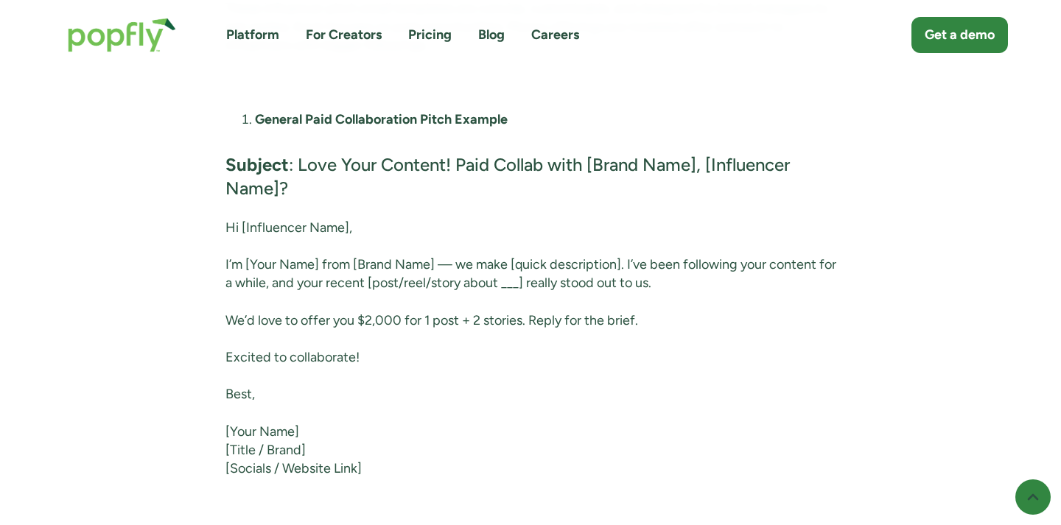
scroll to position [4129, 0]
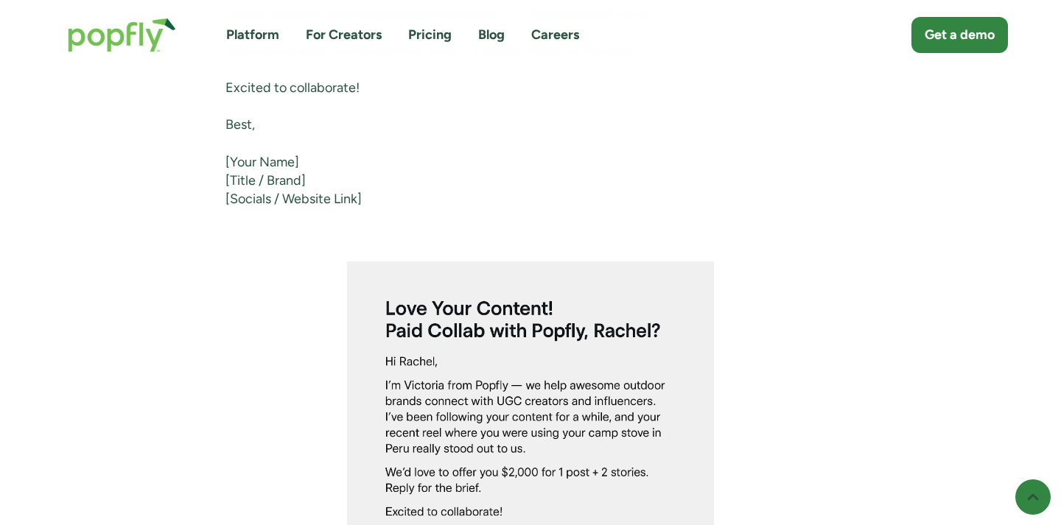
click at [493, 36] on link "Blog" at bounding box center [491, 35] width 27 height 18
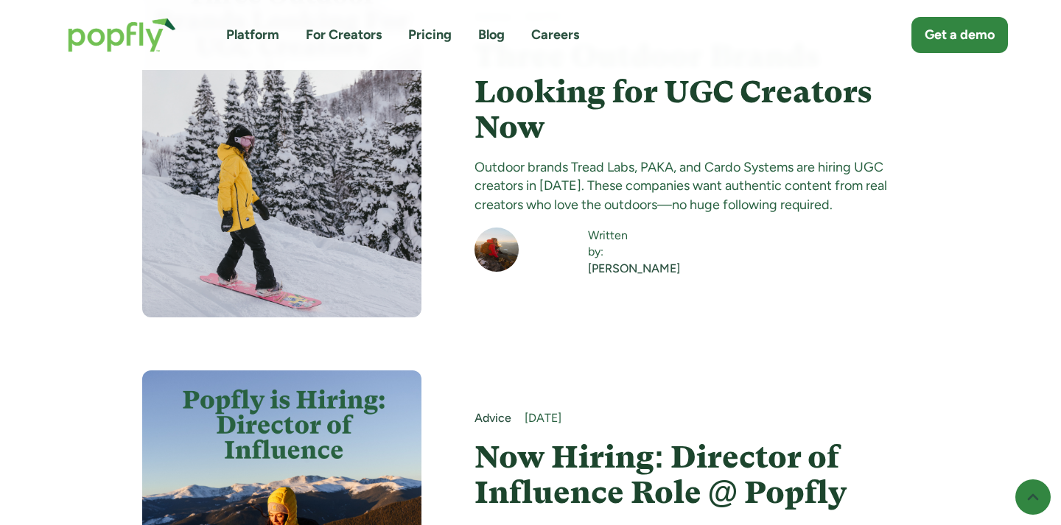
scroll to position [646, 0]
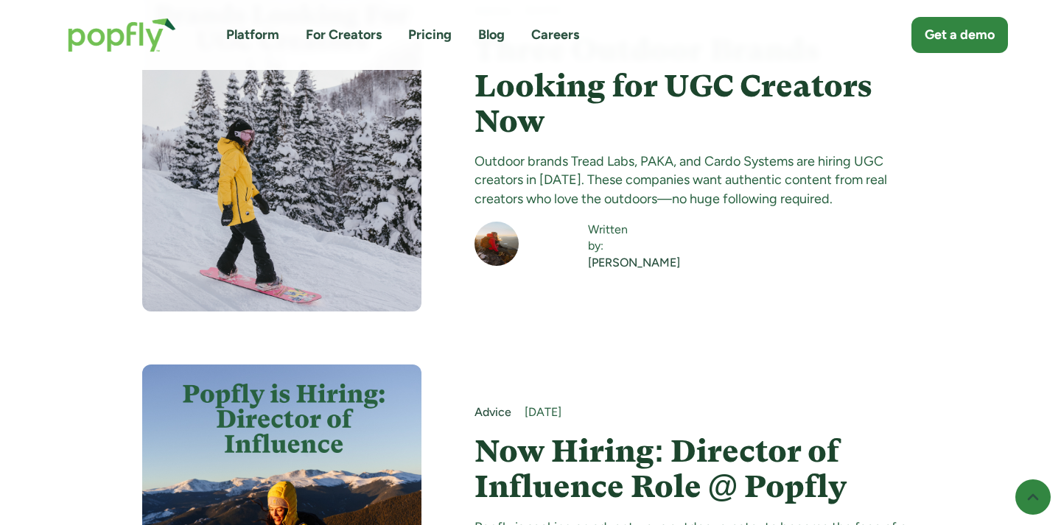
click at [524, 434] on h4 "Now Hiring: Director of Influence Role @ Popfly" at bounding box center [697, 469] width 445 height 71
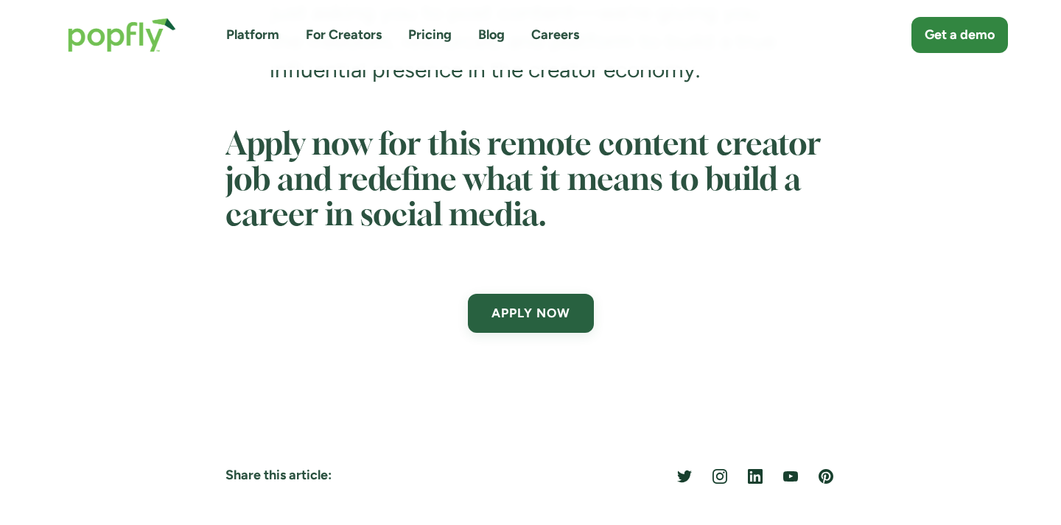
scroll to position [5008, 0]
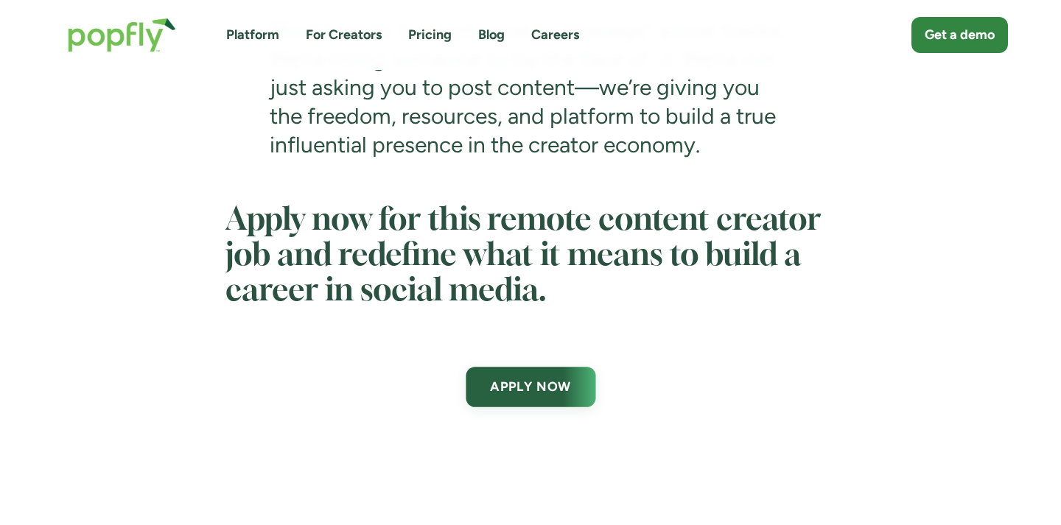
click at [522, 405] on link "APPLY NOW" at bounding box center [531, 387] width 130 height 41
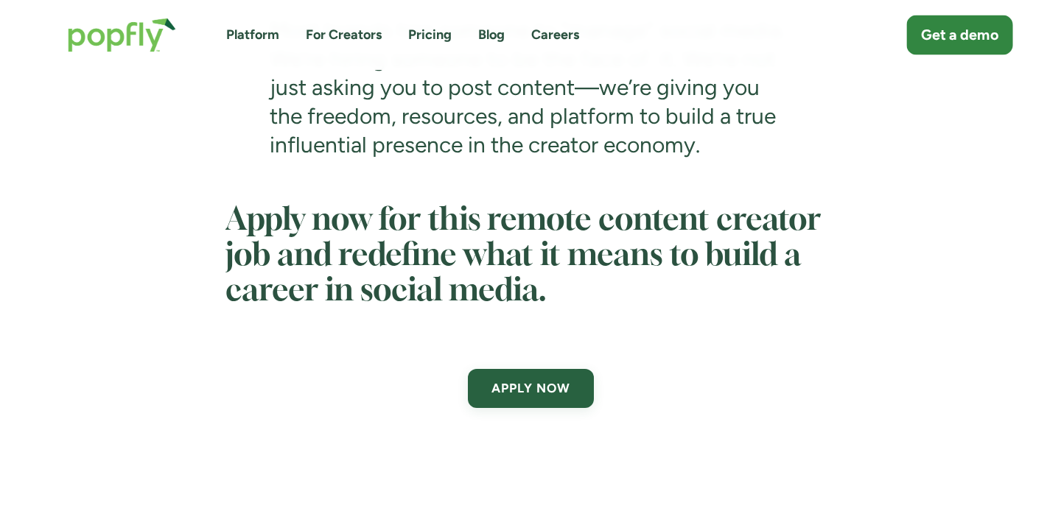
click at [937, 30] on div "Get a demo" at bounding box center [959, 35] width 77 height 21
